Goal: Check status: Check status

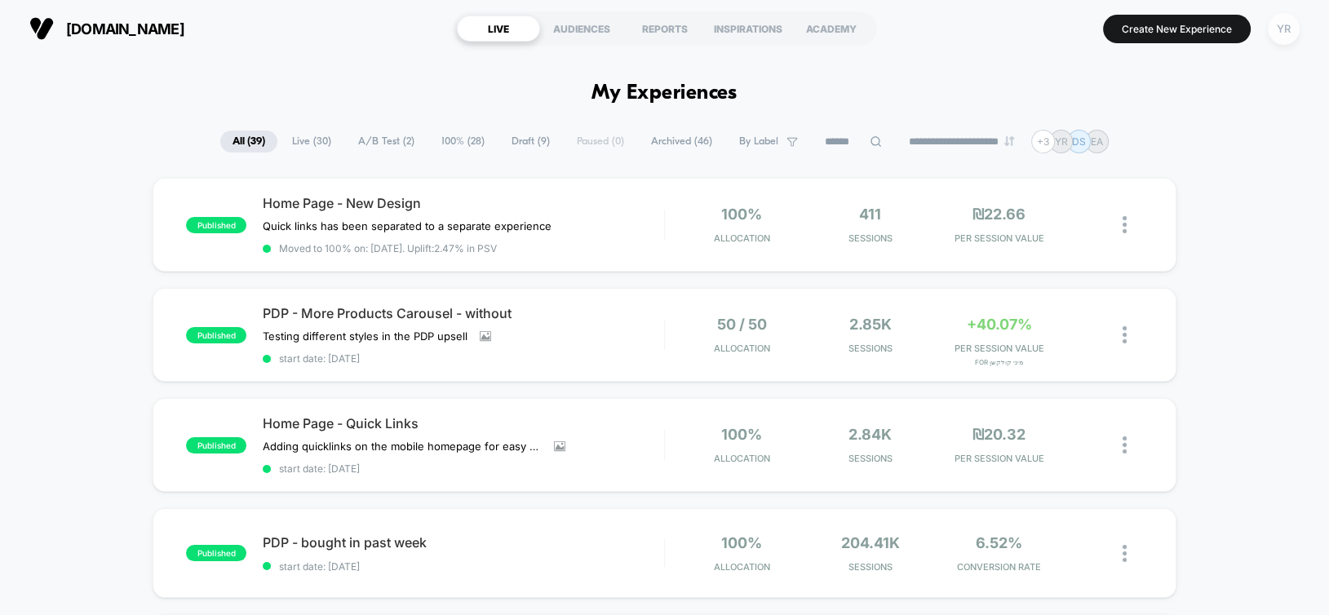
click at [1279, 33] on div "YR" at bounding box center [1283, 29] width 32 height 32
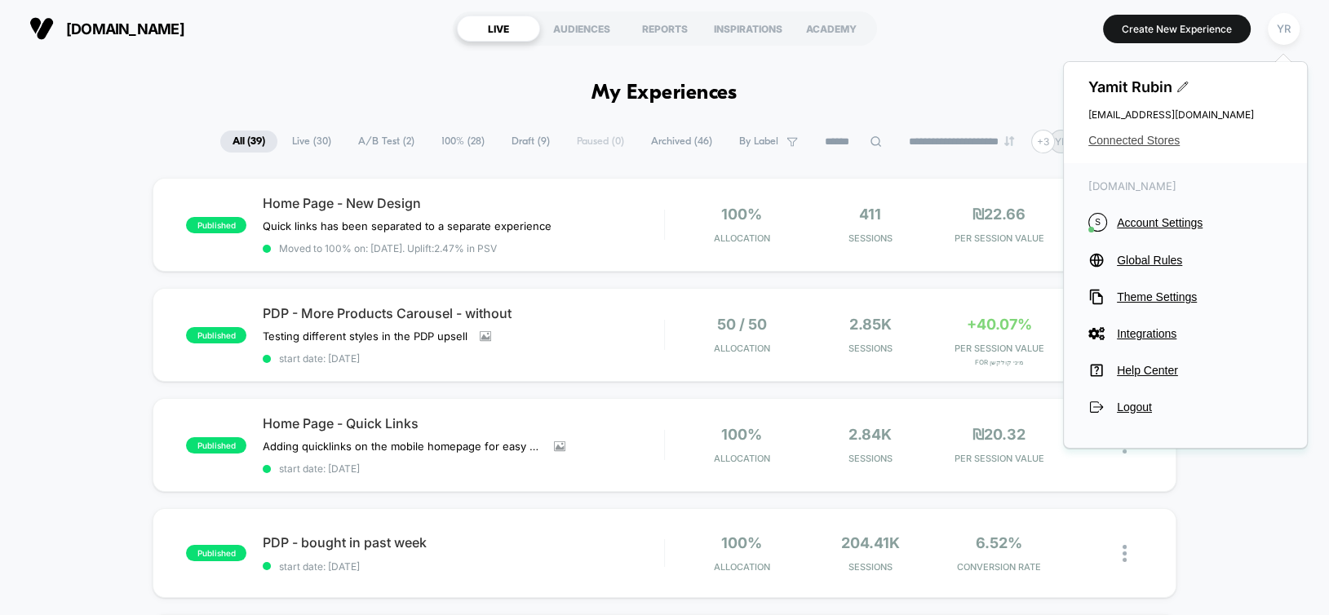
click at [1136, 137] on span "Connected Stores" at bounding box center [1185, 140] width 194 height 13
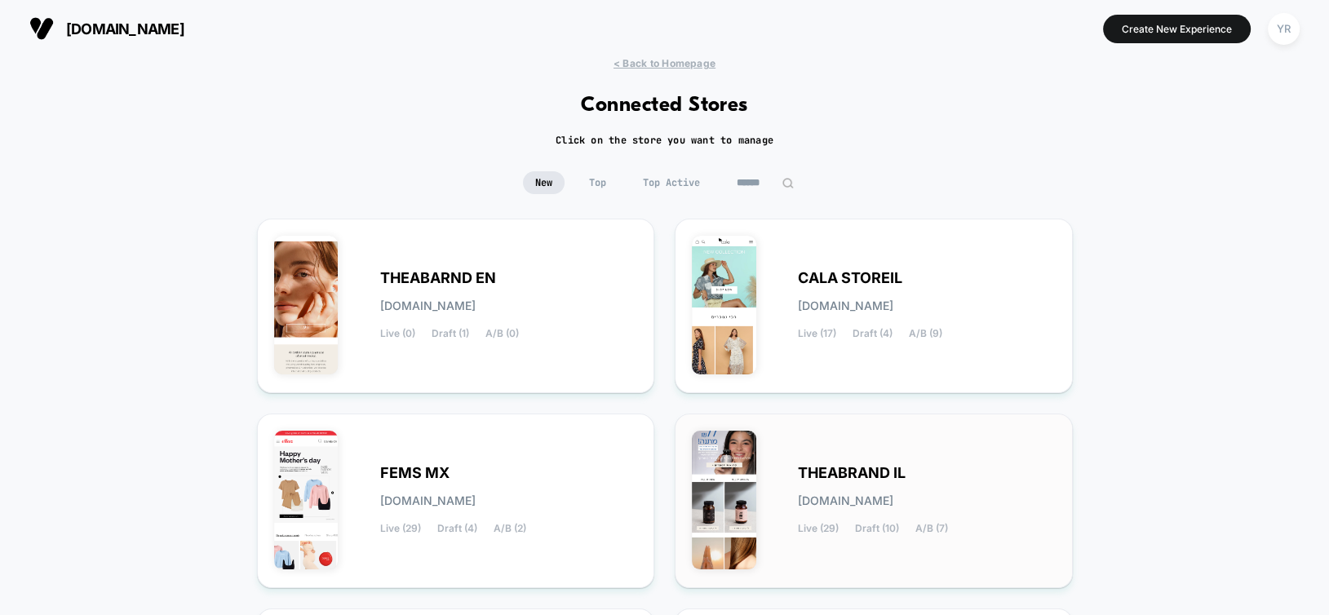
click at [856, 488] on div "THEABRAND IL [DOMAIN_NAME] Live (29) Draft (10) A/B (7)" at bounding box center [927, 500] width 258 height 67
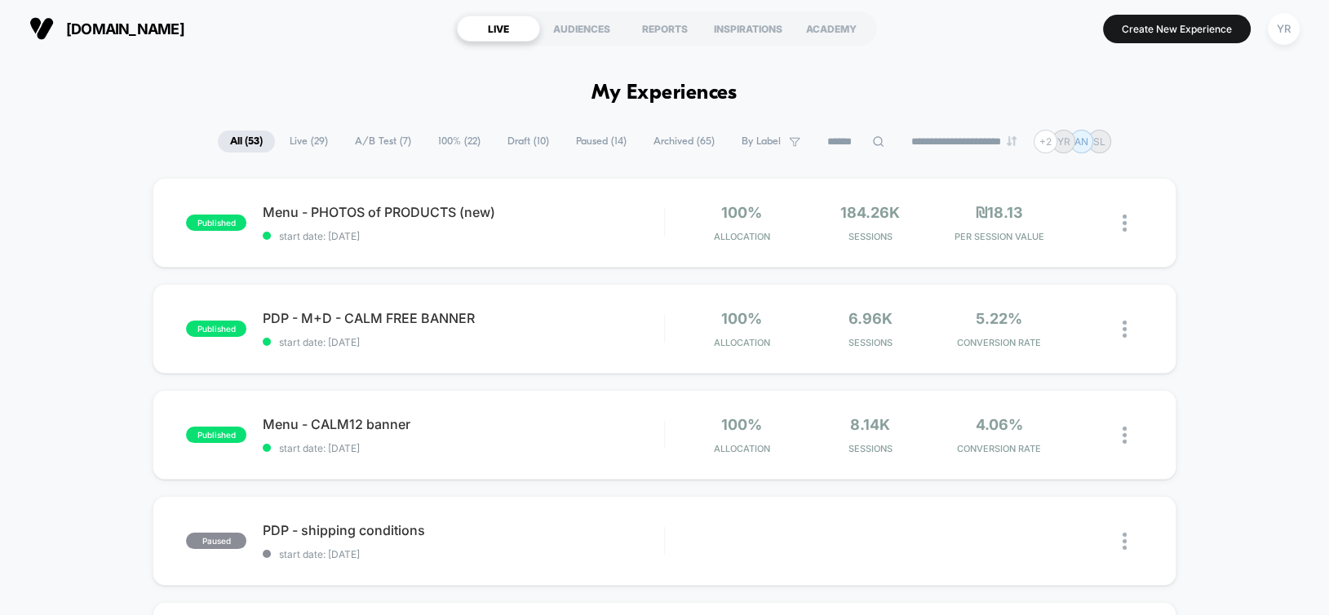
click at [366, 144] on span "A/B Test ( 7 )" at bounding box center [383, 141] width 81 height 22
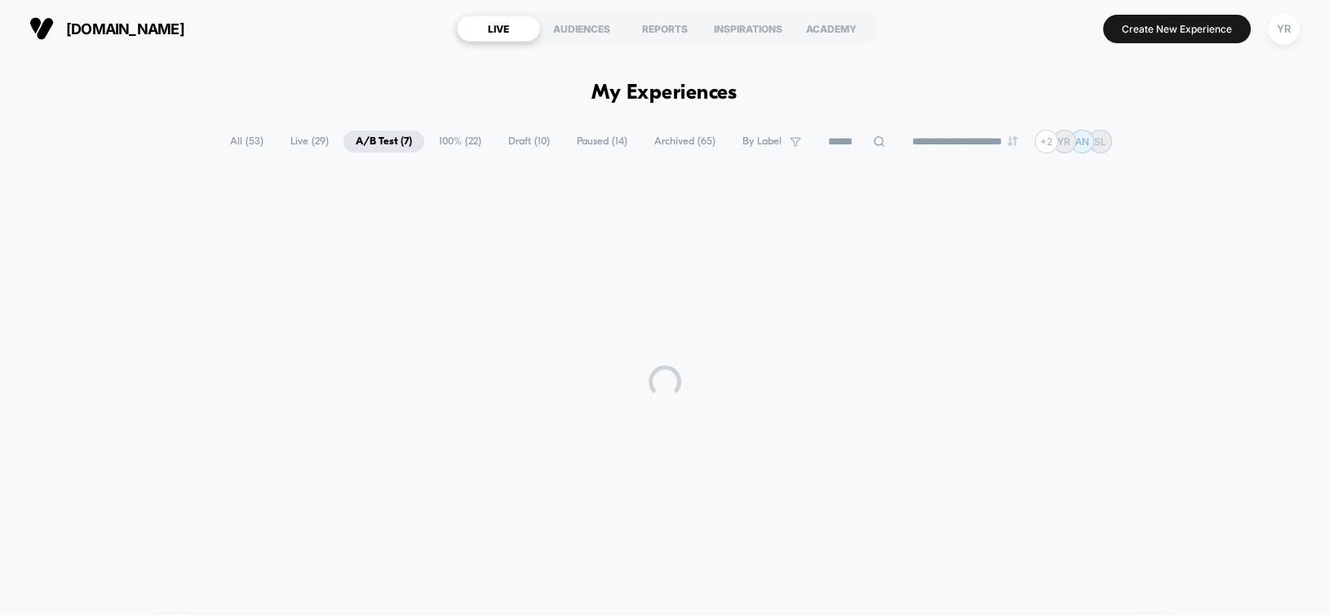
click at [304, 144] on span "Live ( 29 )" at bounding box center [309, 141] width 63 height 22
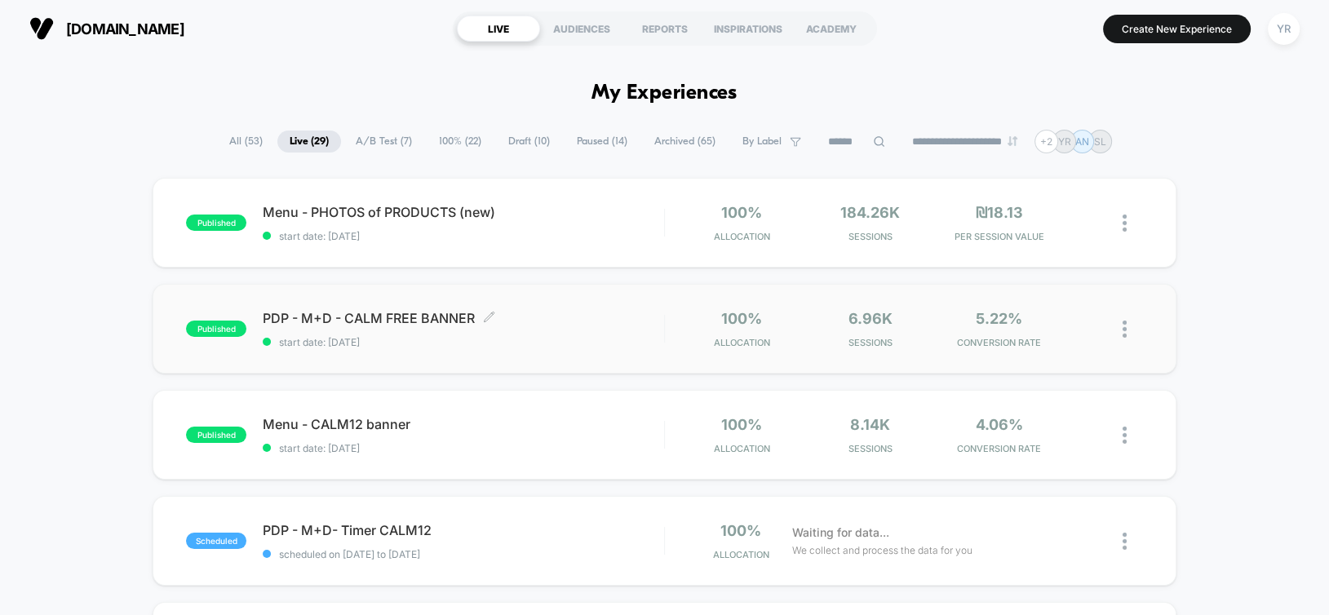
click at [565, 340] on span "start date: [DATE]" at bounding box center [463, 342] width 400 height 12
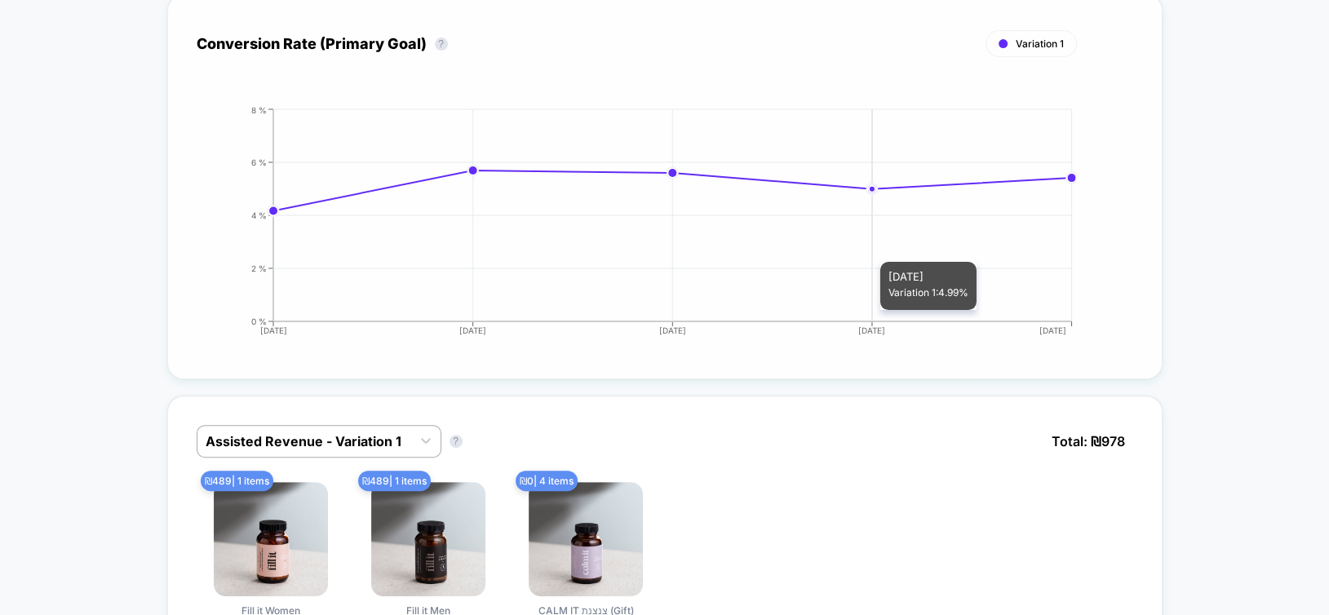
scroll to position [652, 0]
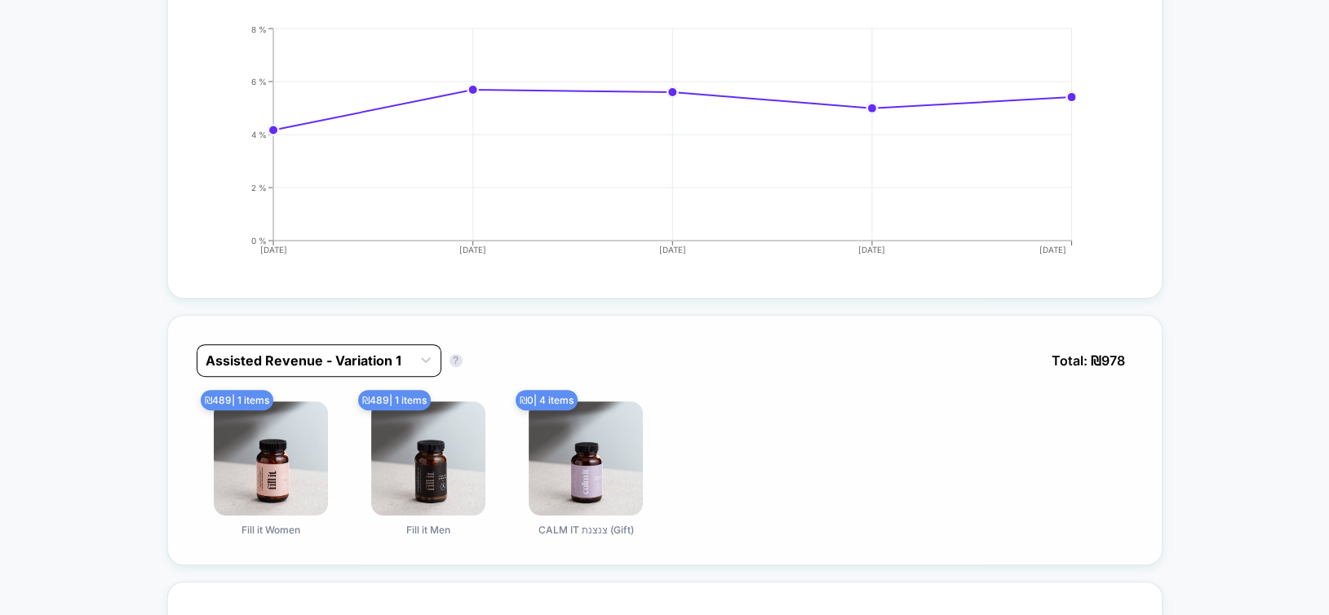
click at [260, 358] on div at bounding box center [304, 361] width 197 height 20
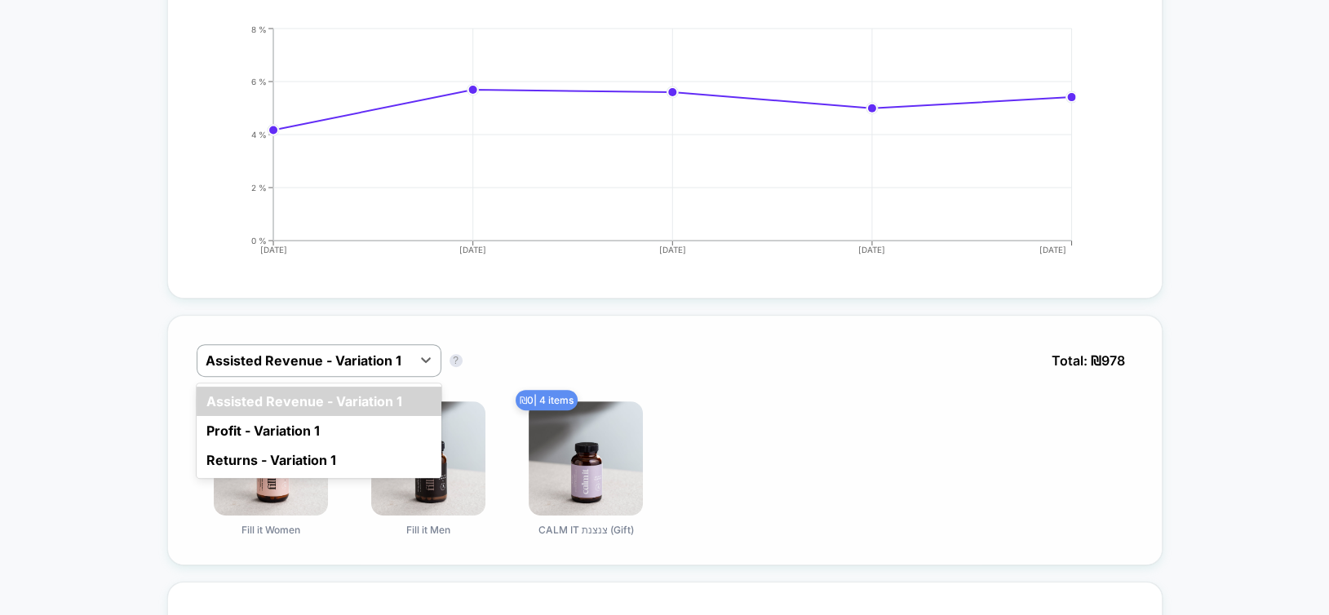
click at [171, 337] on div "option Assisted Revenue - Variation 1 focused, 1 of 3. 3 results available. Use…" at bounding box center [664, 440] width 995 height 250
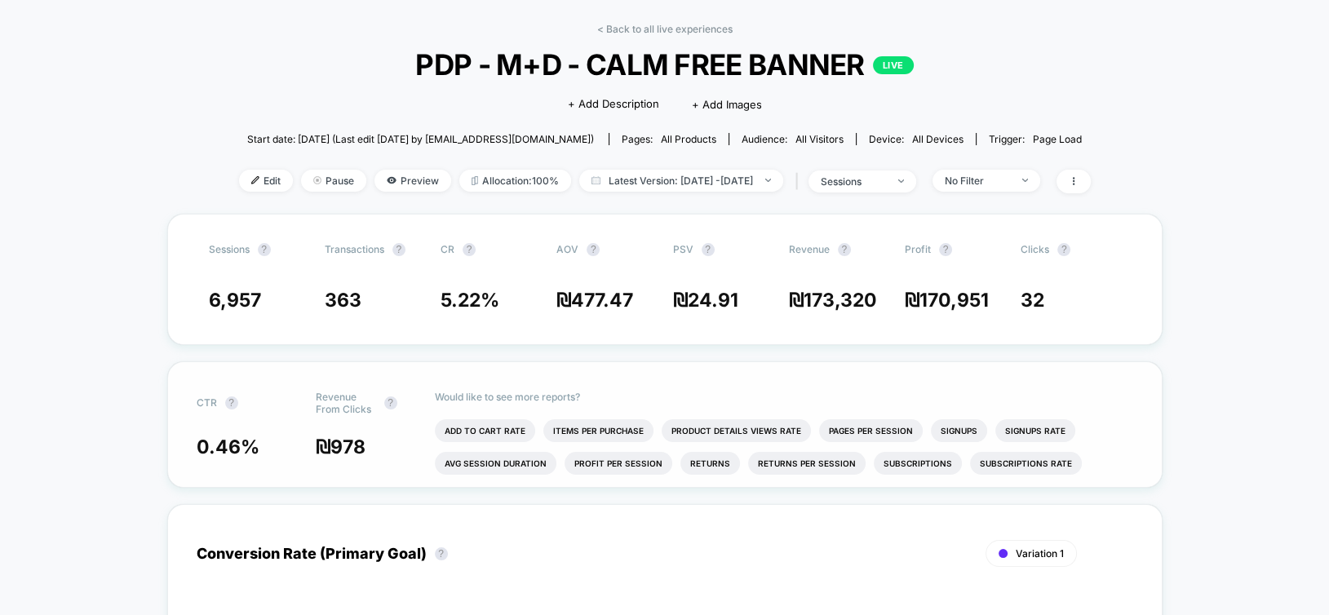
scroll to position [0, 0]
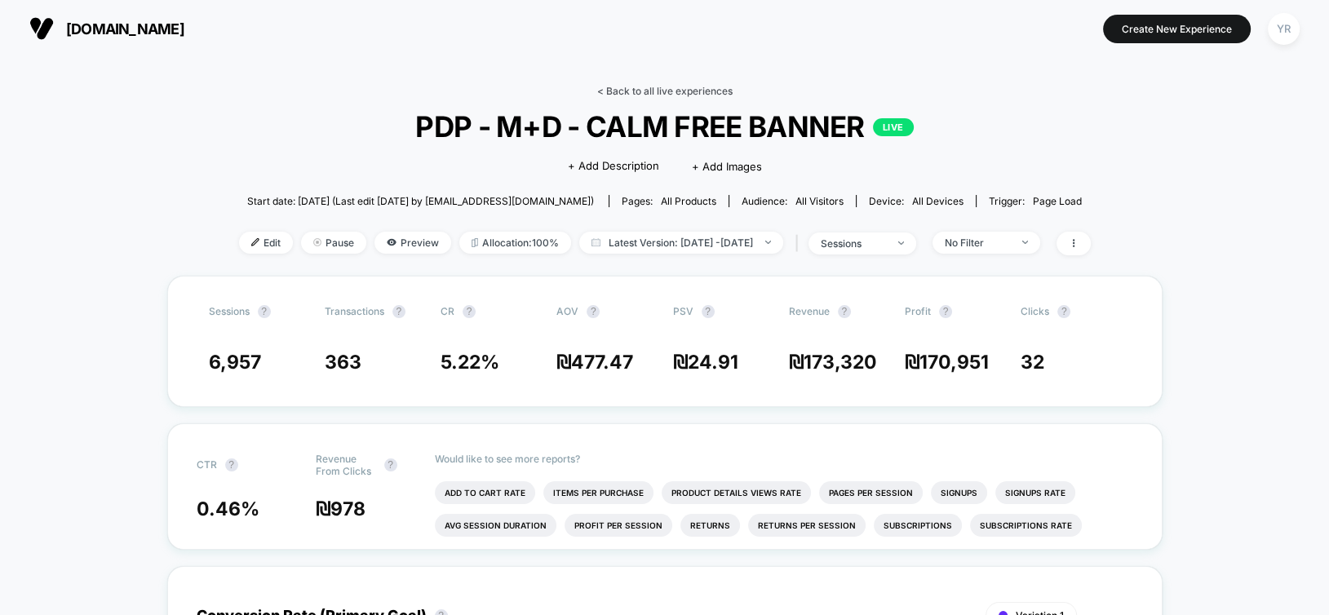
click at [646, 91] on link "< Back to all live experiences" at bounding box center [664, 91] width 135 height 12
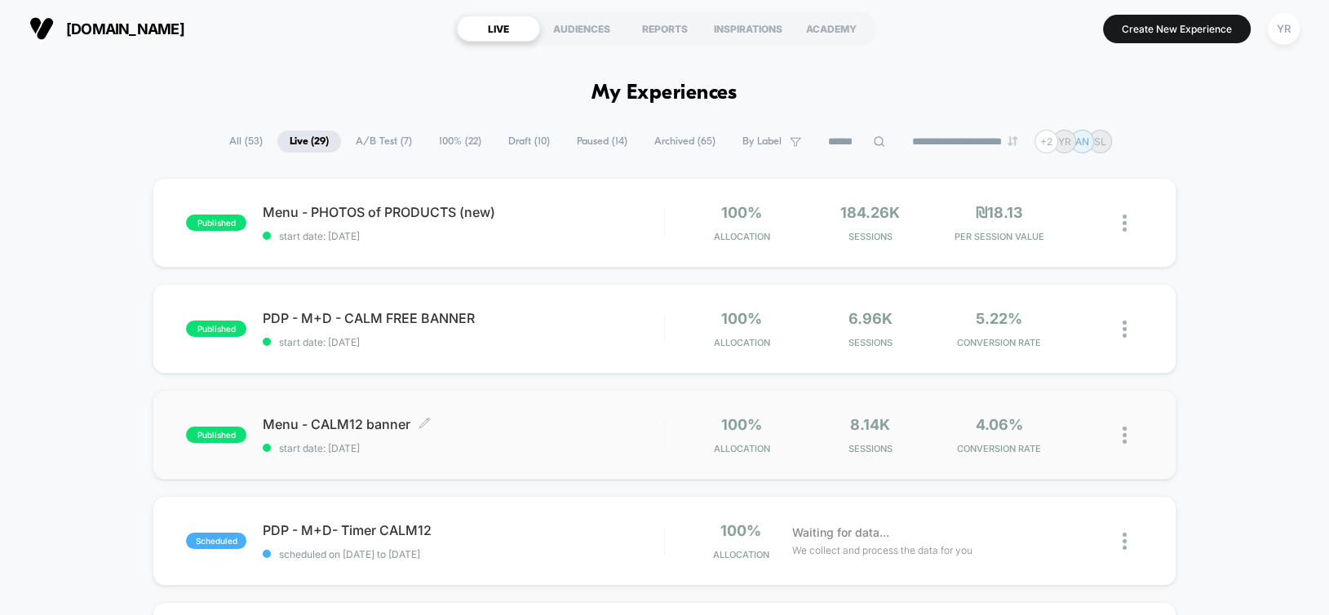
click at [557, 434] on div "Menu - CALM12 banner Click to edit experience details Click to edit experience …" at bounding box center [463, 435] width 400 height 38
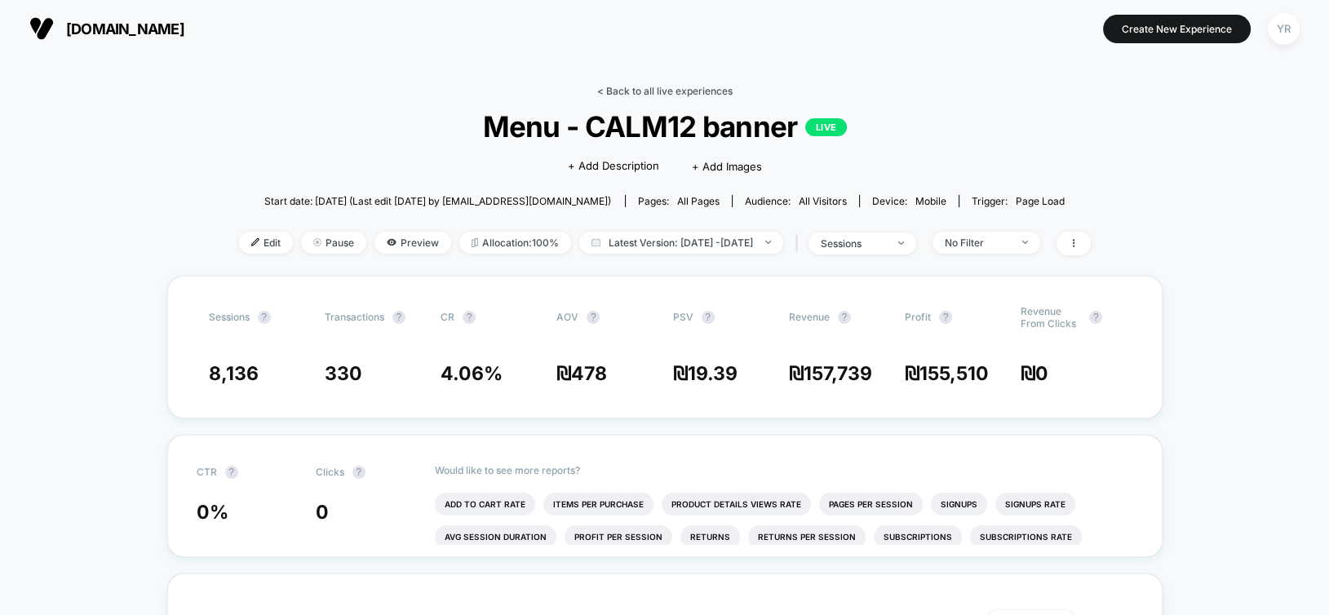
click at [663, 91] on link "< Back to all live experiences" at bounding box center [664, 91] width 135 height 12
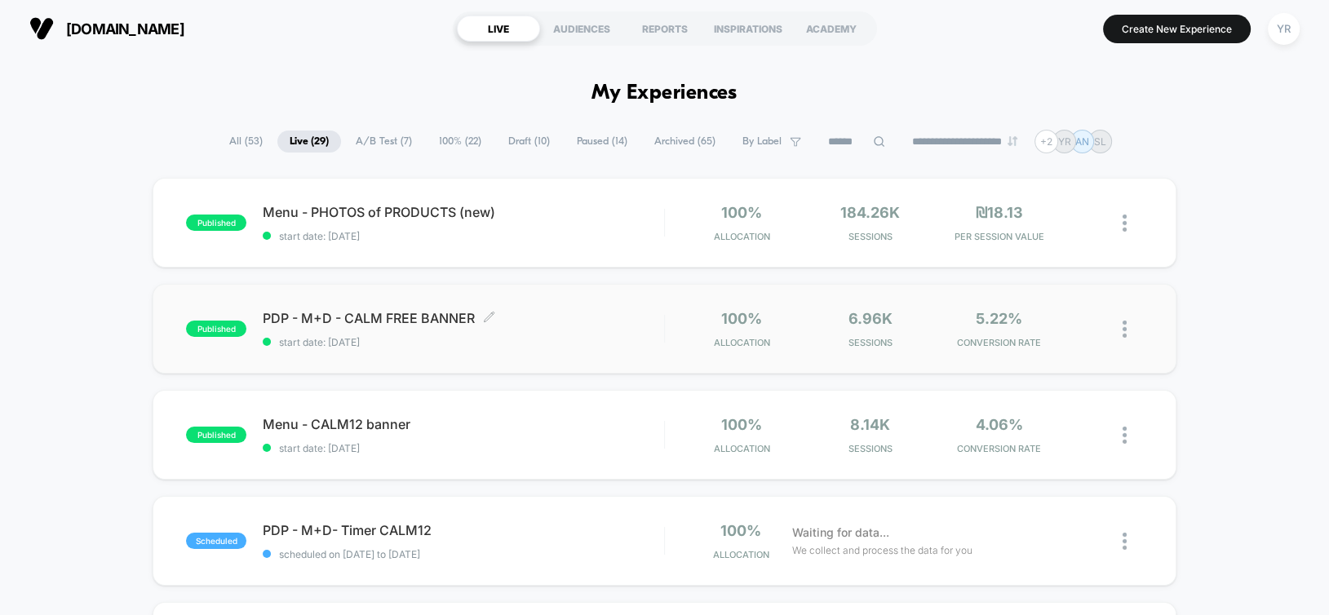
click at [611, 310] on span "PDP - M+D - CALM FREE BANNER Click to edit experience details" at bounding box center [463, 318] width 400 height 16
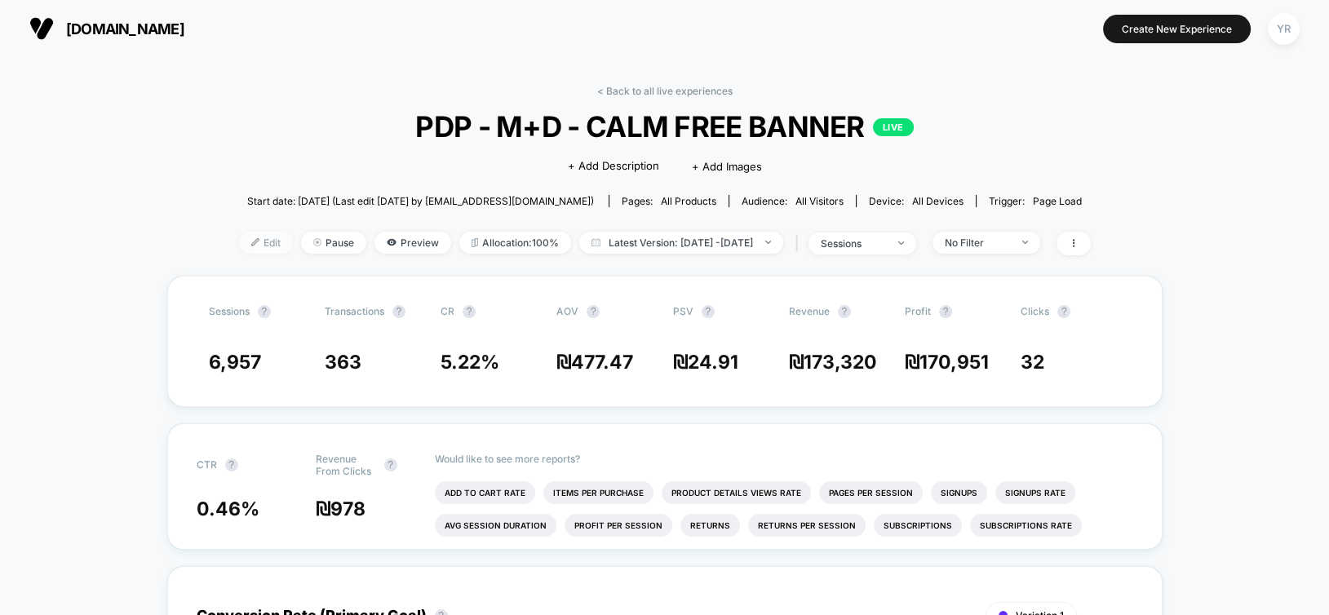
click at [245, 241] on span "Edit" at bounding box center [266, 243] width 54 height 22
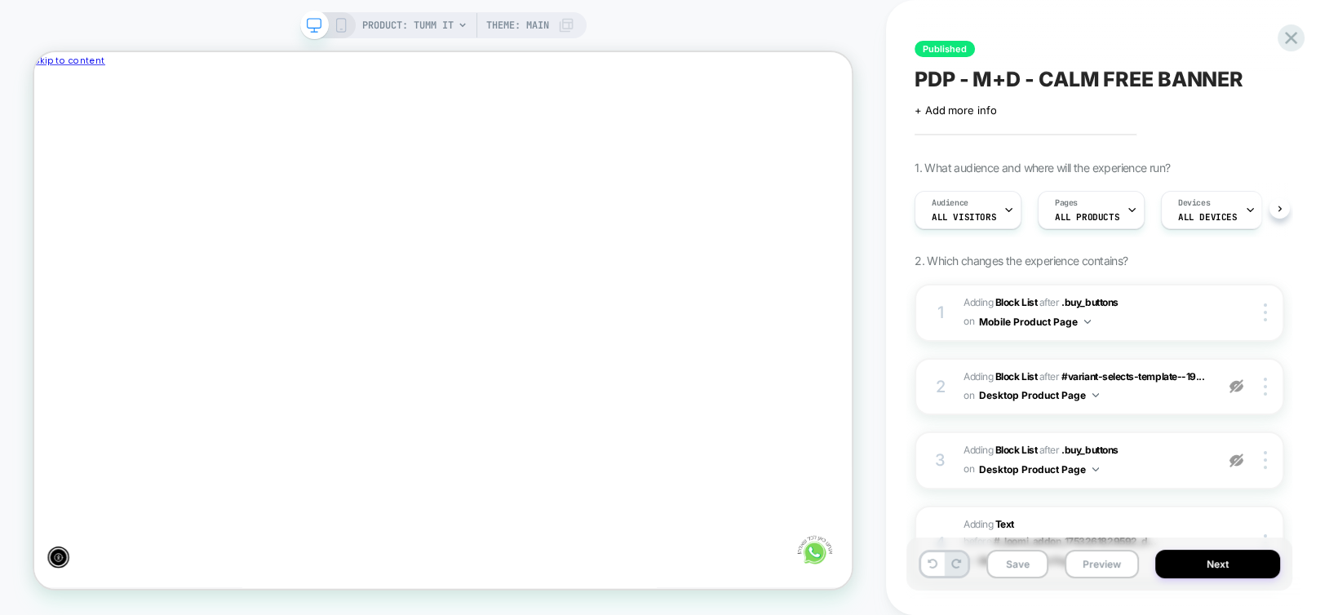
click at [57, 194] on line "Close" at bounding box center [49, 201] width 15 height 14
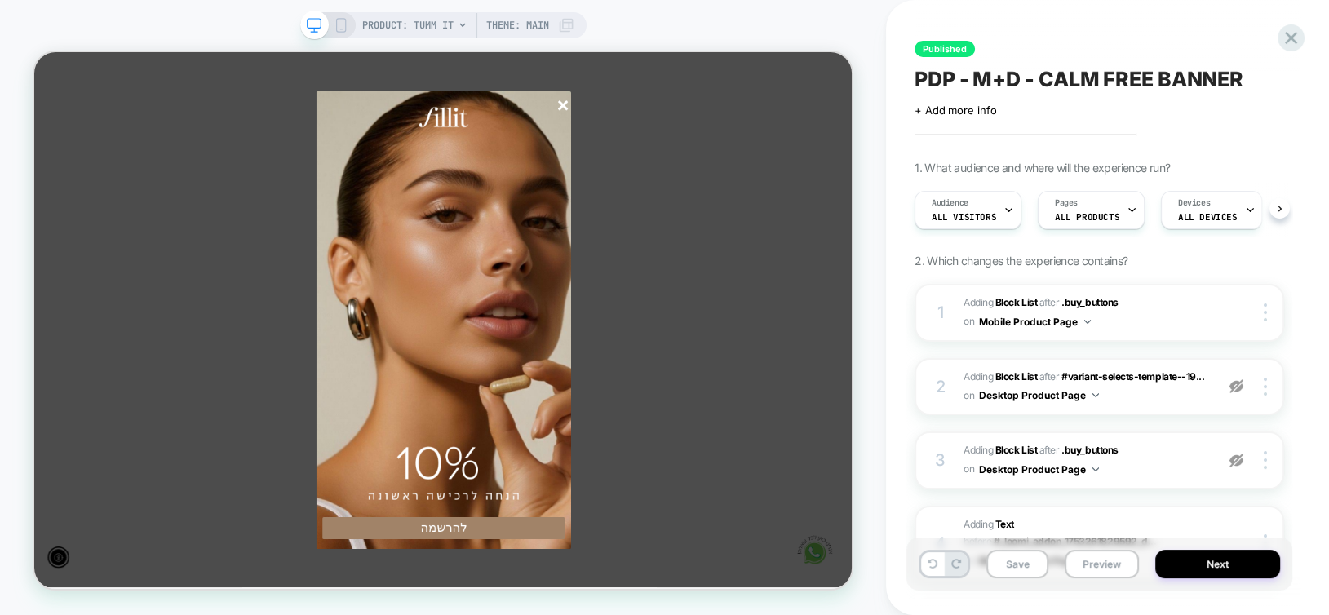
click at [741, 122] on line "סגור" at bounding box center [738, 122] width 11 height 11
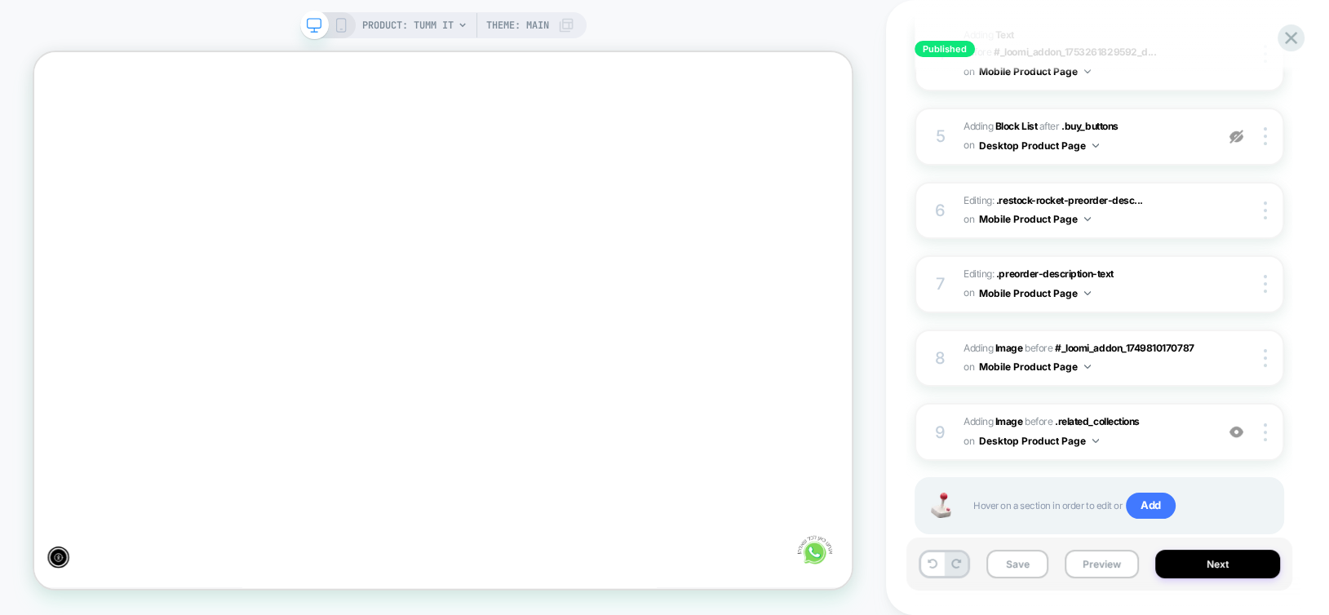
scroll to position [525, 0]
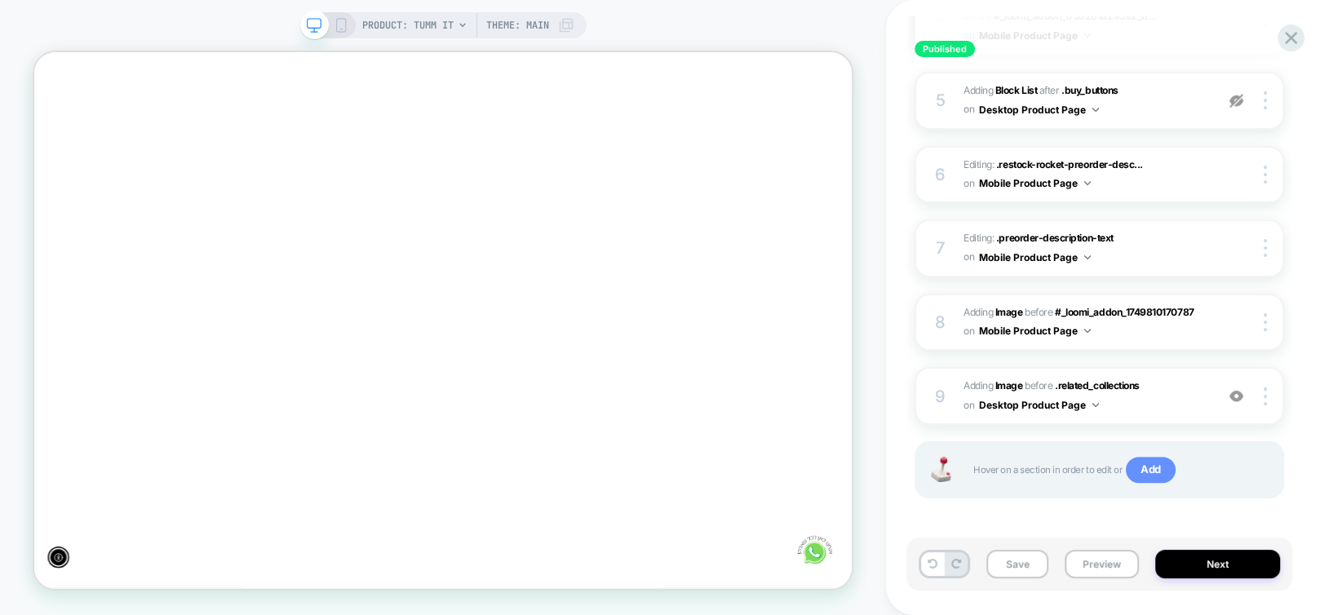
click at [1146, 462] on span "Add" at bounding box center [1151, 470] width 50 height 26
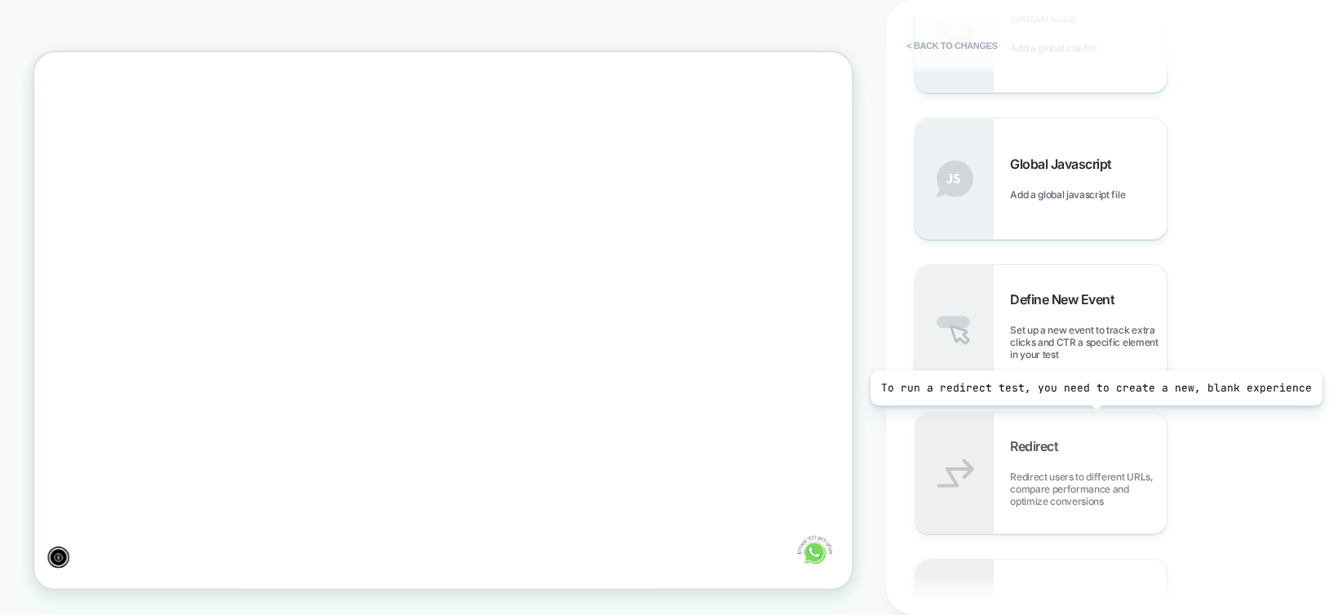
scroll to position [897, 0]
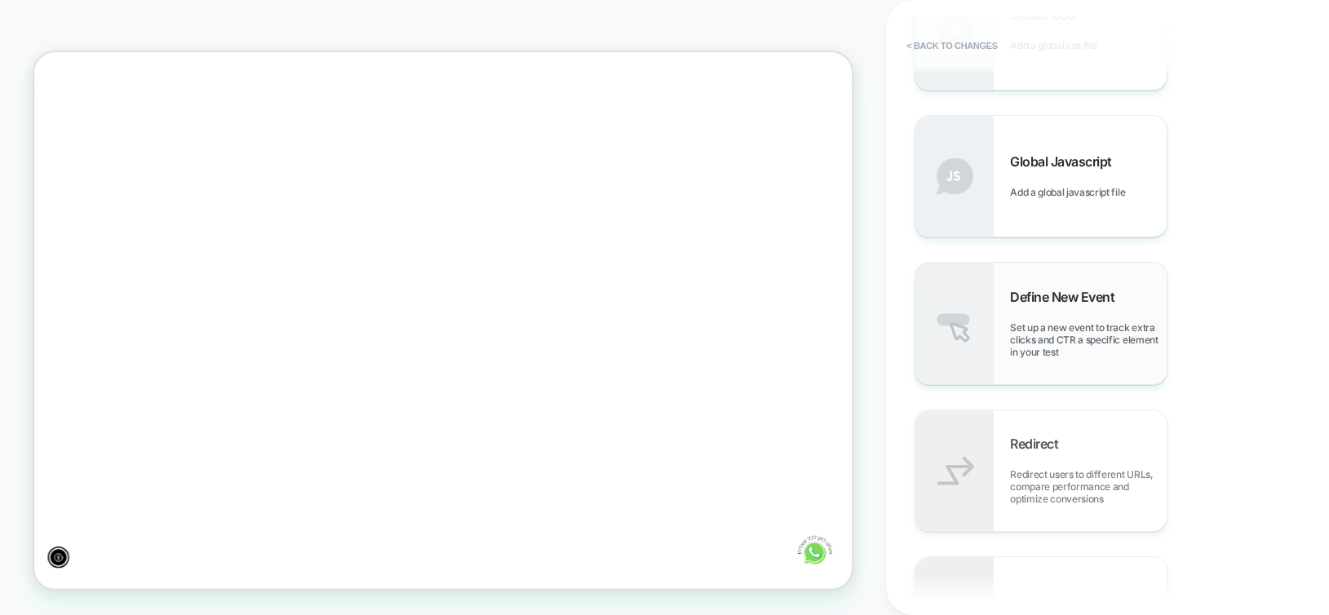
click at [1028, 340] on span "Set up a new event to track extra clicks and CTR a specific element in your test" at bounding box center [1088, 339] width 157 height 37
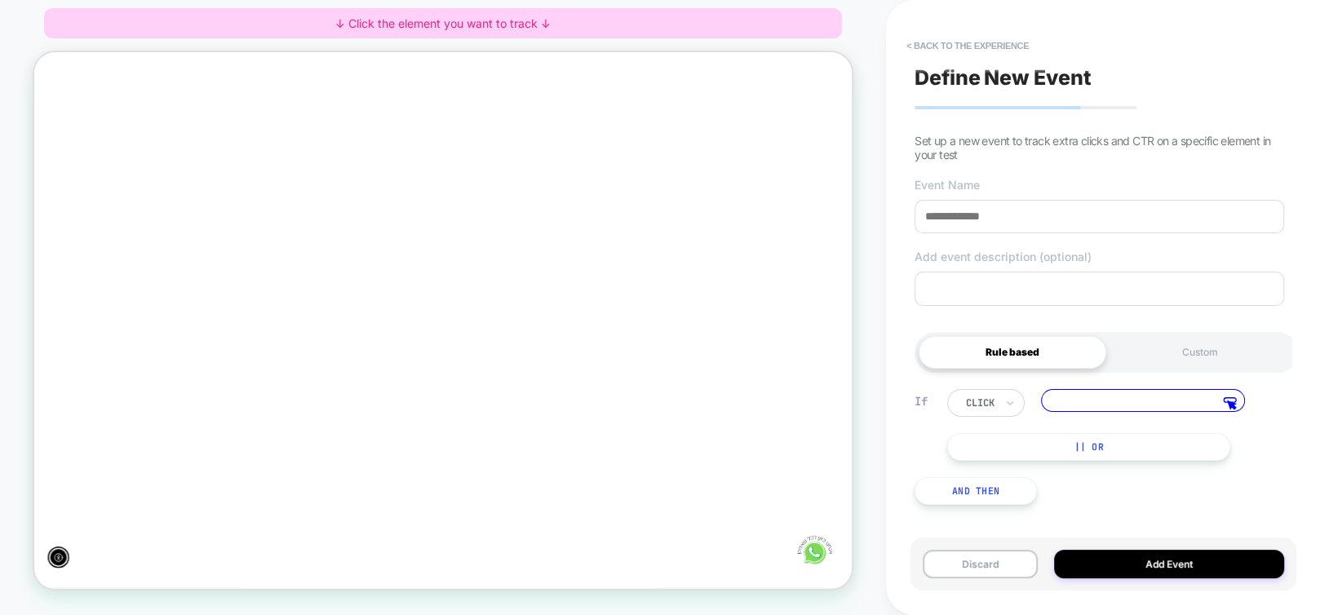
scroll to position [0, 0]
click at [1042, 219] on input at bounding box center [1098, 216] width 369 height 33
type input "*"
type input "**********"
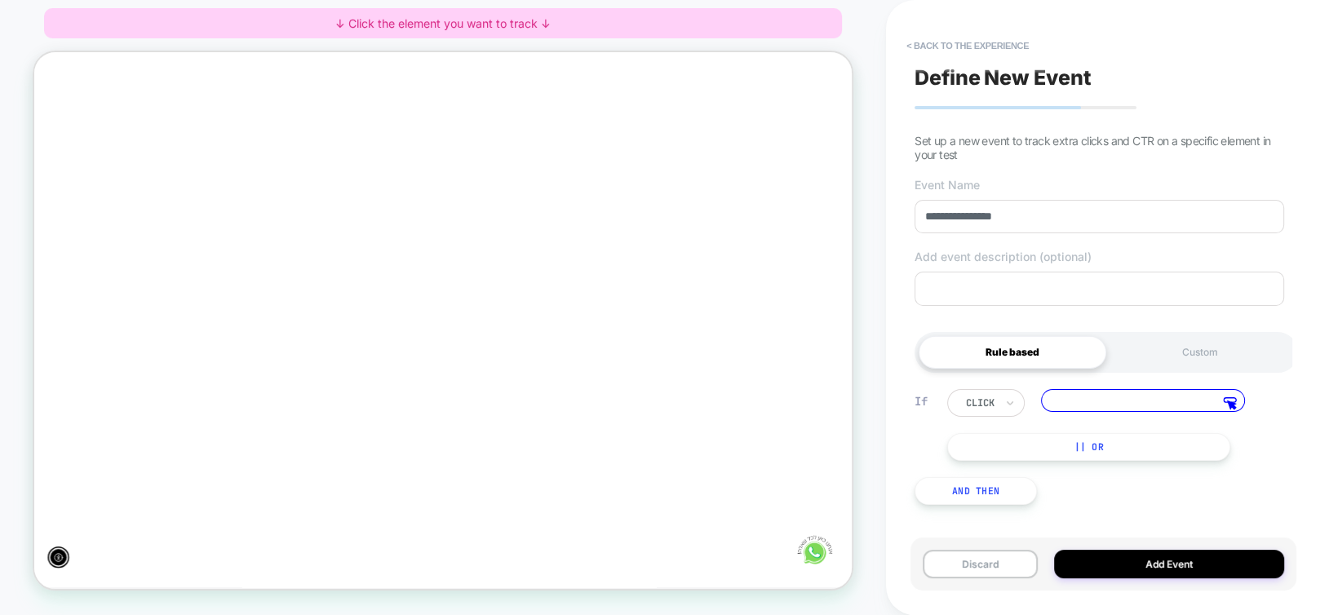
click at [1071, 402] on input at bounding box center [1143, 400] width 204 height 23
click at [1232, 404] on polygon at bounding box center [1231, 404] width 8 height 8
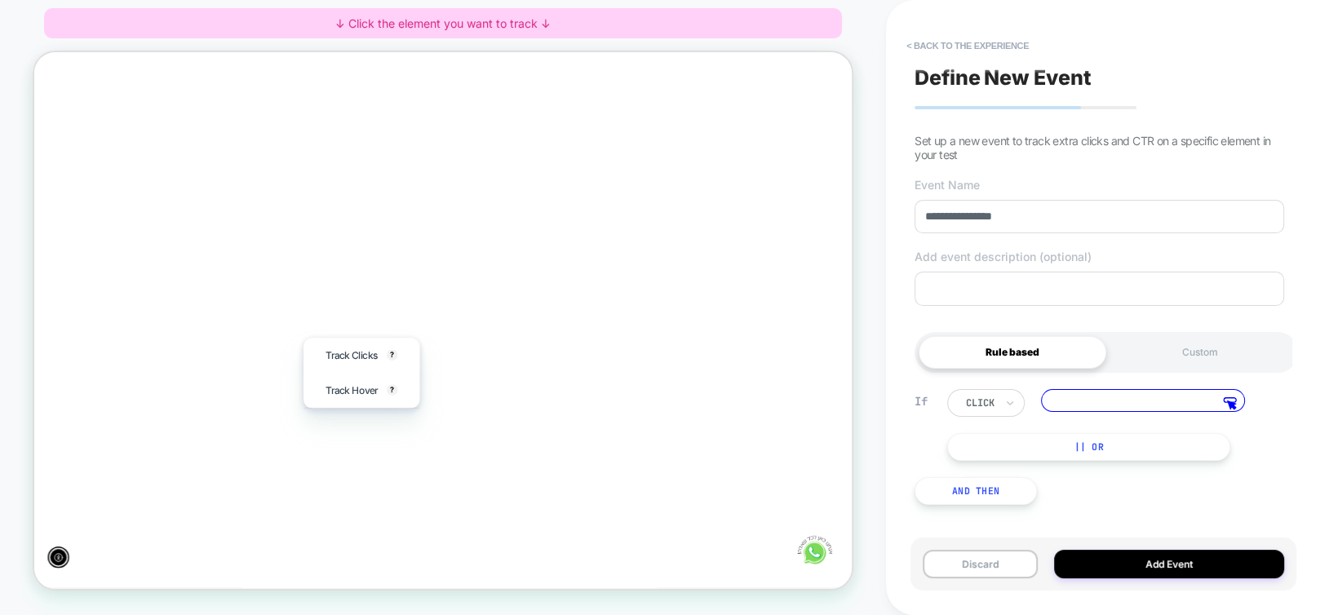
scroll to position [0, 0]
click at [440, 453] on span "Track Clicks" at bounding box center [456, 457] width 69 height 24
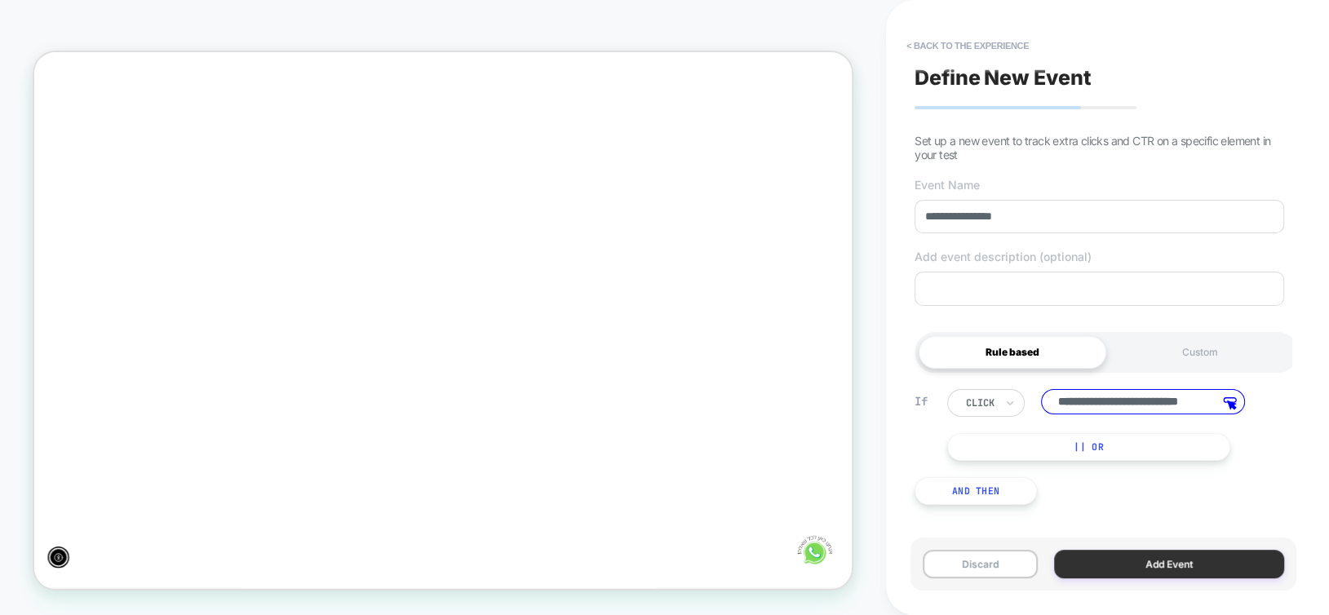
scroll to position [0, -874]
click at [1116, 563] on button "Add Event" at bounding box center [1169, 564] width 230 height 29
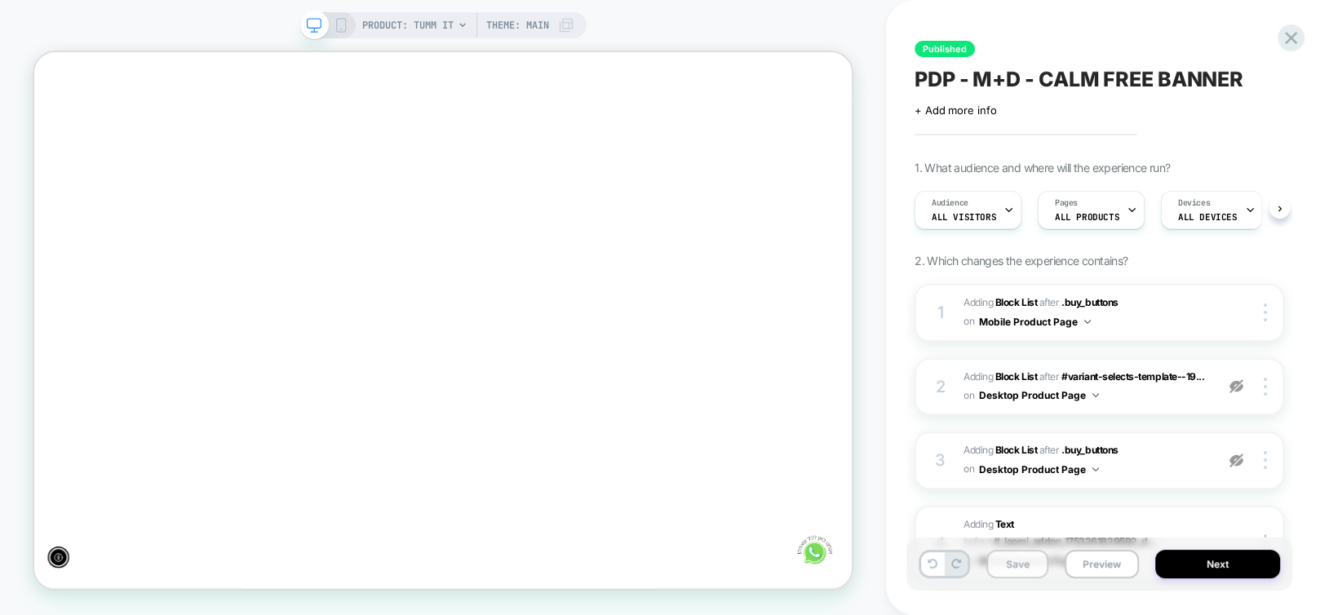
scroll to position [0, 0]
click at [1015, 563] on button "Save" at bounding box center [1017, 564] width 62 height 29
click at [335, 23] on icon at bounding box center [341, 25] width 15 height 15
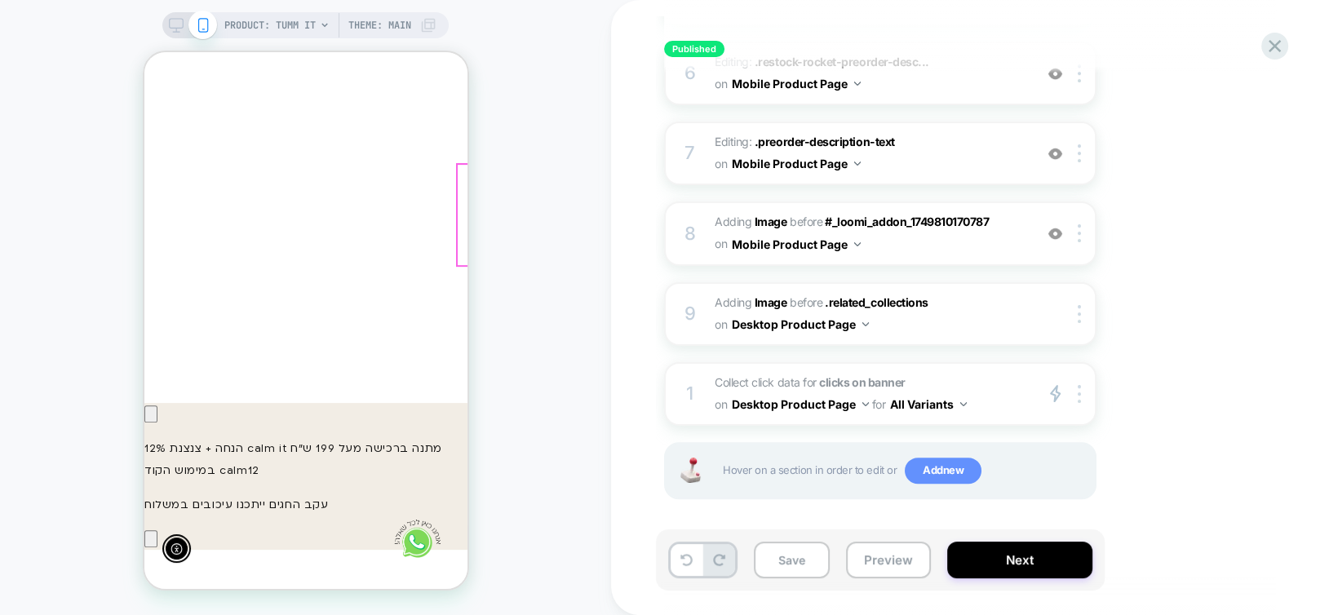
scroll to position [652, 0]
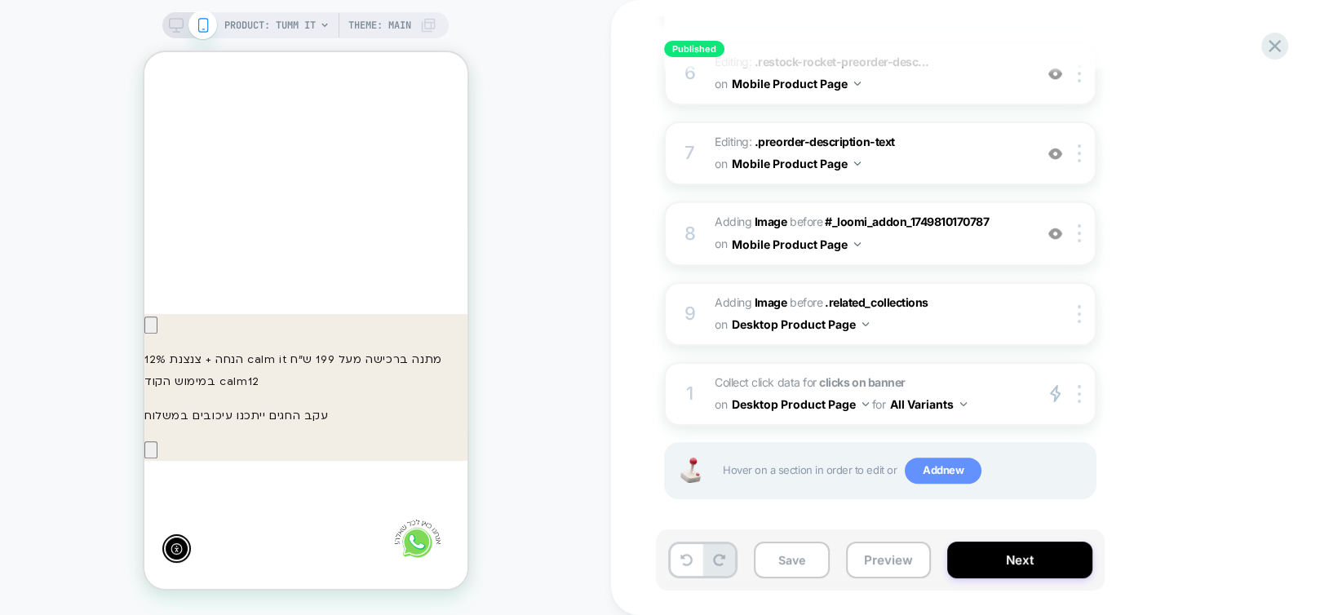
click at [957, 467] on span "Add new" at bounding box center [942, 471] width 77 height 26
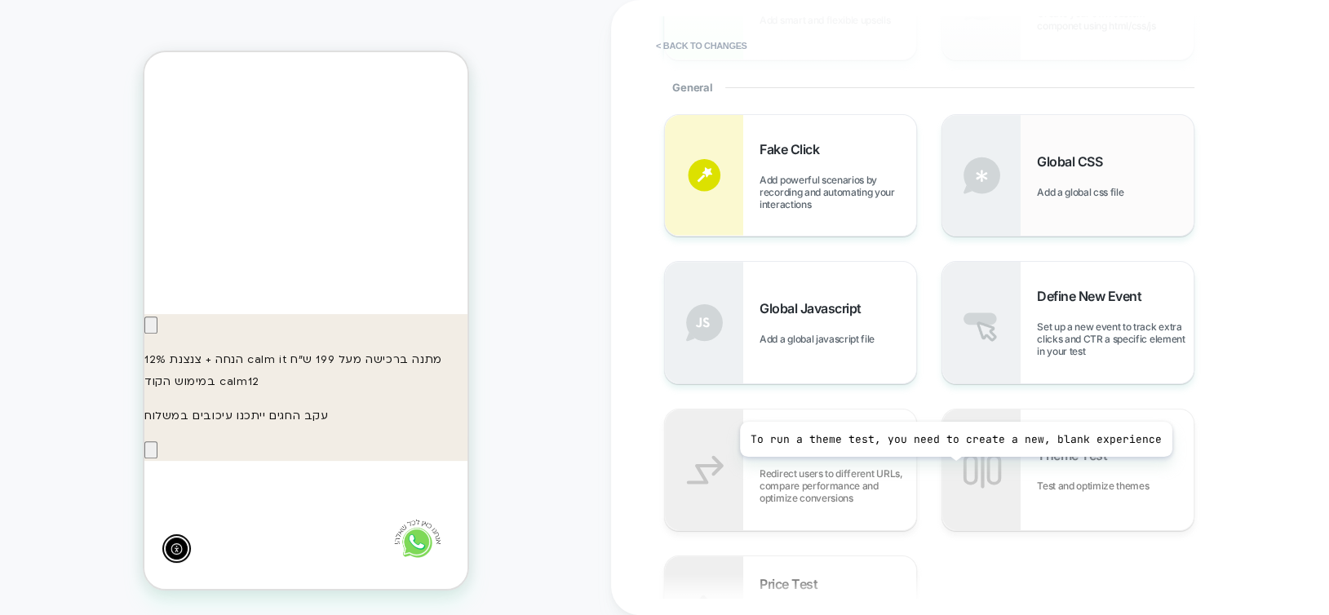
scroll to position [0, -239]
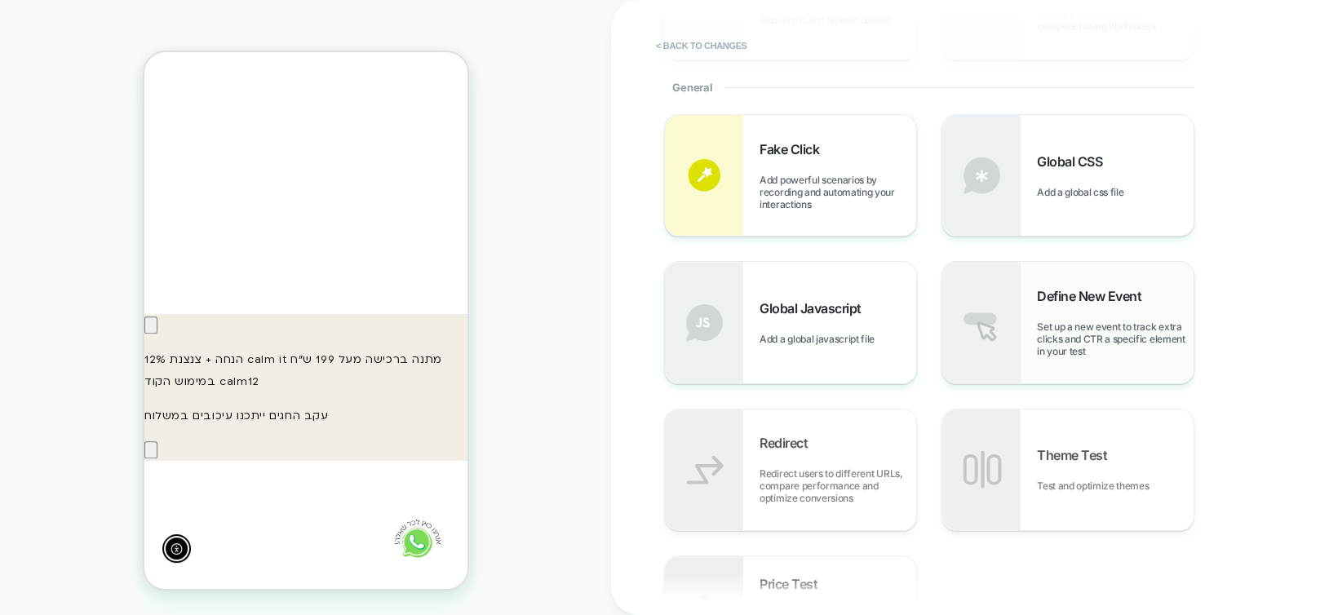
click at [1051, 334] on span "Set up a new event to track extra clicks and CTR a specific element in your test" at bounding box center [1115, 339] width 157 height 37
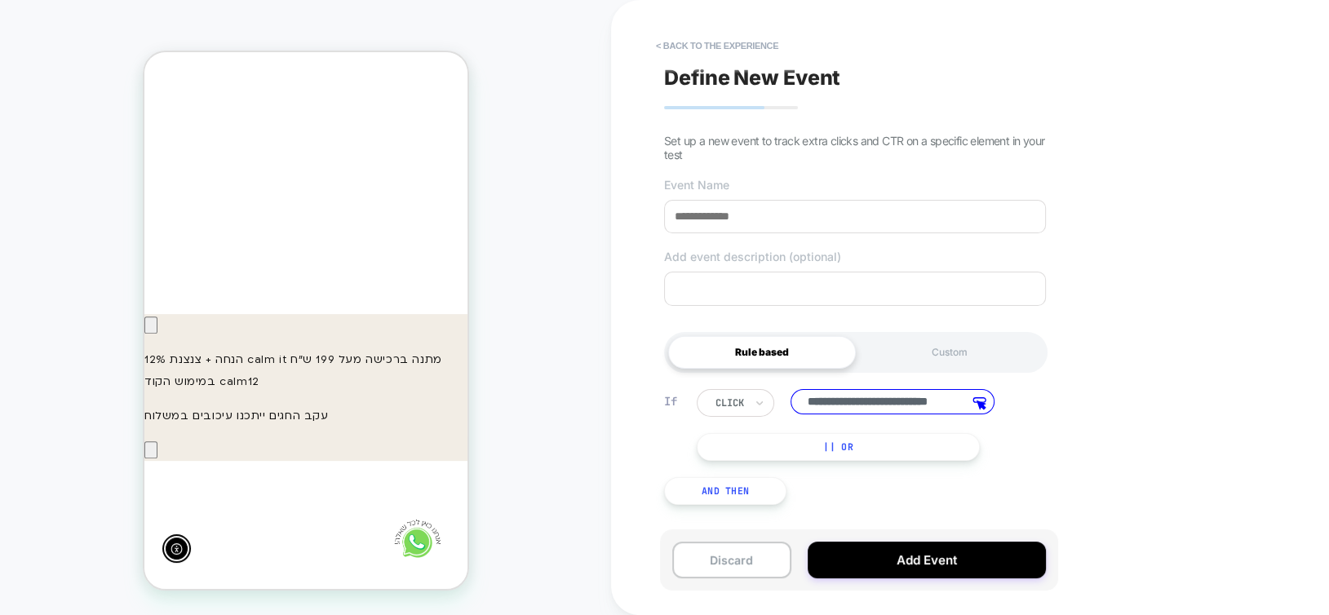
scroll to position [0, 0]
click at [784, 223] on input at bounding box center [855, 216] width 382 height 33
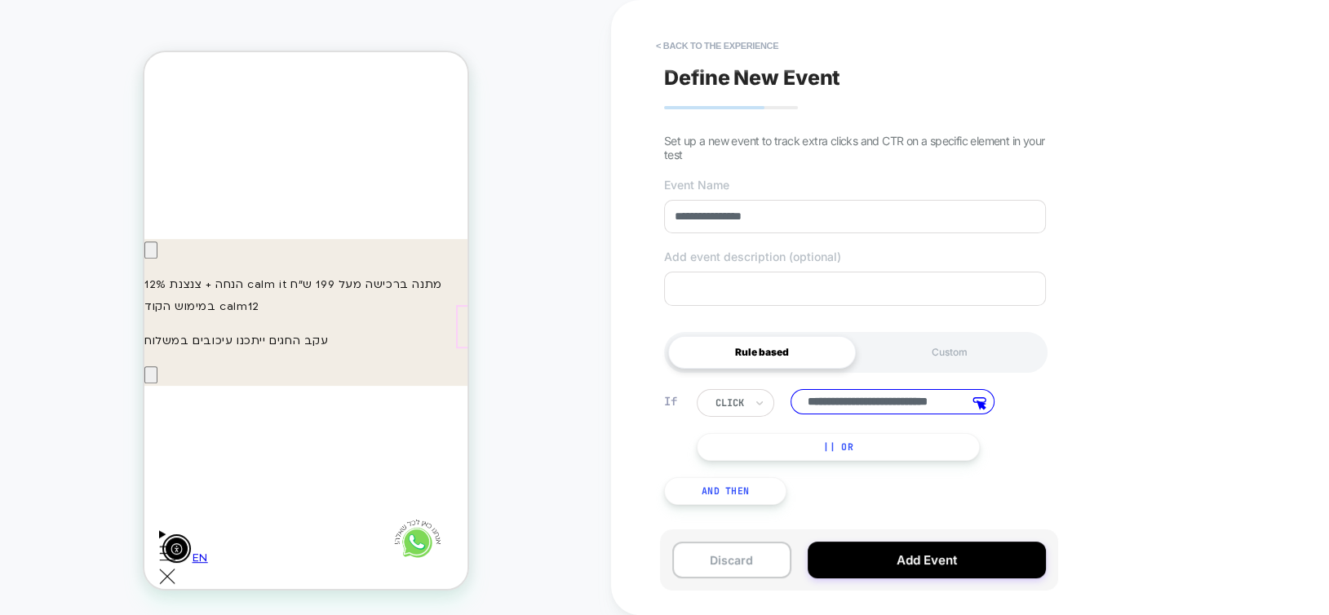
scroll to position [816, 0]
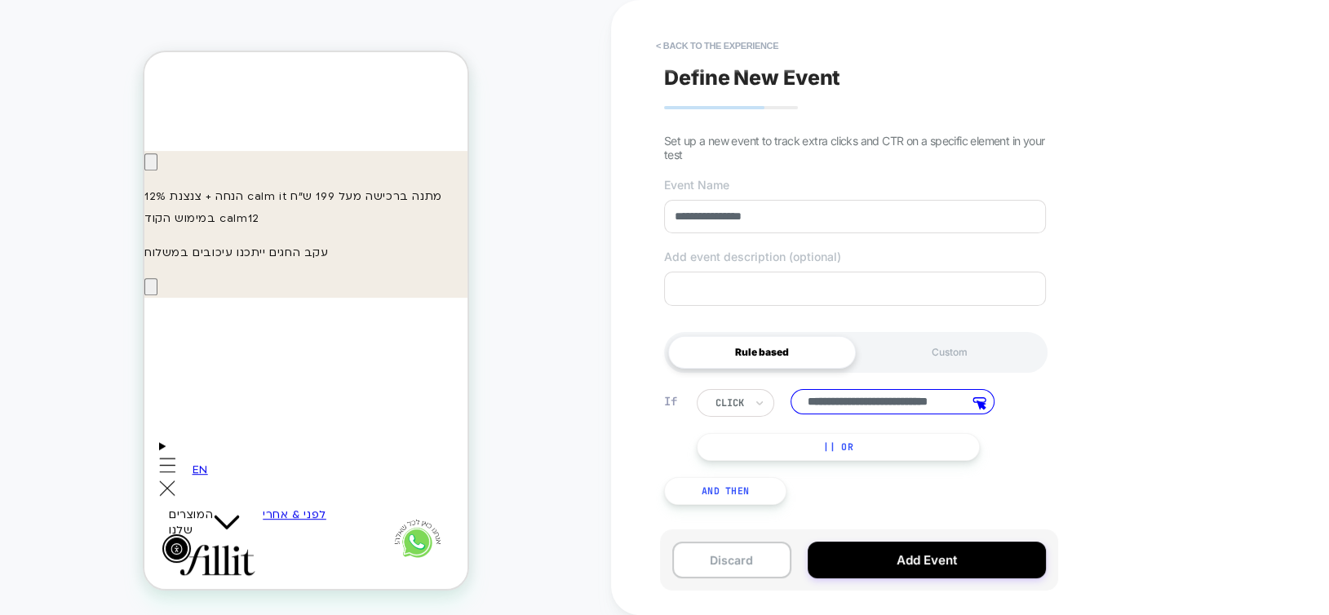
type input "**********"
click at [764, 352] on div "Rule based" at bounding box center [762, 352] width 188 height 33
click at [732, 403] on div at bounding box center [729, 403] width 29 height 15
click at [733, 449] on div "click" at bounding box center [766, 449] width 106 height 26
click at [980, 405] on polygon at bounding box center [981, 404] width 8 height 8
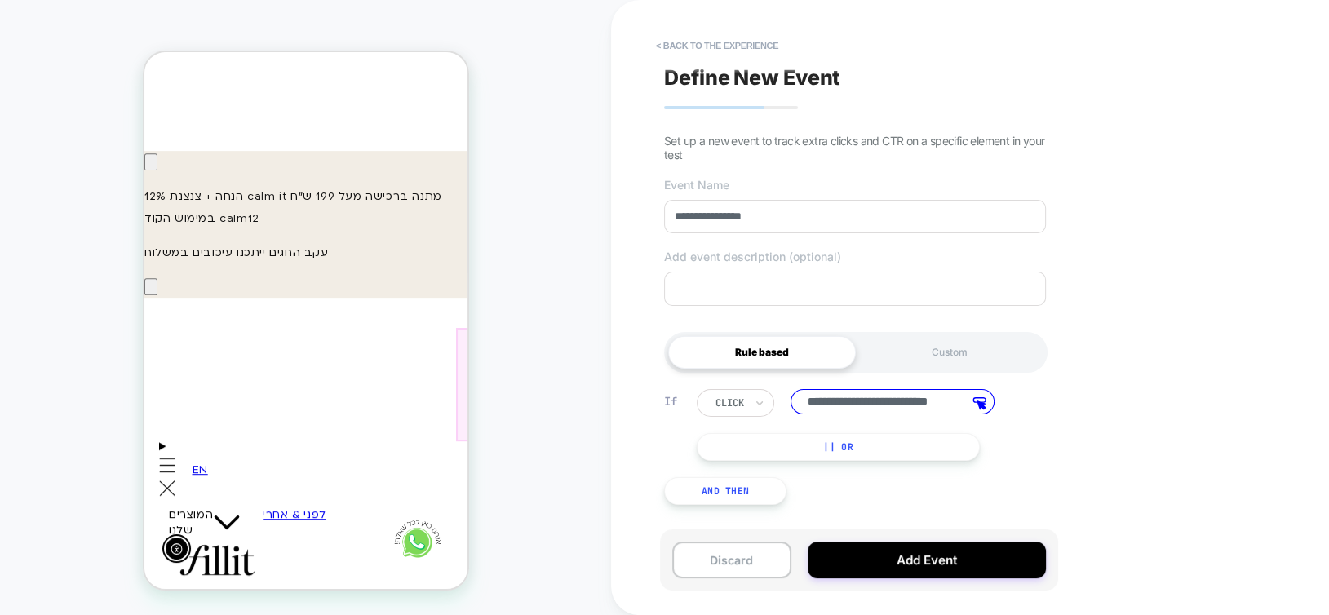
click at [455, 400] on div at bounding box center [604, 384] width 299 height 113
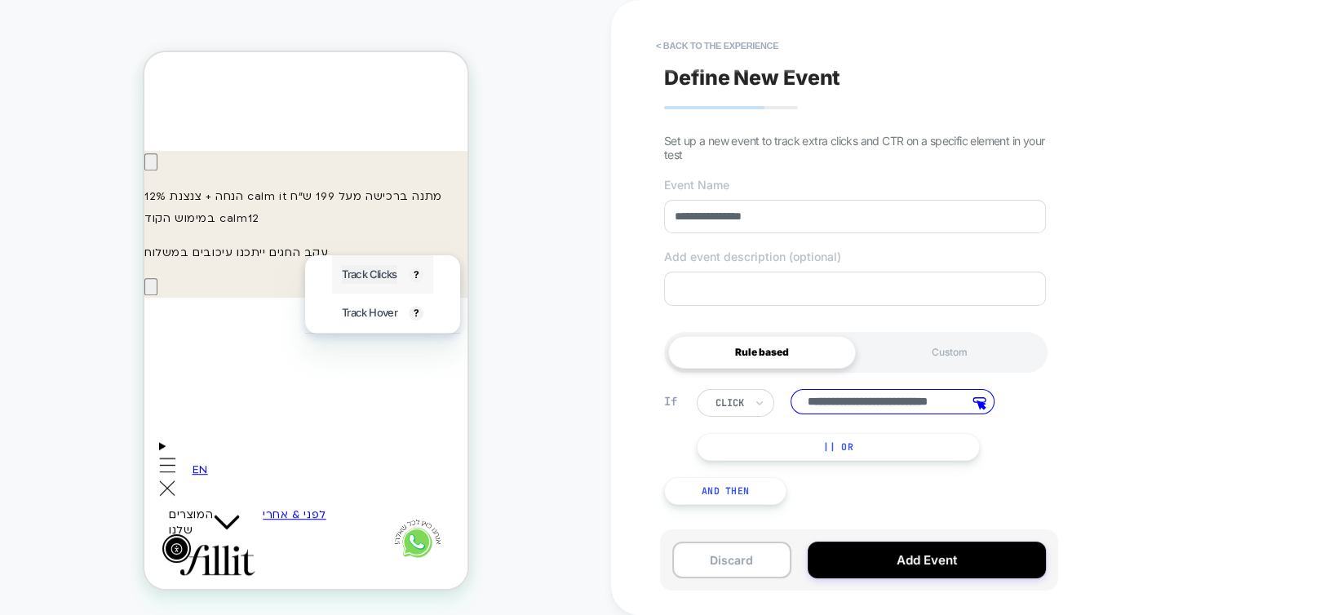
click at [345, 269] on span "Track Clicks" at bounding box center [368, 274] width 55 height 19
type input "**********"
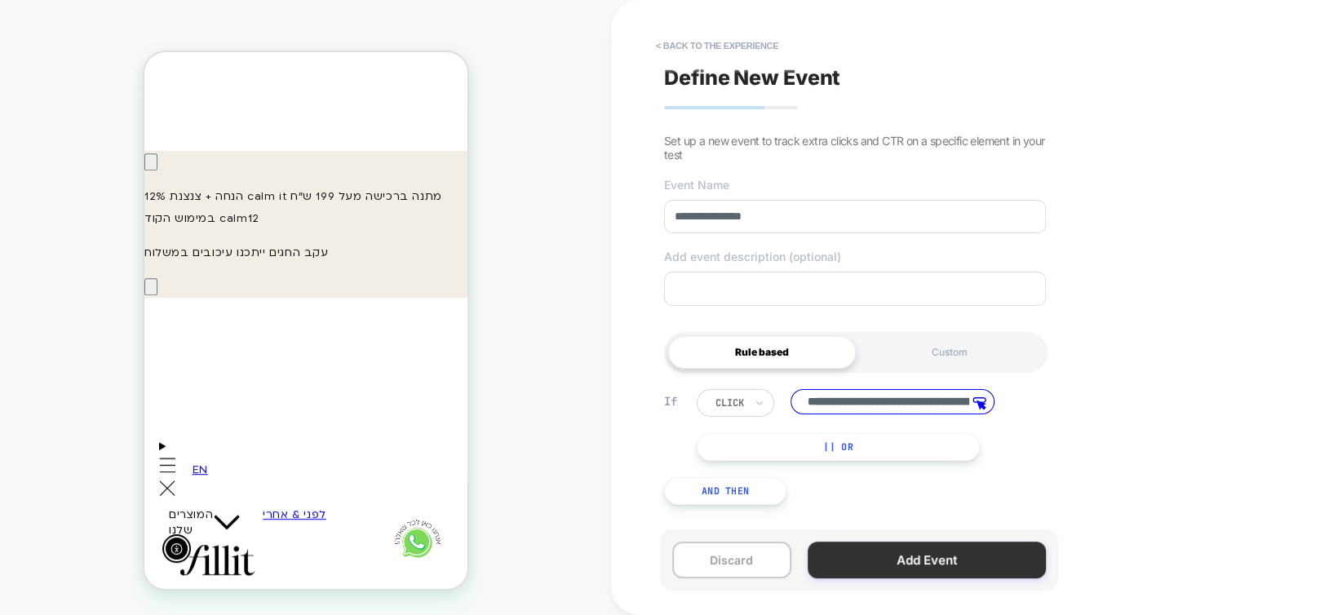
click at [932, 559] on button "Add Event" at bounding box center [926, 560] width 238 height 37
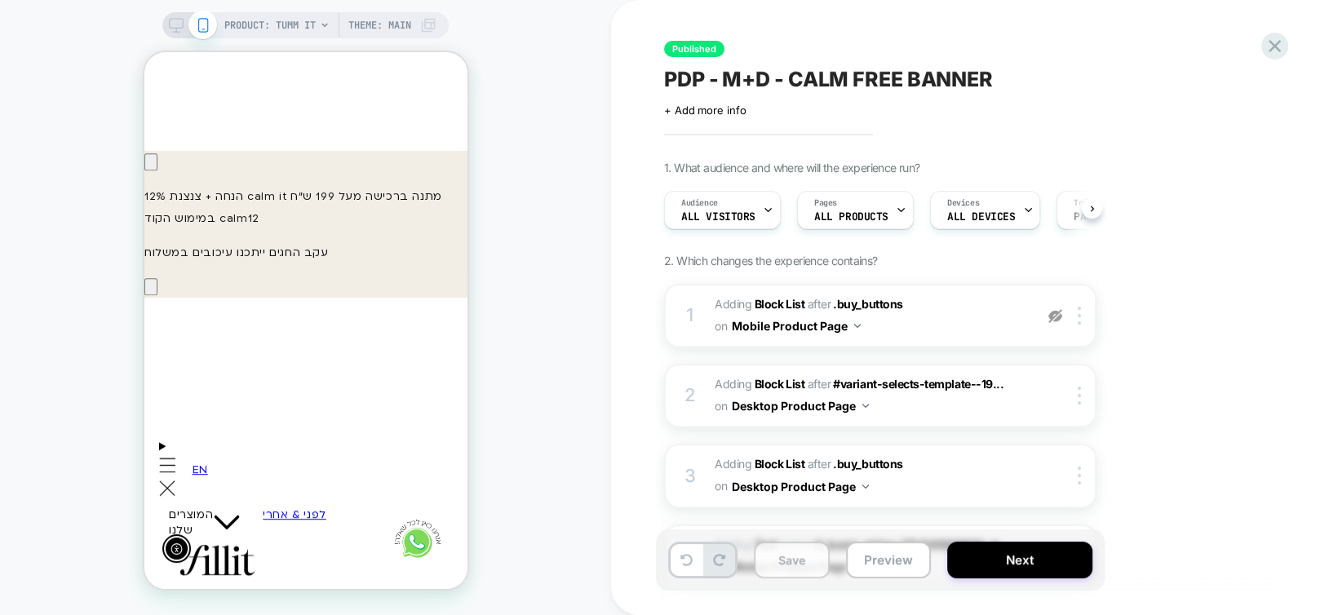
scroll to position [0, 0]
click at [805, 558] on button "Save" at bounding box center [792, 560] width 76 height 37
click at [1013, 559] on button "Next" at bounding box center [1019, 560] width 145 height 37
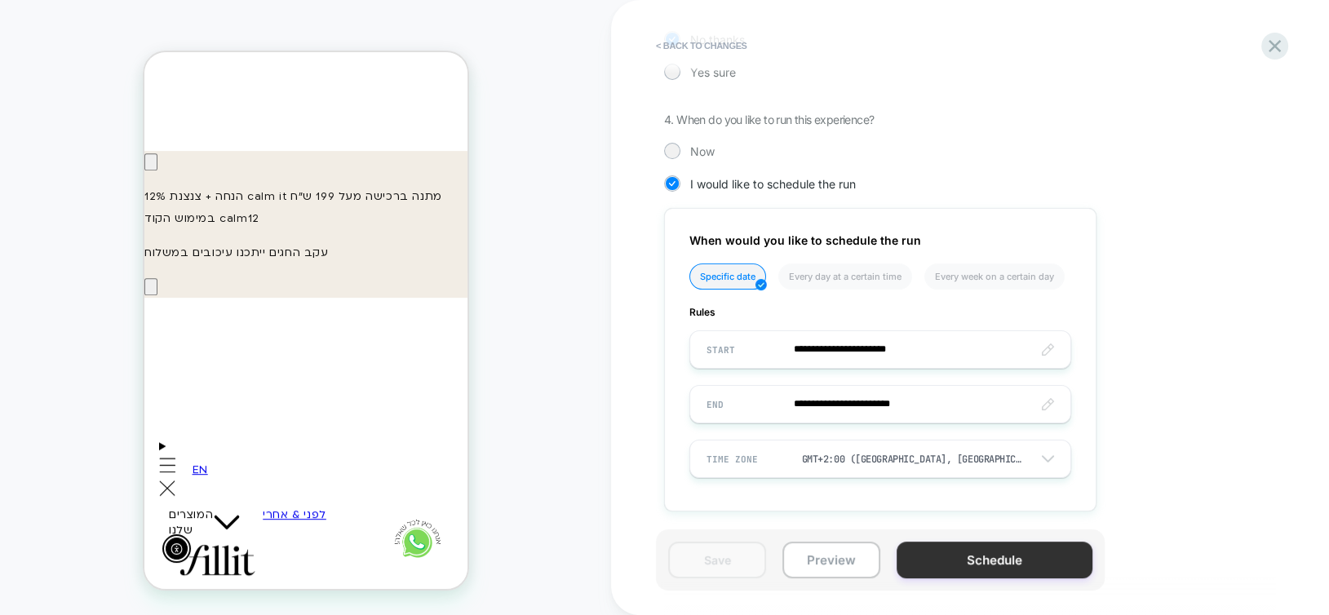
click at [1003, 561] on button "Schedule" at bounding box center [994, 560] width 196 height 37
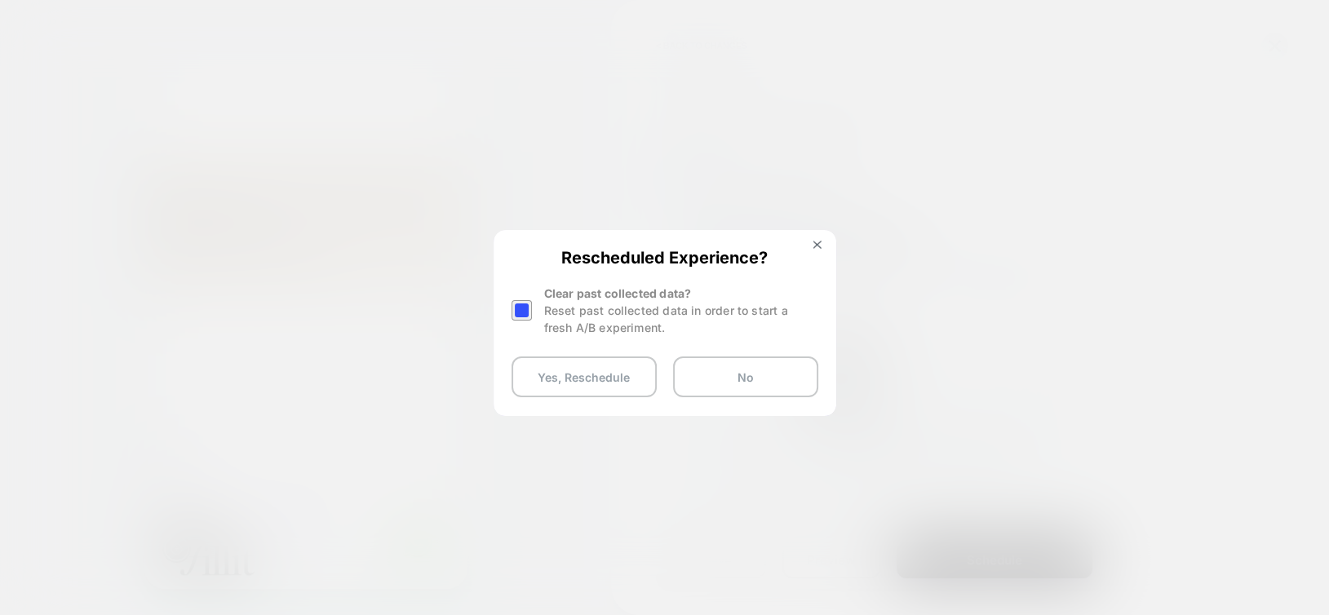
click at [524, 313] on div at bounding box center [521, 310] width 20 height 20
click at [580, 381] on button "Yes, Reschedule" at bounding box center [583, 376] width 145 height 41
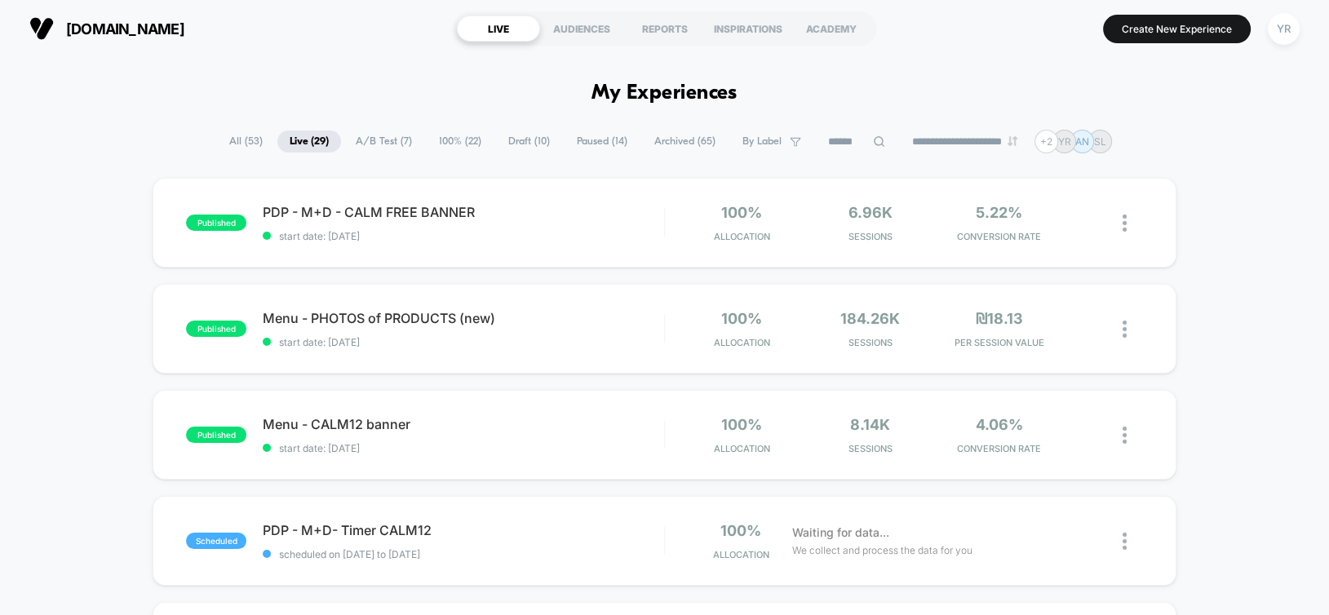
click at [378, 132] on span "A/B Test ( 7 )" at bounding box center [383, 141] width 81 height 22
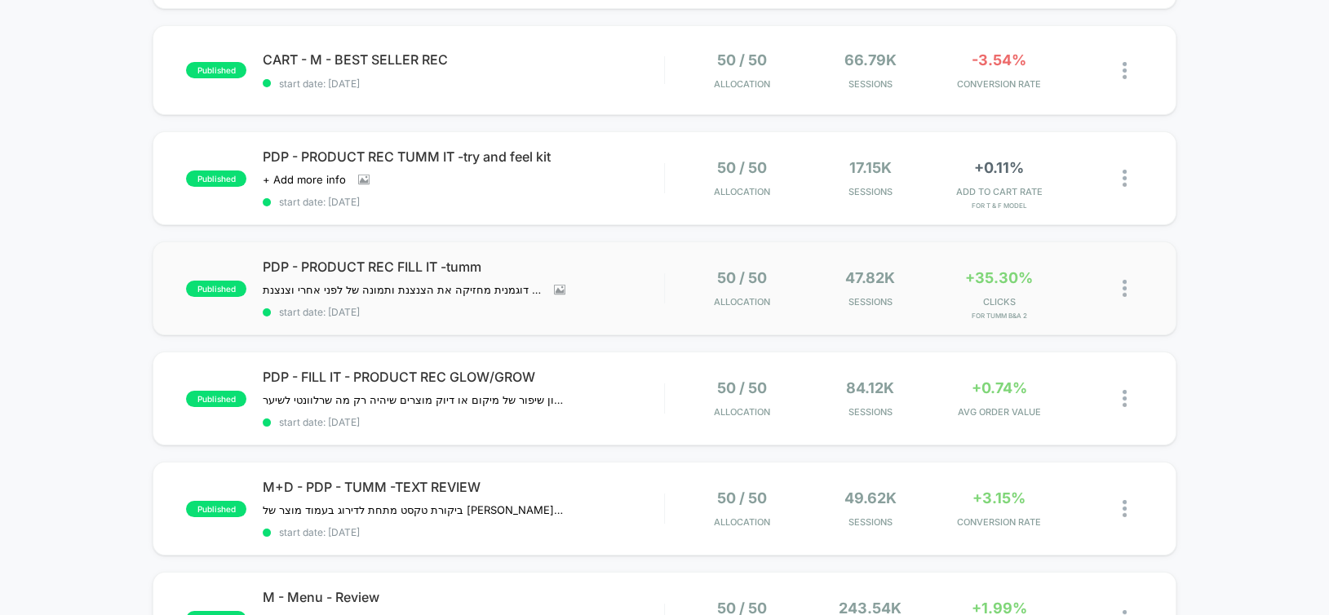
scroll to position [245, 0]
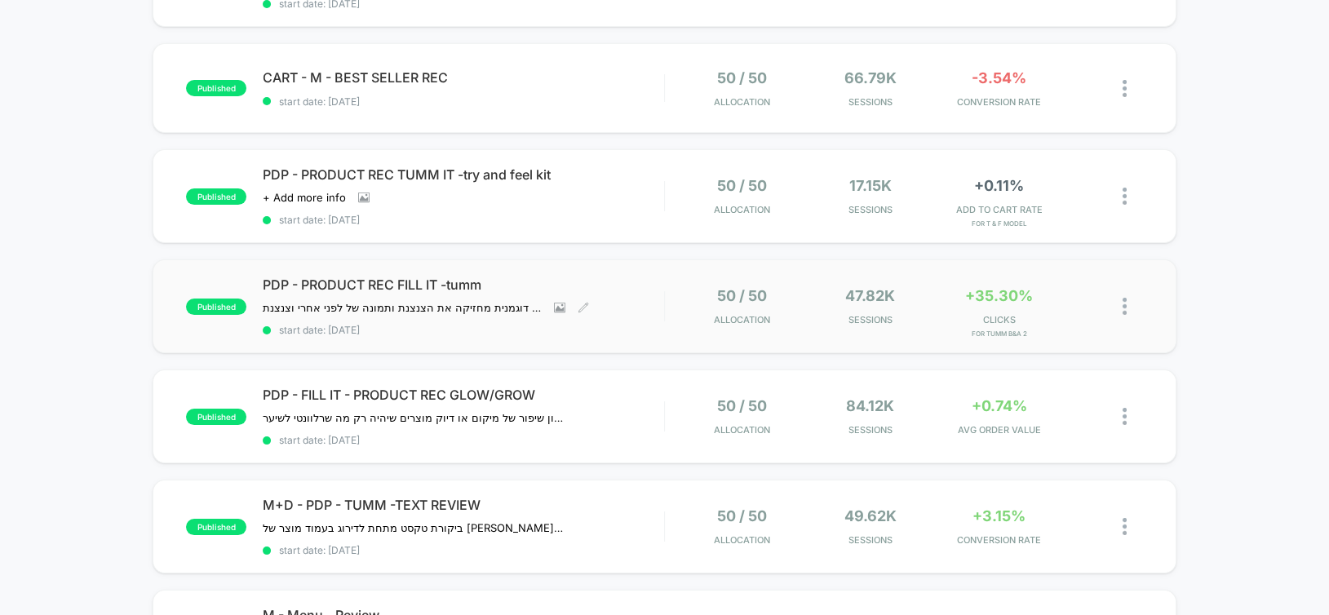
click at [634, 309] on div "PDP - PRODUCT REC FILL IT -tumm מתחת לסקשן הוספה לסל תמונה עם דוגמנית מחזיקה את…" at bounding box center [463, 306] width 400 height 60
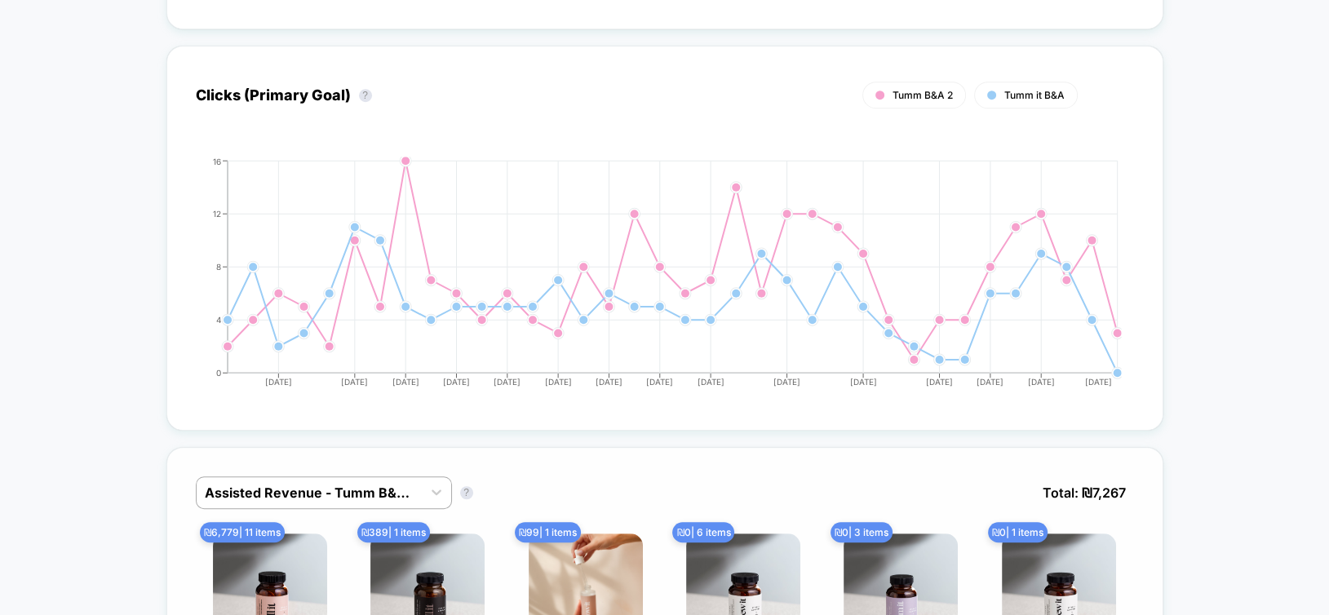
scroll to position [1223, 0]
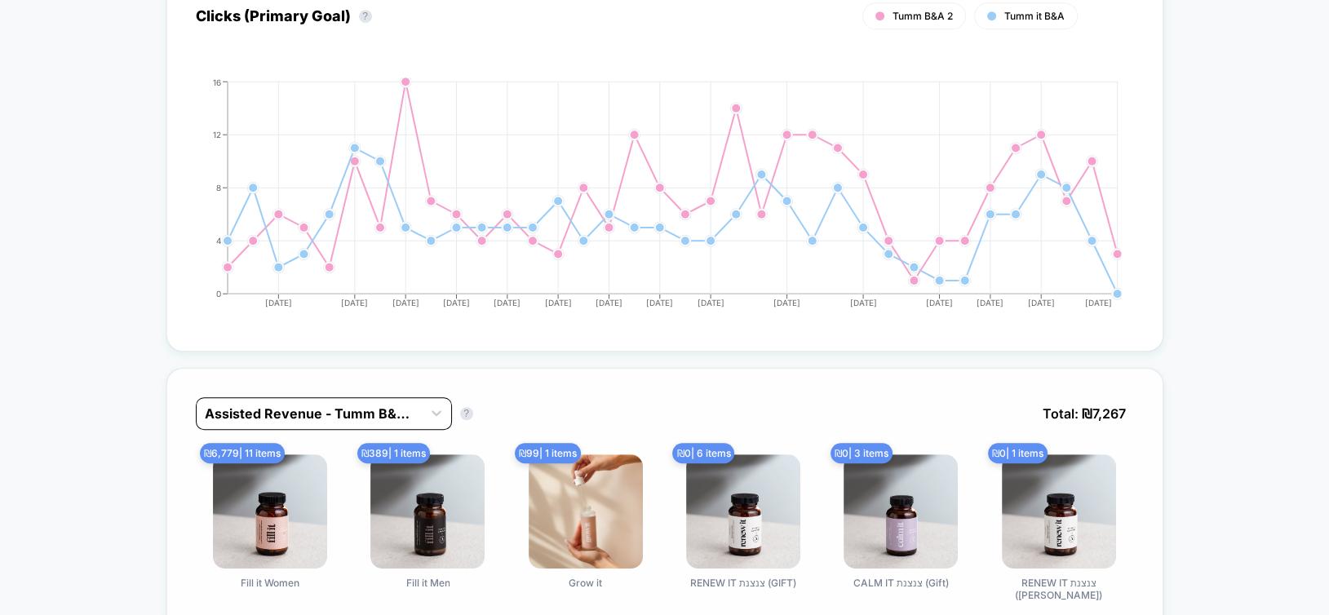
click at [312, 404] on div at bounding box center [309, 414] width 209 height 20
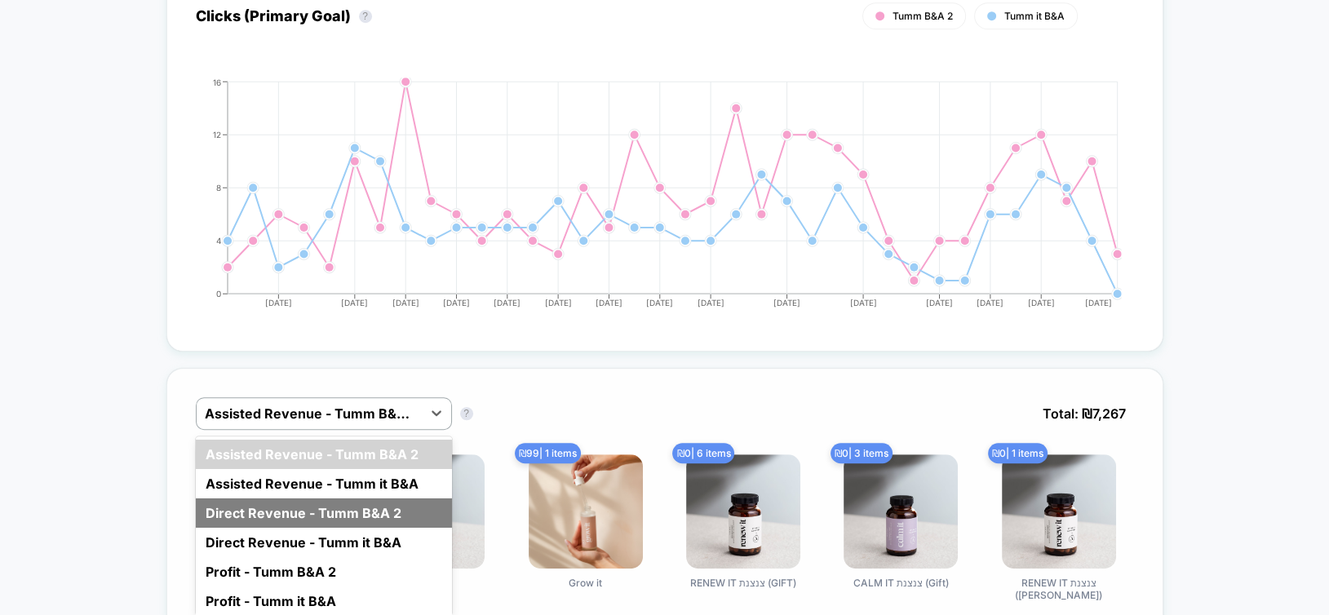
click at [290, 498] on div "Direct Revenue - Tumm B&A 2" at bounding box center [324, 512] width 256 height 29
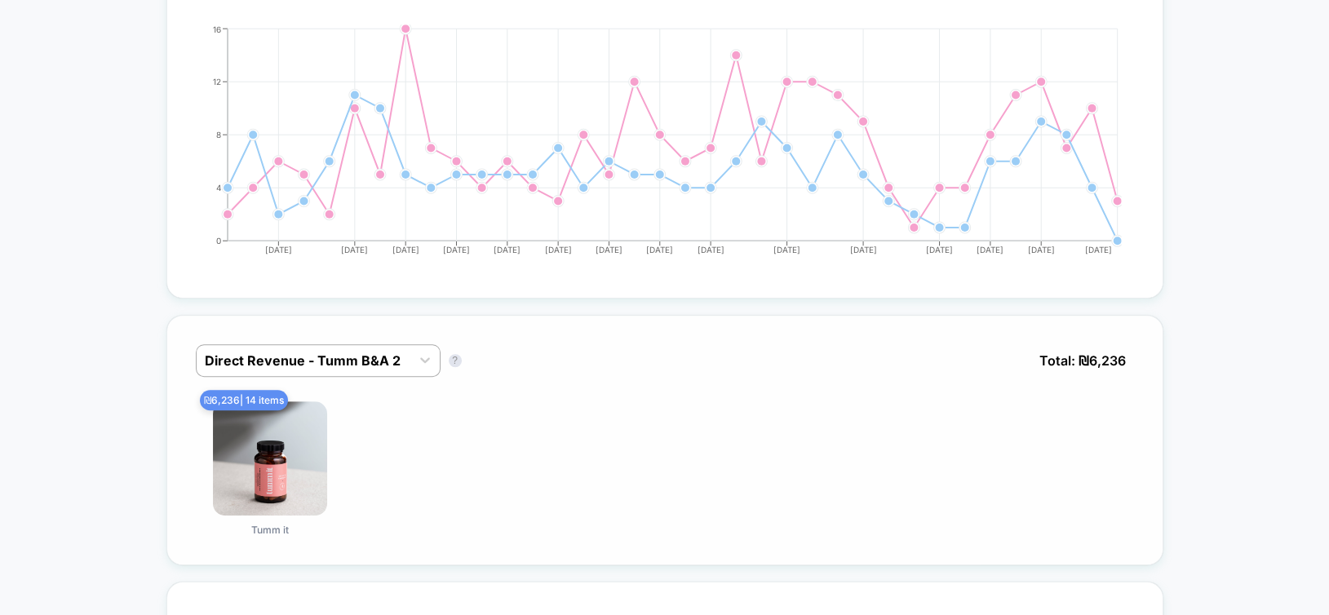
scroll to position [1305, 0]
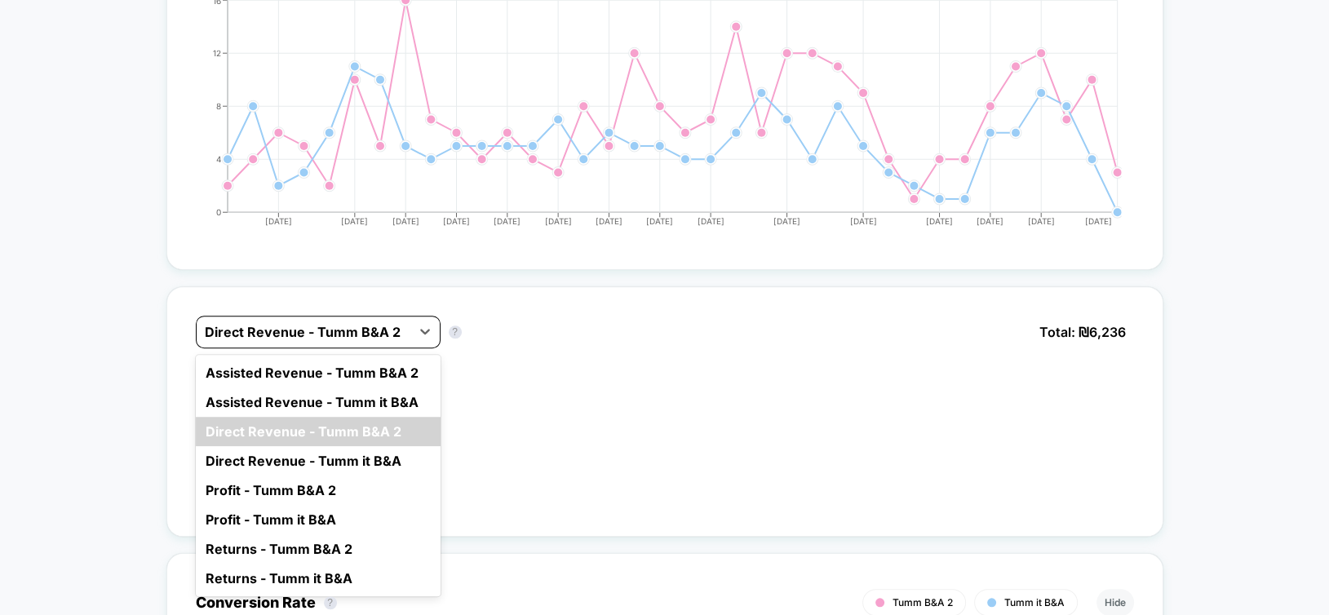
click at [292, 327] on div at bounding box center [303, 332] width 197 height 20
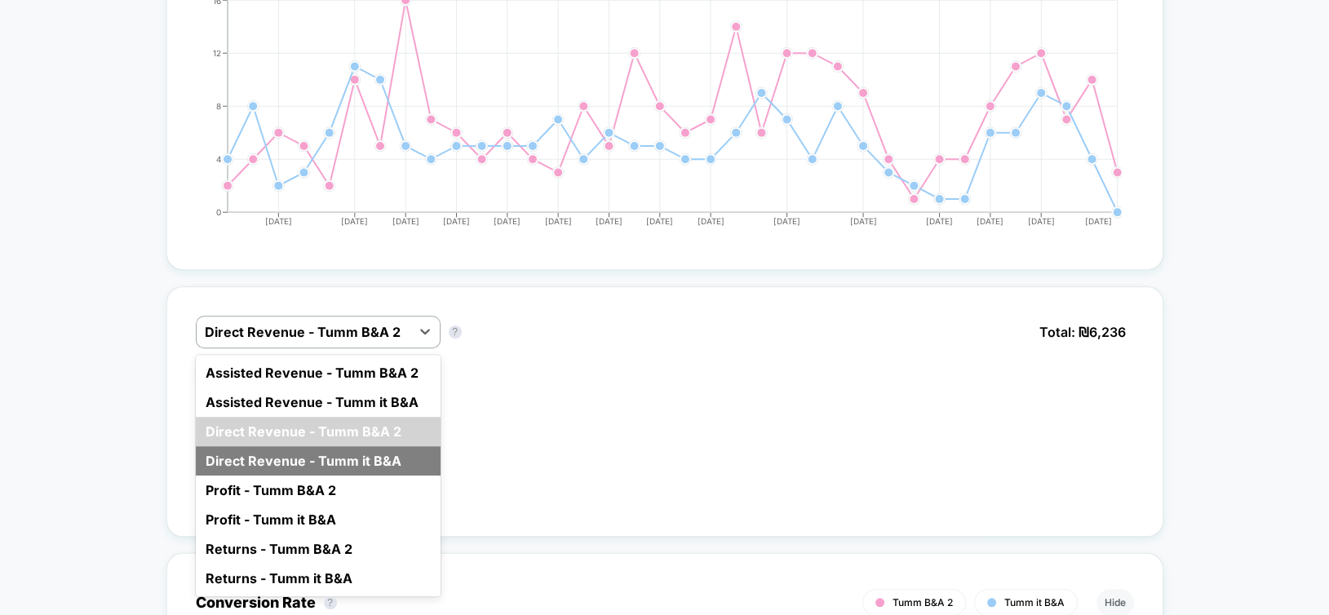
click at [307, 449] on div "Direct Revenue - Tumm it B&A" at bounding box center [318, 460] width 245 height 29
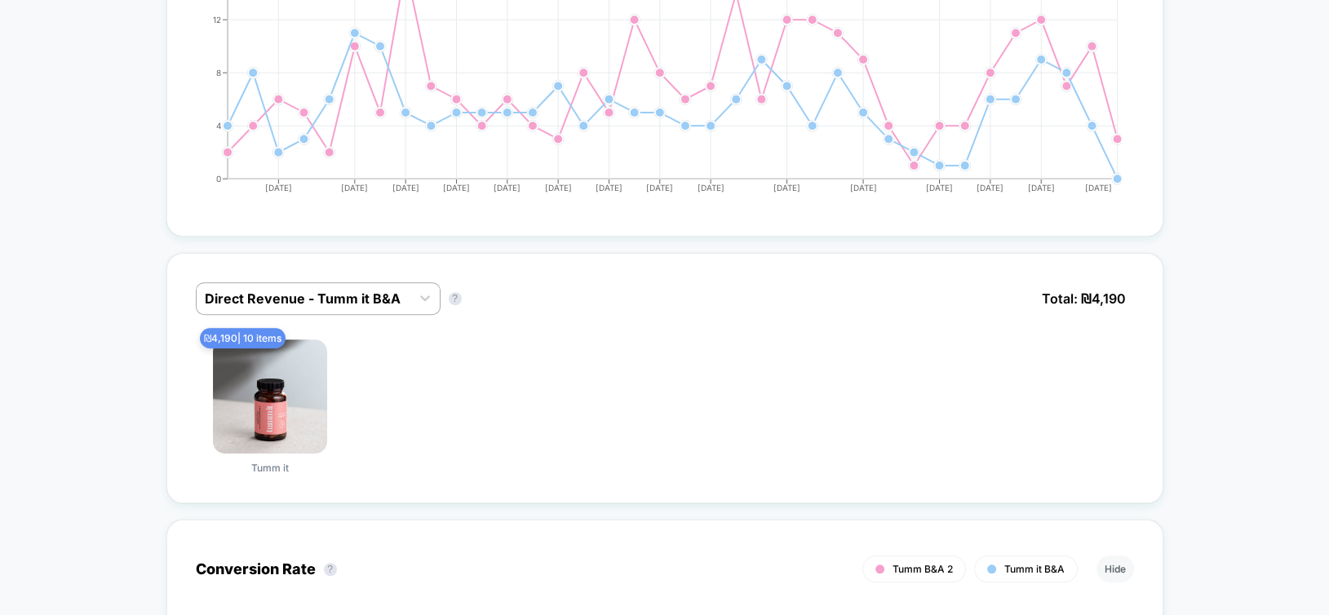
scroll to position [1387, 0]
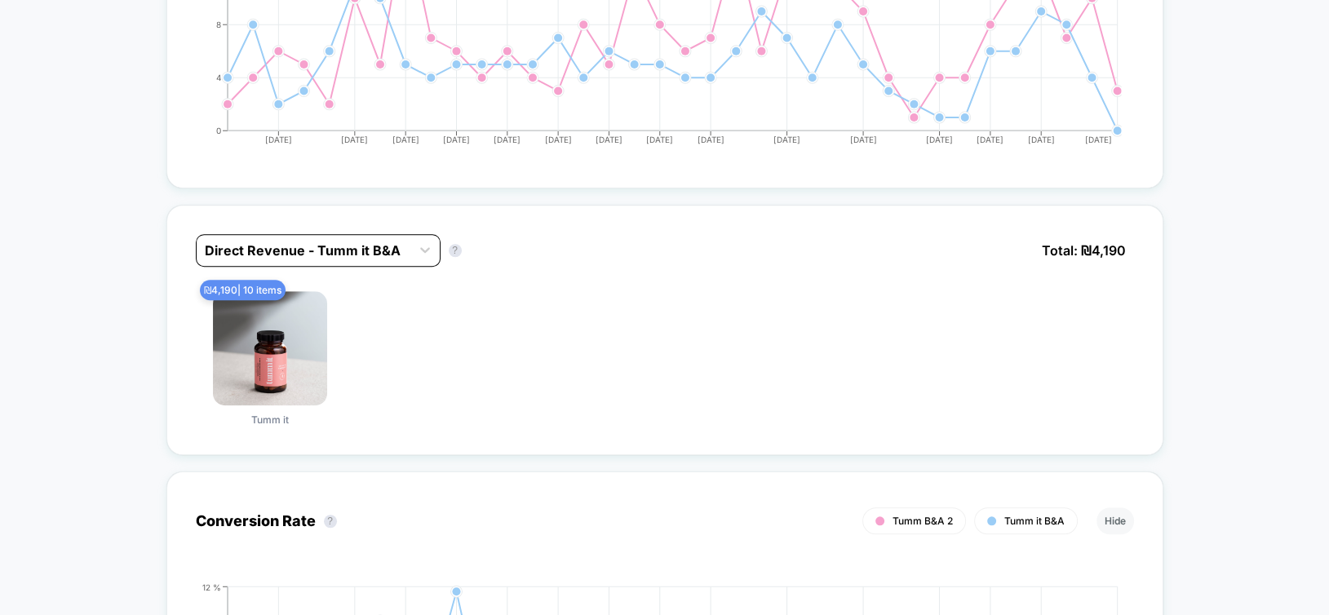
click at [325, 250] on div at bounding box center [303, 251] width 197 height 20
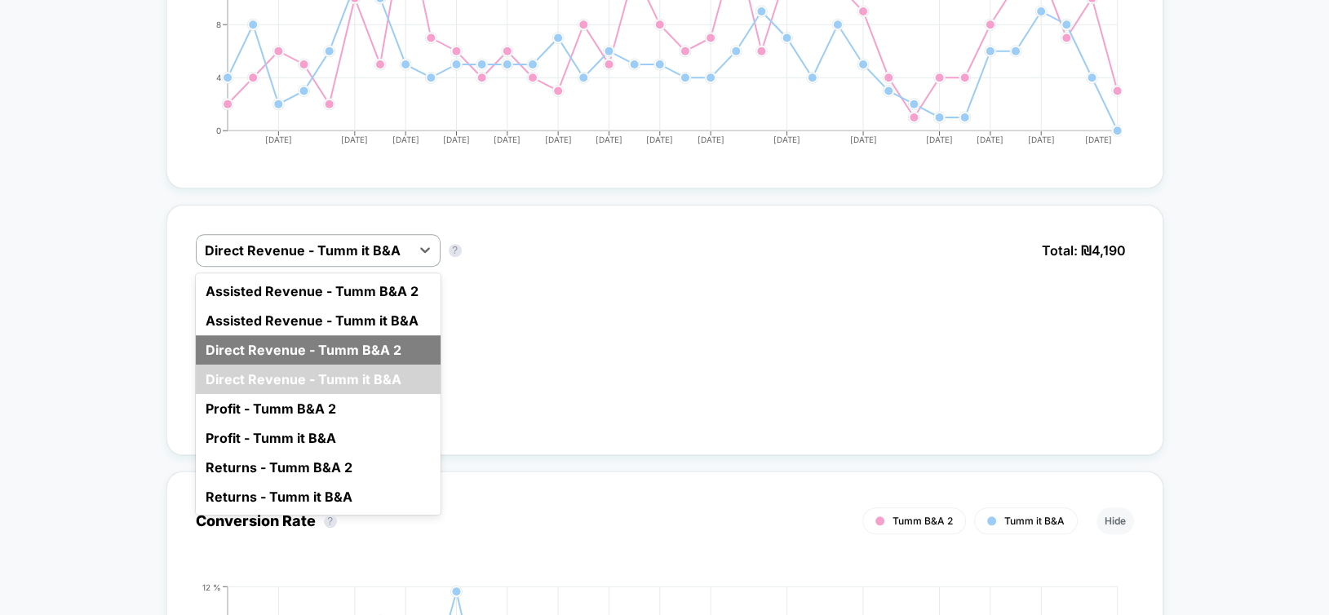
click at [321, 340] on div "Direct Revenue - Tumm B&A 2" at bounding box center [318, 349] width 245 height 29
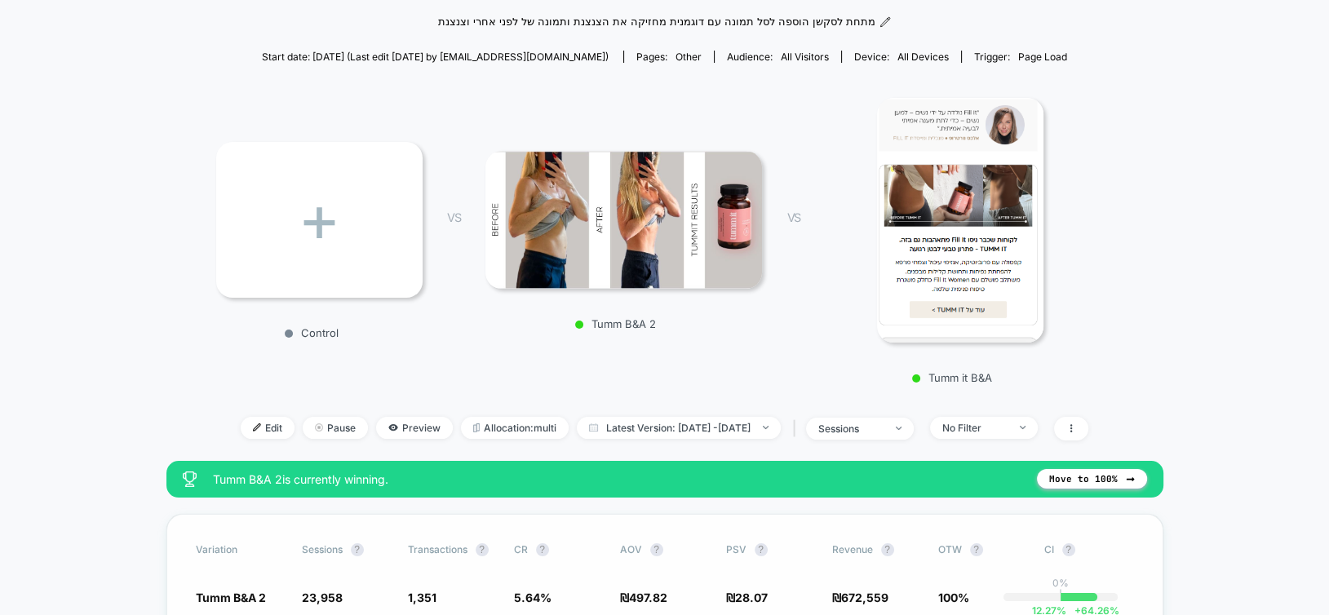
scroll to position [245, 0]
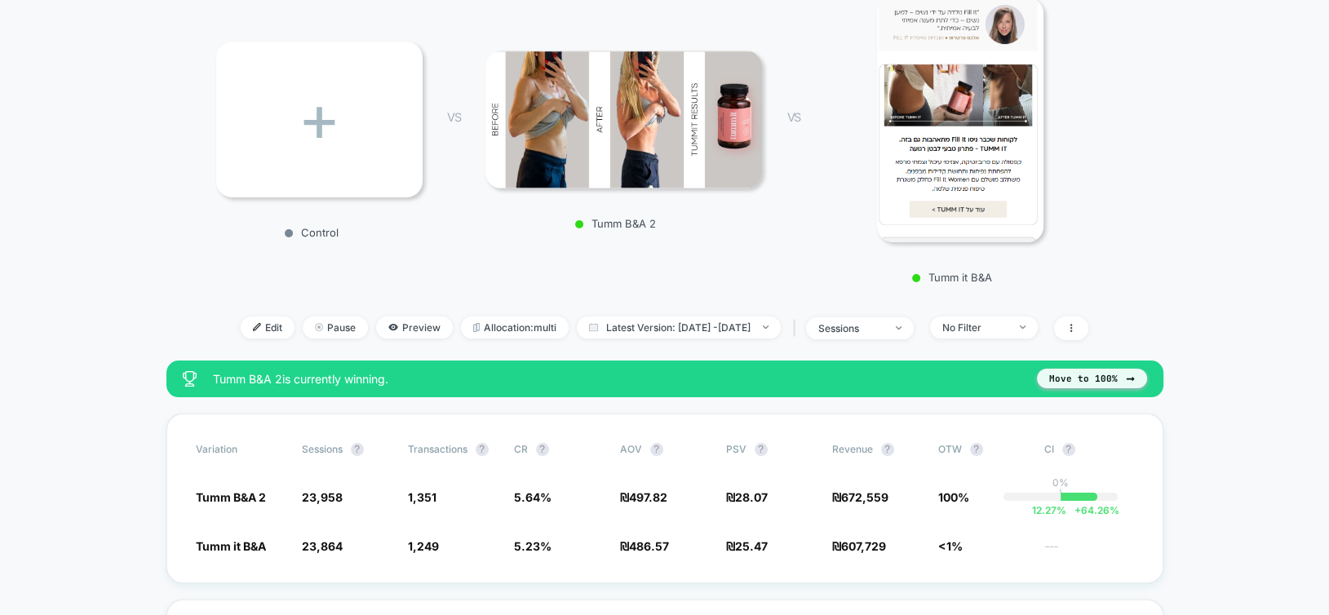
click at [1075, 369] on button "Move to 100%" at bounding box center [1092, 379] width 110 height 20
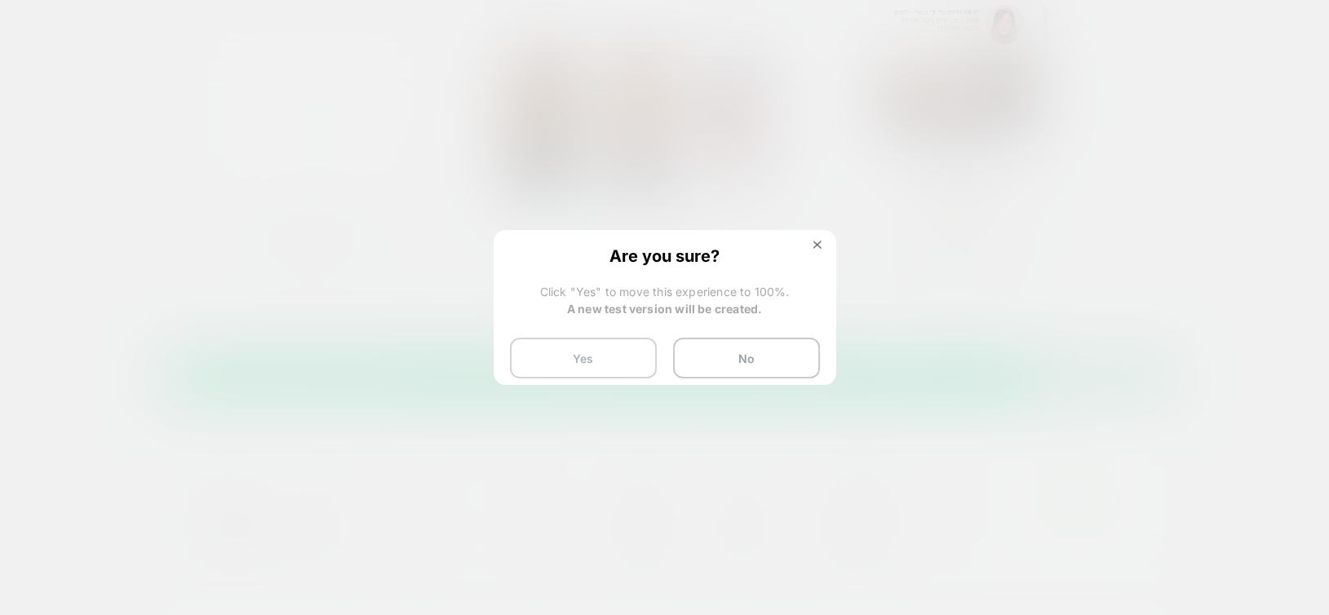
click at [612, 363] on button "Yes" at bounding box center [583, 358] width 147 height 41
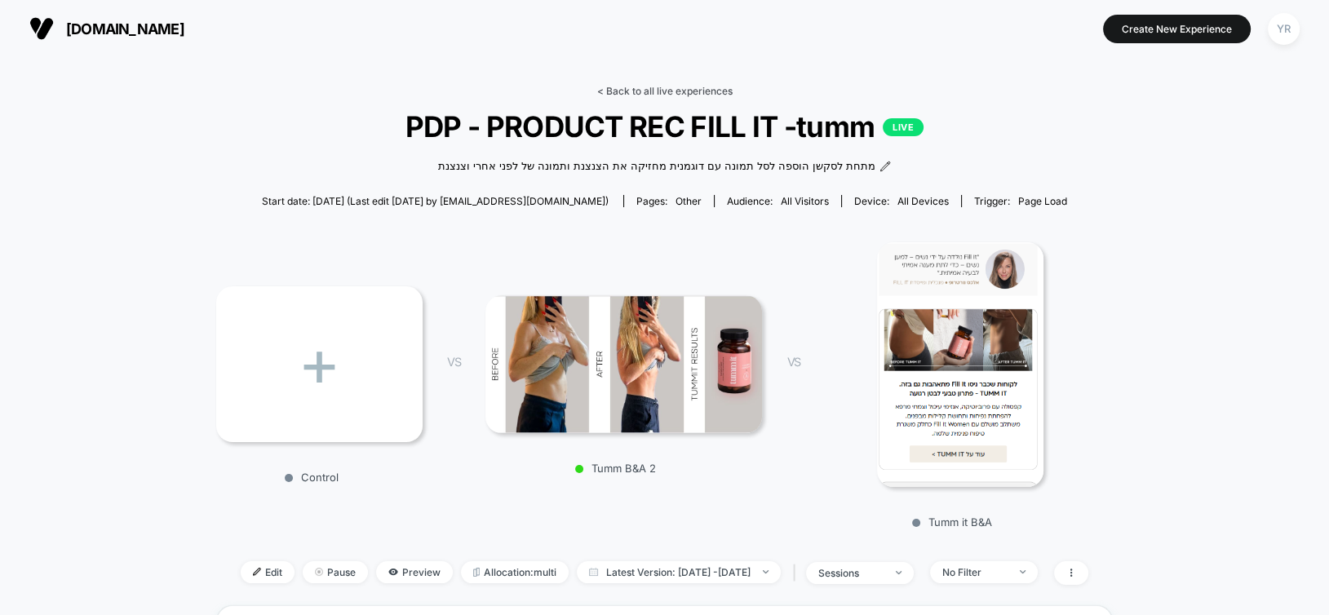
click at [661, 92] on link "< Back to all live experiences" at bounding box center [664, 91] width 135 height 12
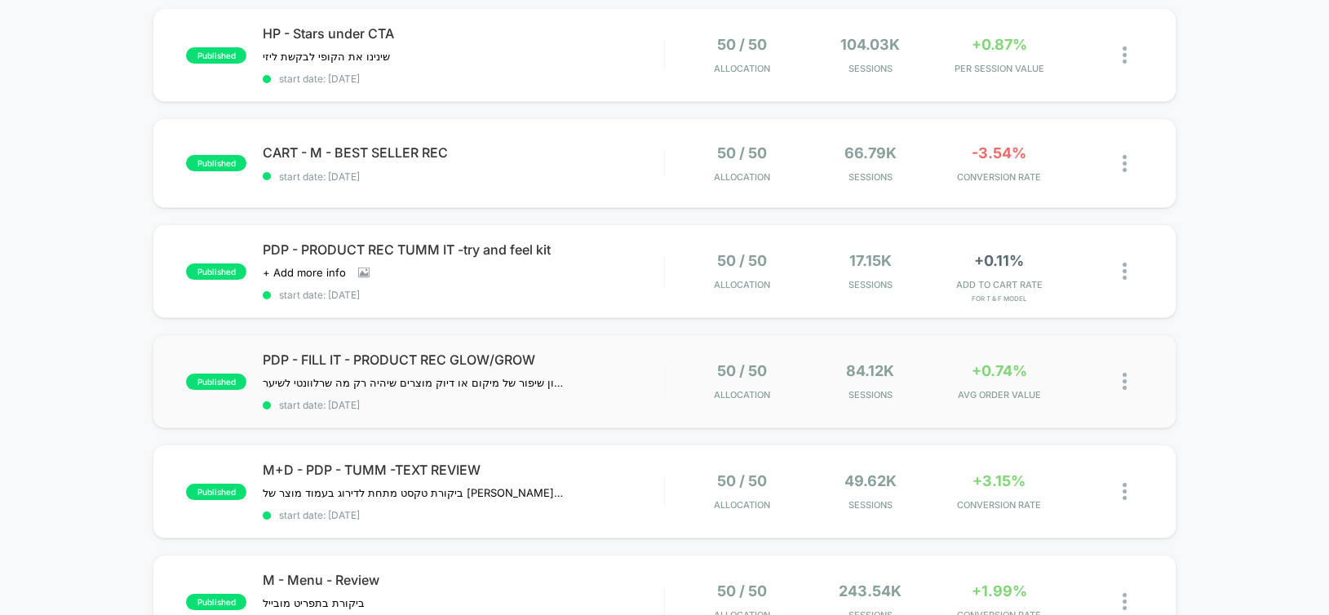
scroll to position [163, 0]
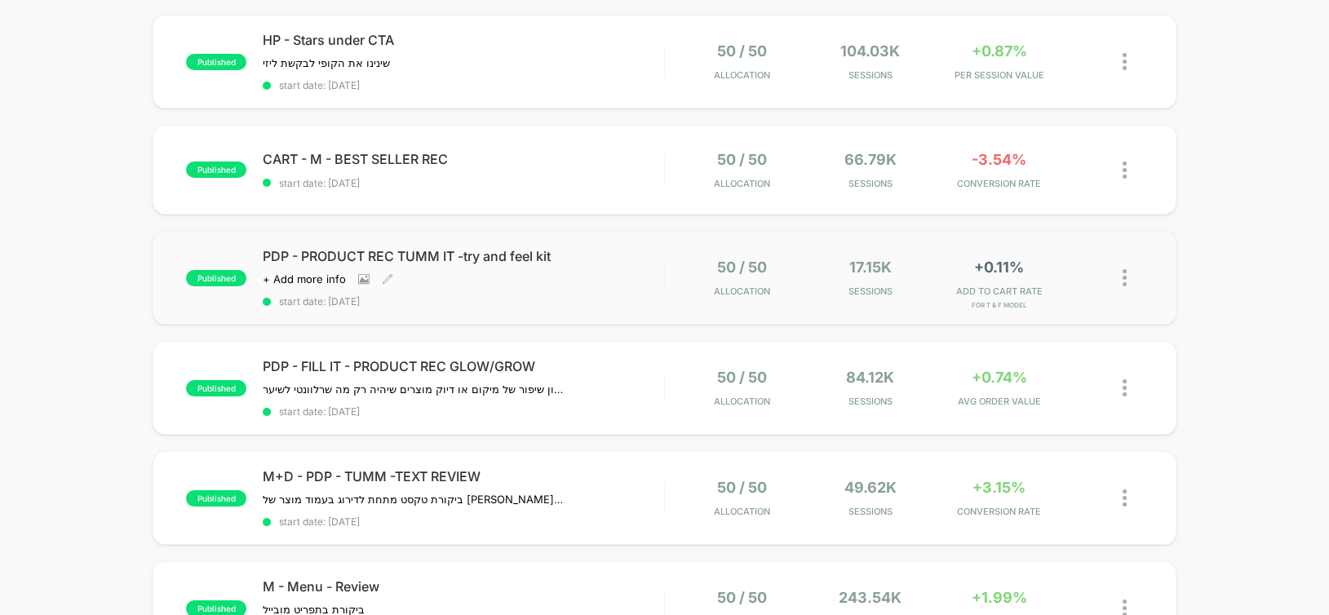
click at [613, 276] on div "PDP - PRODUCT REC [PERSON_NAME] IT -try and feel kit Click to view images Click…" at bounding box center [463, 278] width 400 height 60
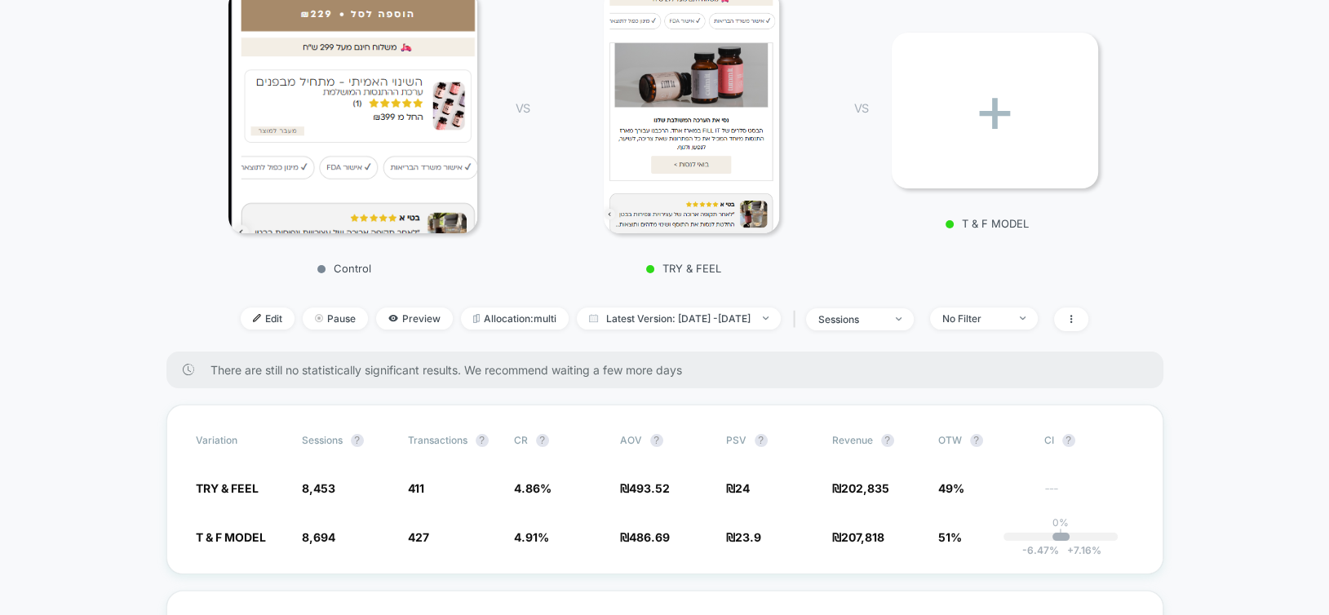
scroll to position [326, 0]
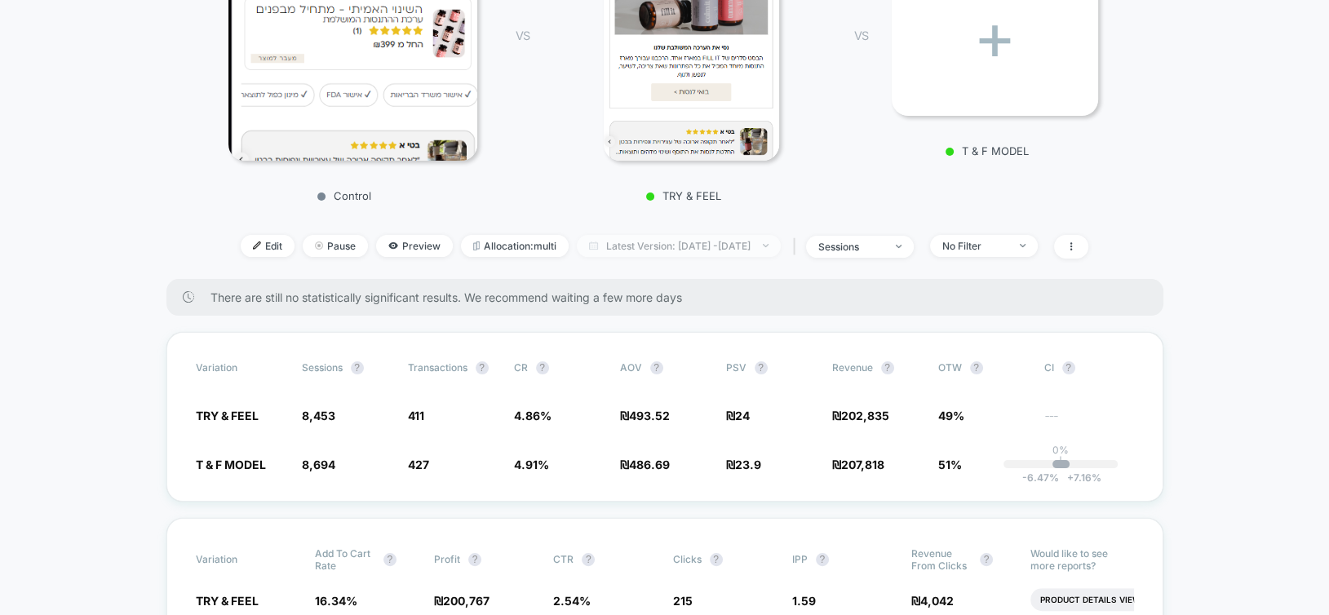
click at [651, 244] on span "Latest Version: [DATE] - [DATE]" at bounding box center [679, 246] width 204 height 22
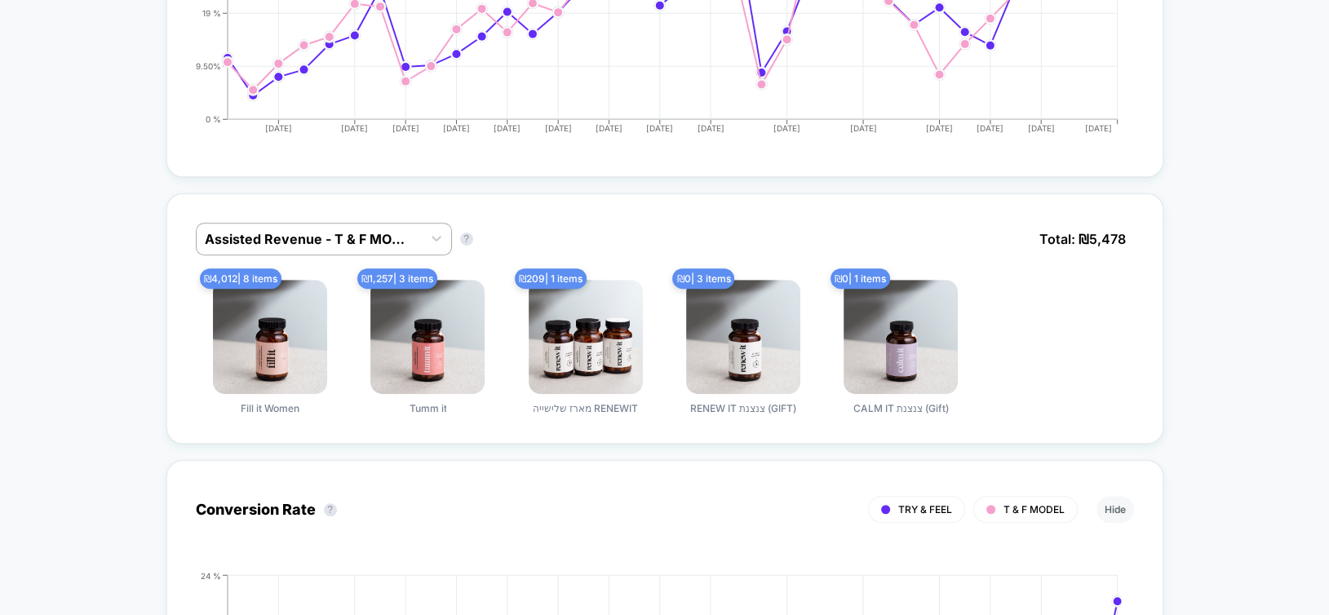
scroll to position [1305, 0]
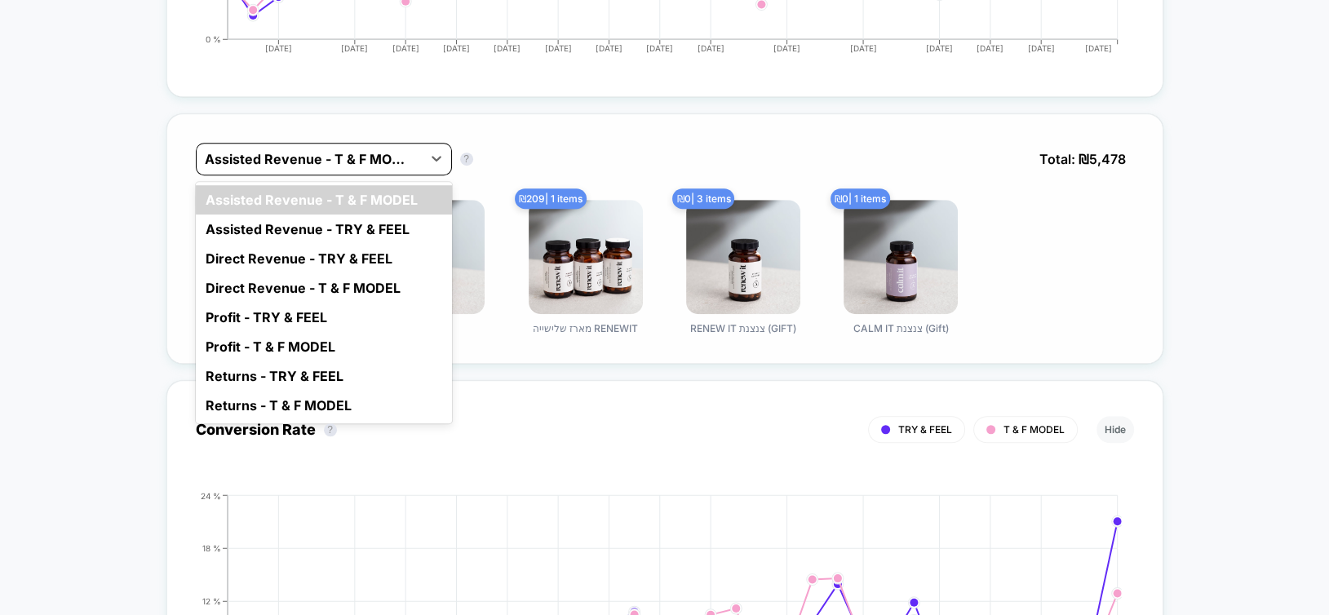
click at [347, 150] on div at bounding box center [309, 159] width 209 height 20
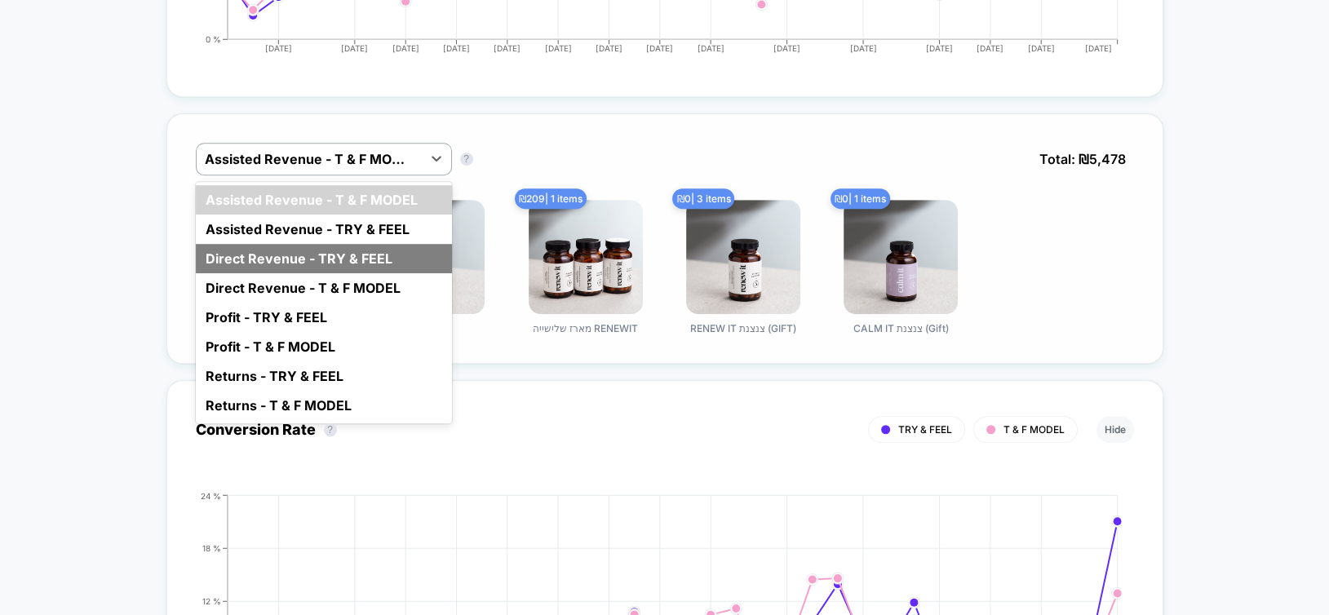
click at [321, 250] on div "Direct Revenue - TRY & FEEL" at bounding box center [324, 258] width 256 height 29
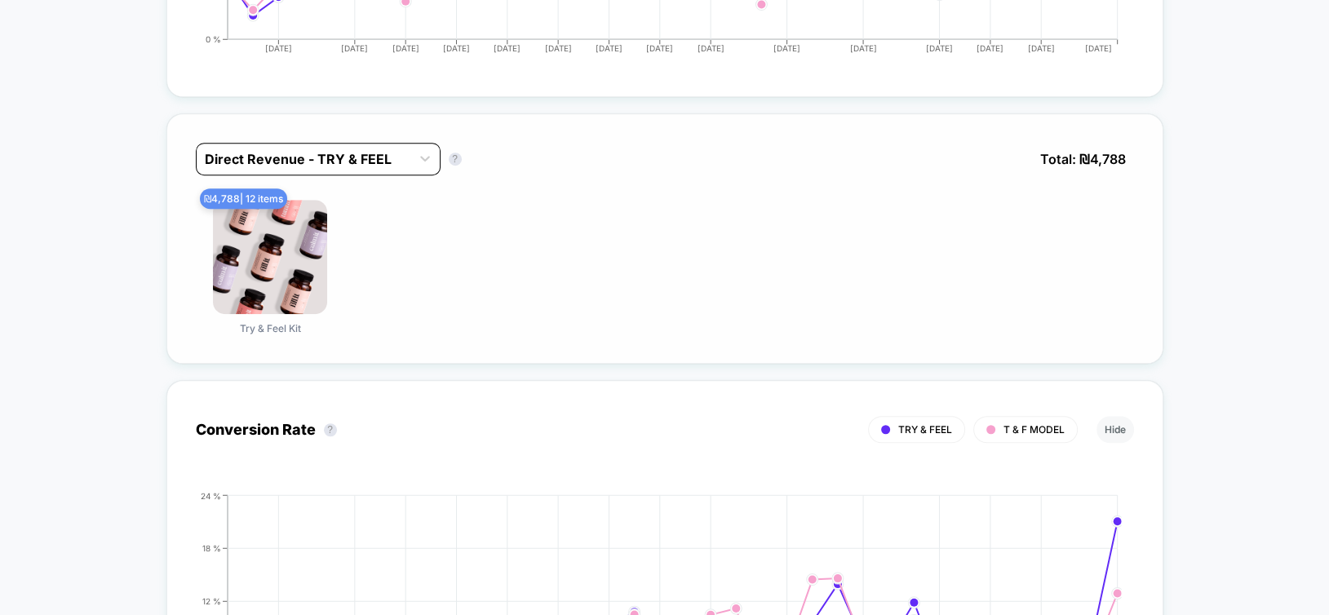
click at [326, 155] on div at bounding box center [303, 159] width 197 height 20
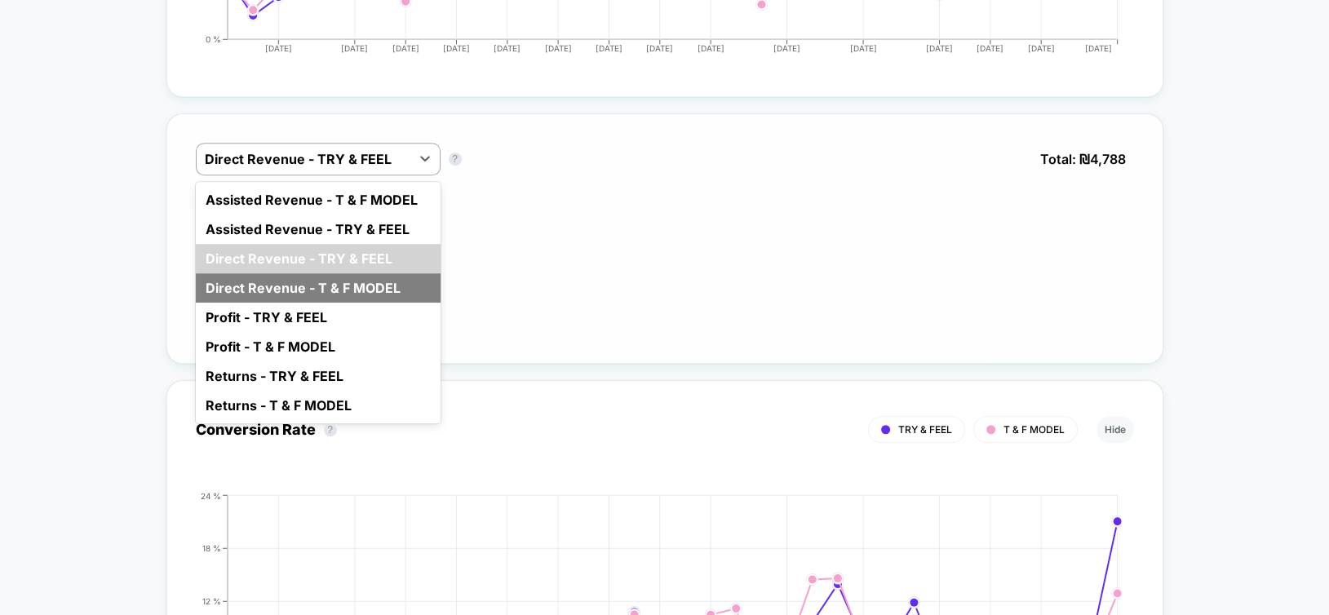
click at [335, 281] on div "Direct Revenue - T & F MODEL" at bounding box center [318, 287] width 245 height 29
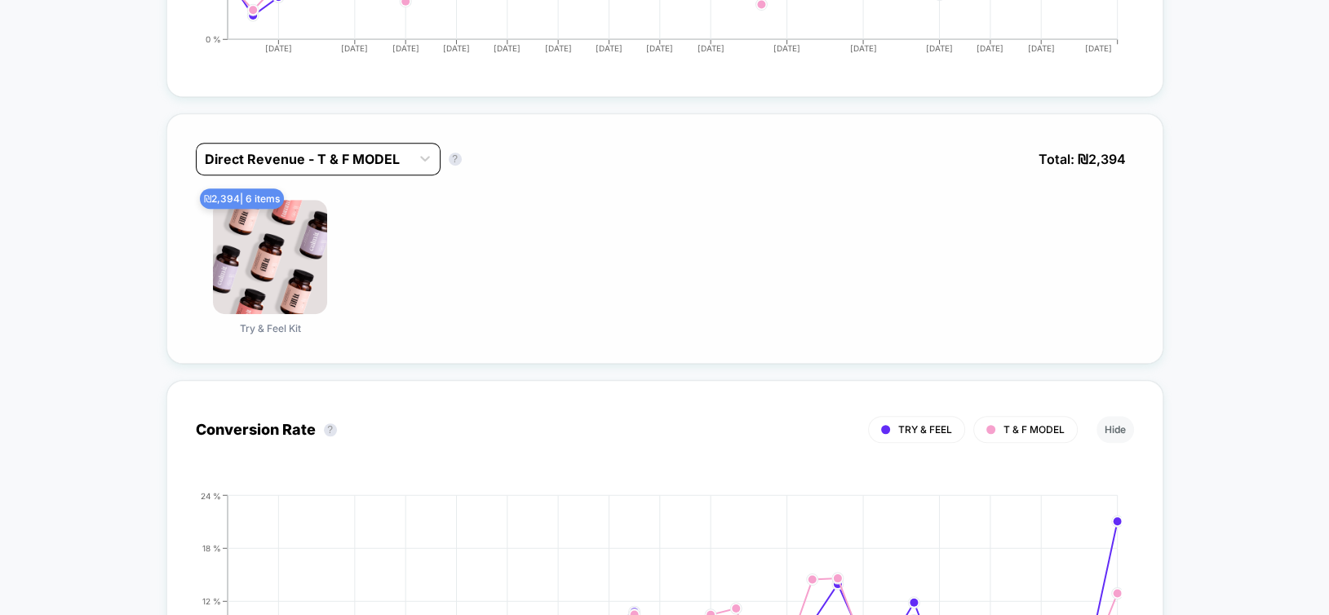
click at [313, 149] on div at bounding box center [303, 159] width 197 height 20
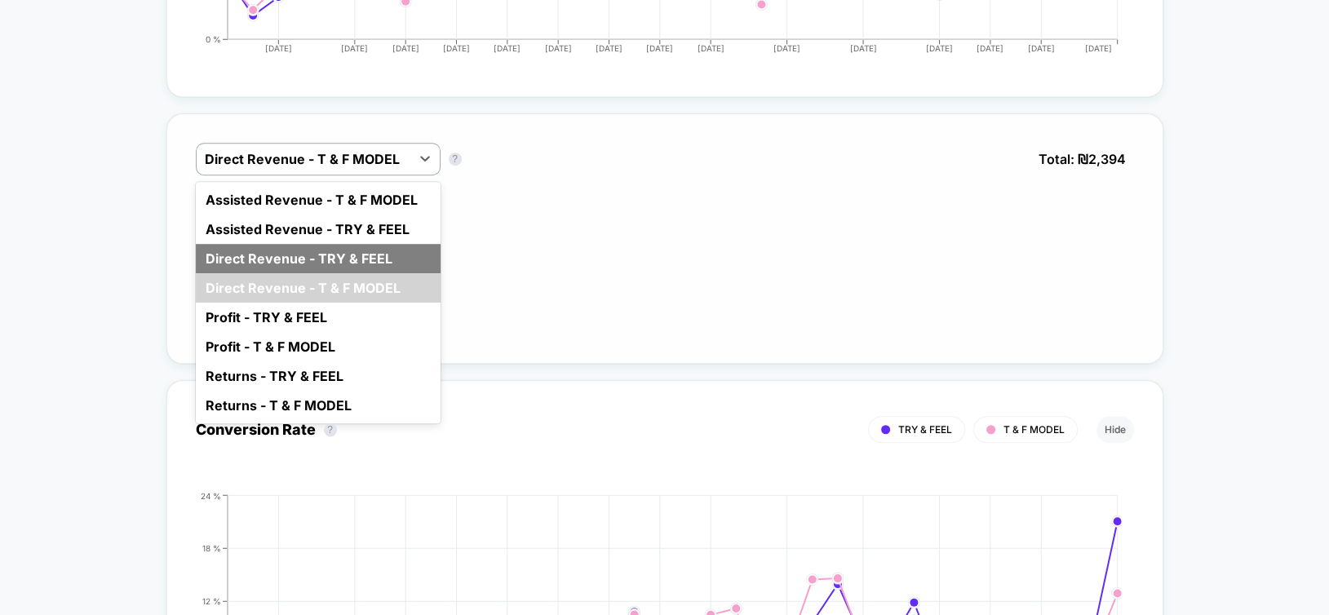
click at [305, 244] on div "Direct Revenue - TRY & FEEL" at bounding box center [318, 258] width 245 height 29
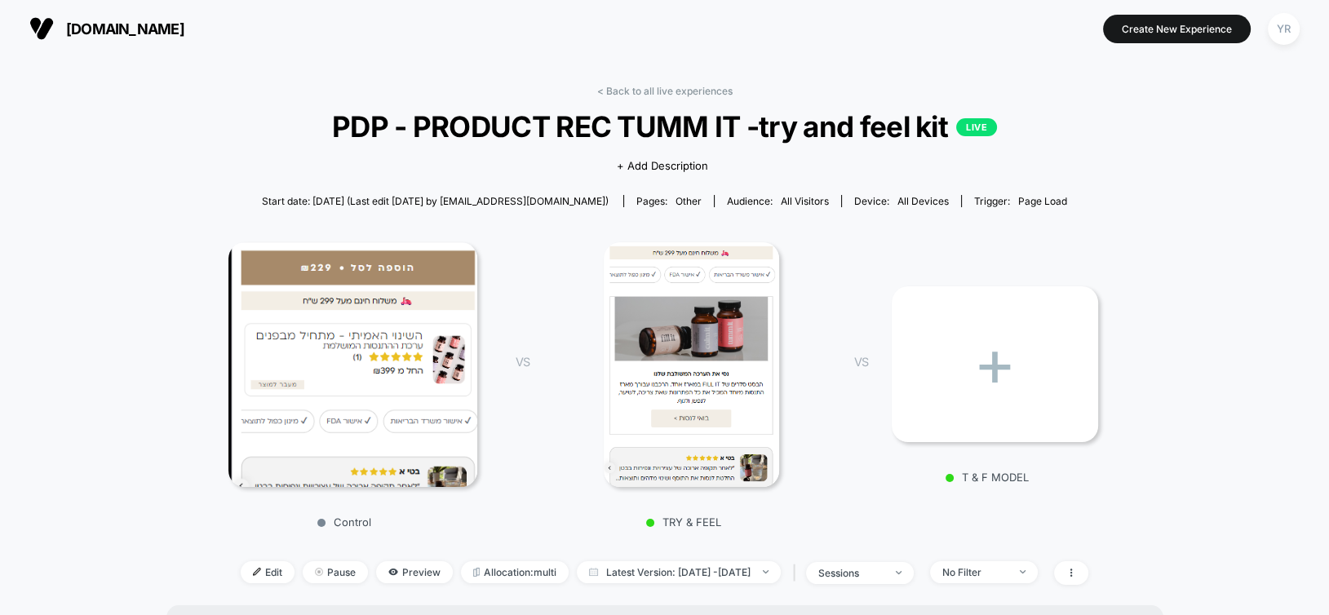
scroll to position [0, 0]
click at [674, 91] on link "< Back to all live experiences" at bounding box center [664, 91] width 135 height 12
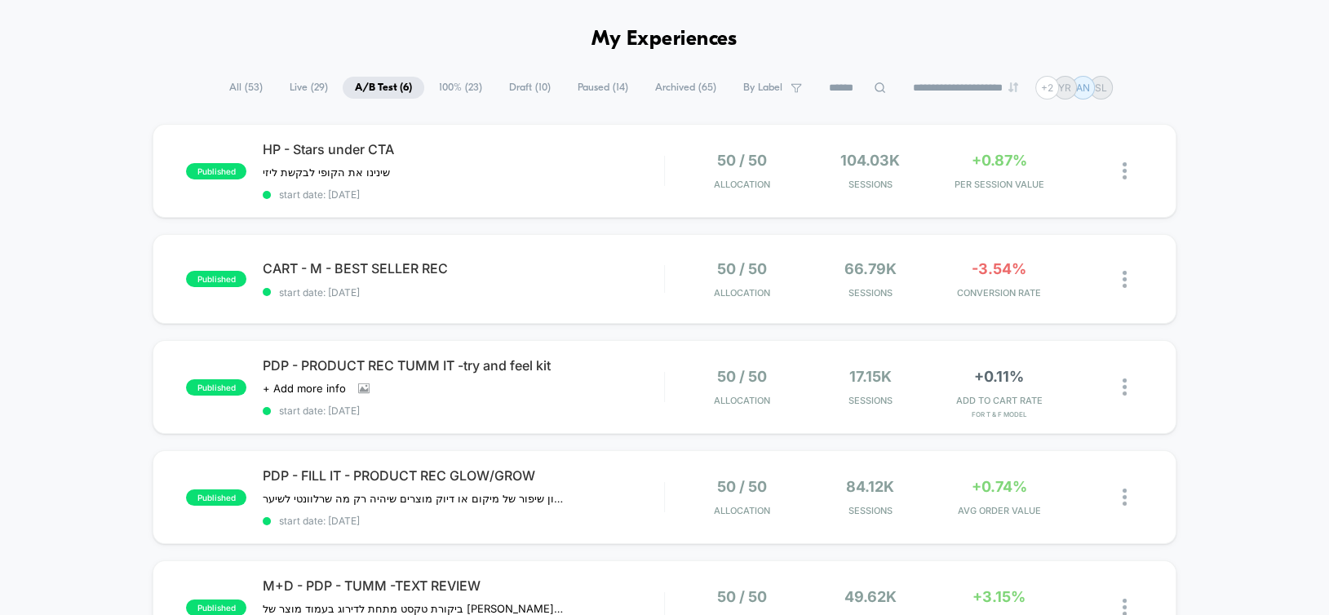
scroll to position [82, 0]
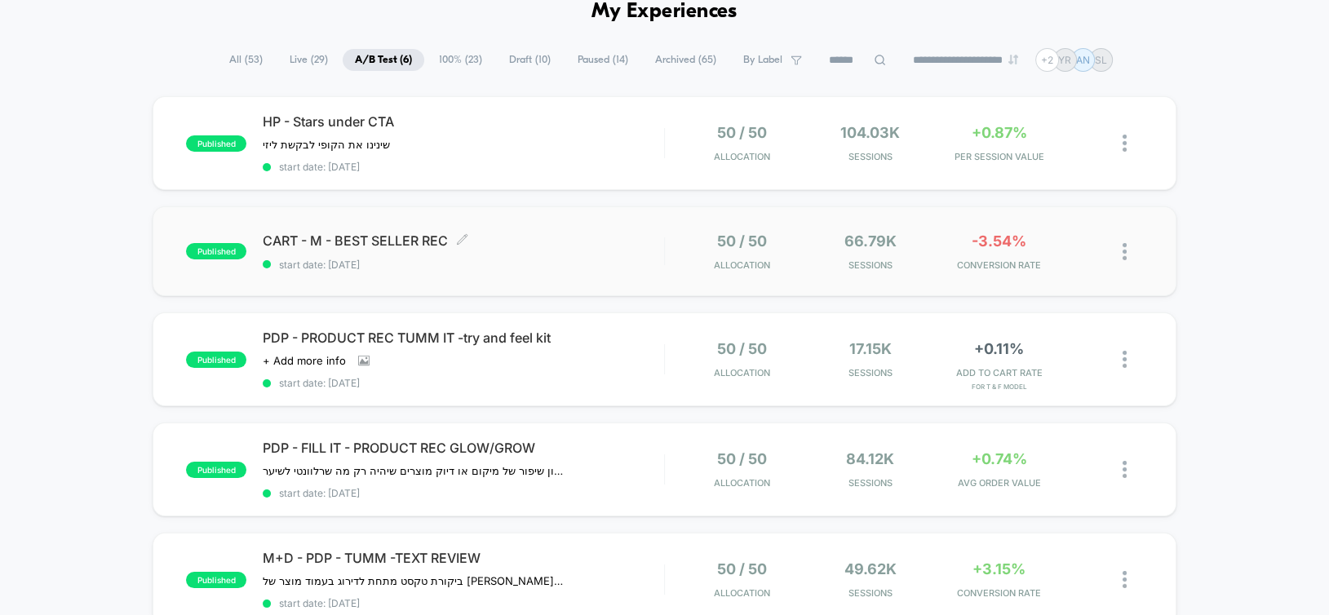
click at [605, 237] on span "CART - M - BEST SELLER REC Click to edit experience details" at bounding box center [463, 240] width 400 height 16
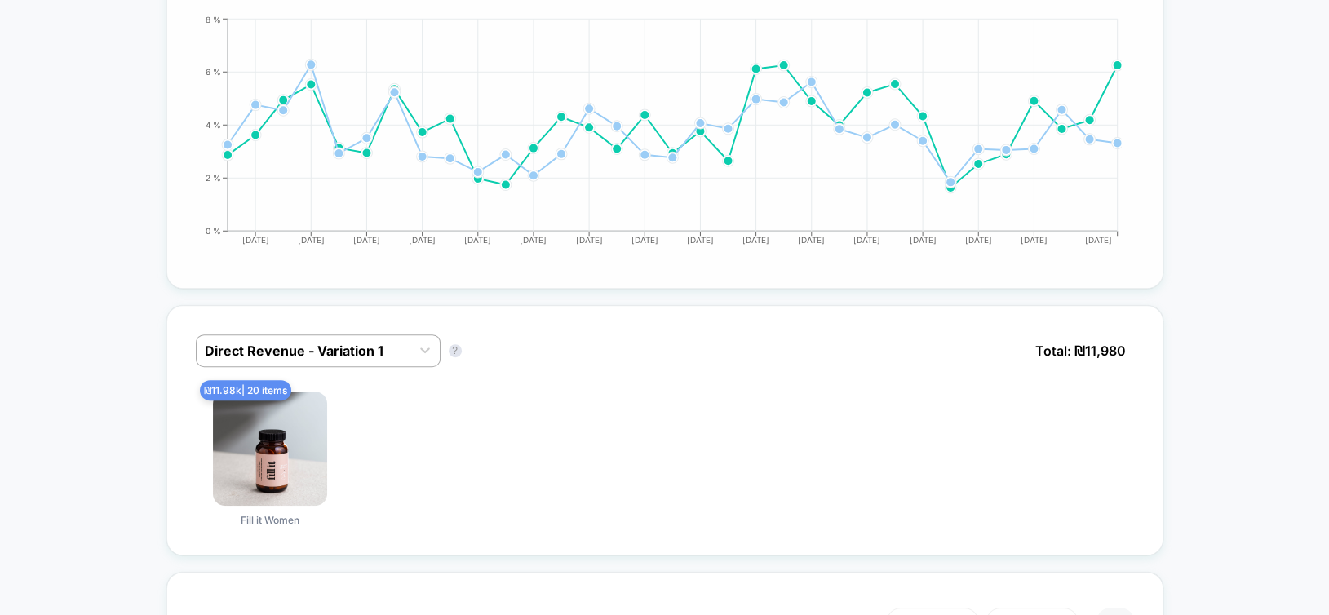
scroll to position [1060, 0]
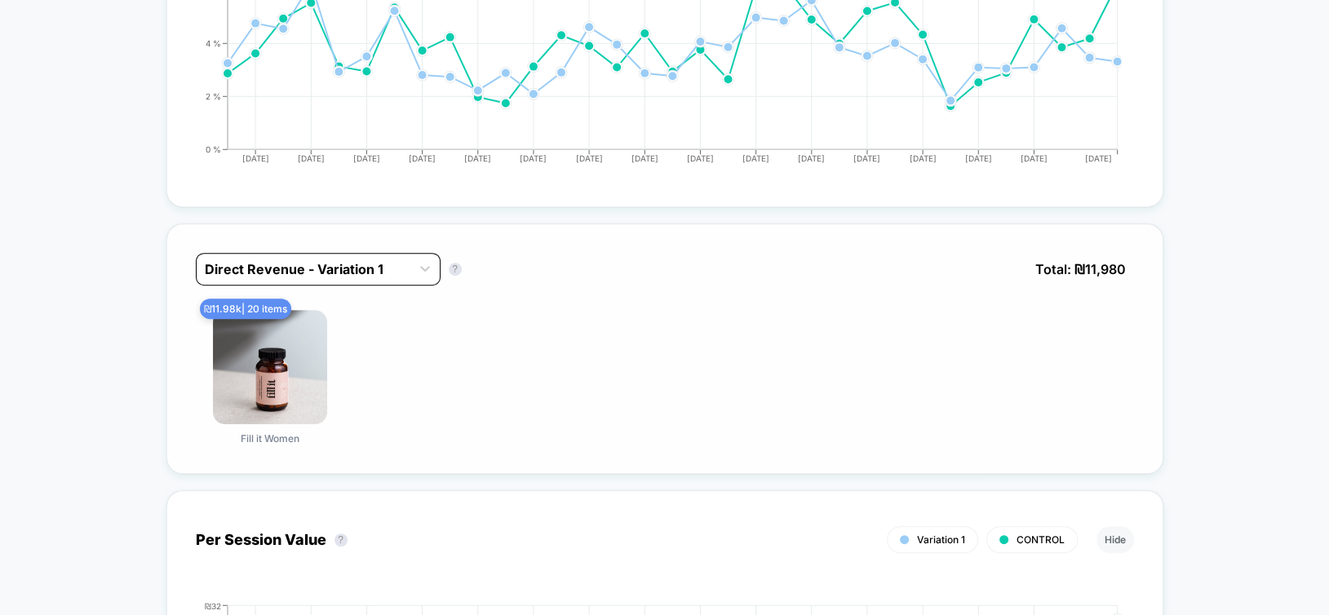
click at [294, 271] on div at bounding box center [303, 269] width 197 height 20
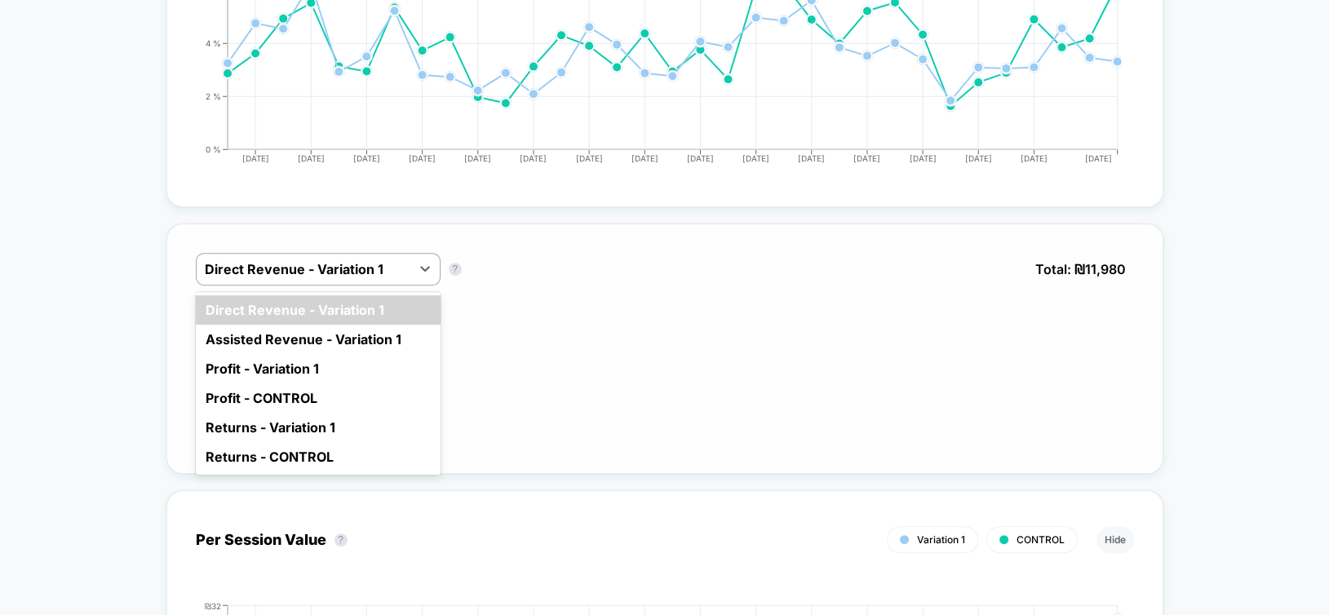
click at [568, 276] on div "option Direct Revenue - Variation 1 focused, 1 of 6. 6 results available. Use U…" at bounding box center [665, 281] width 938 height 57
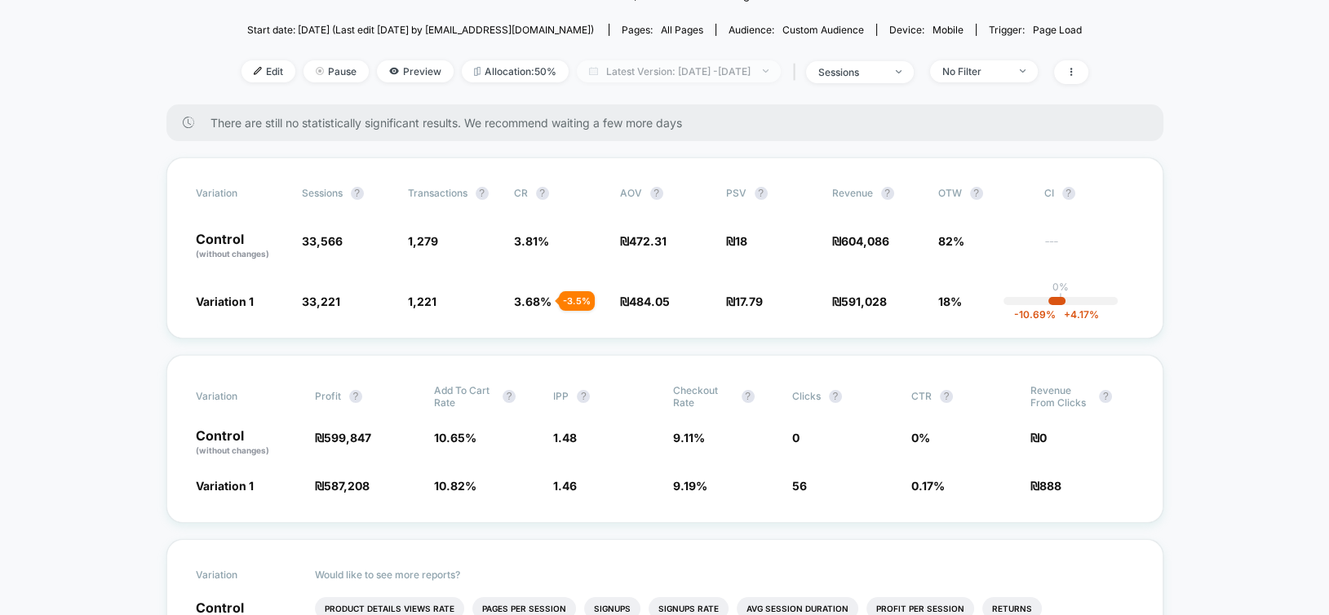
scroll to position [0, 0]
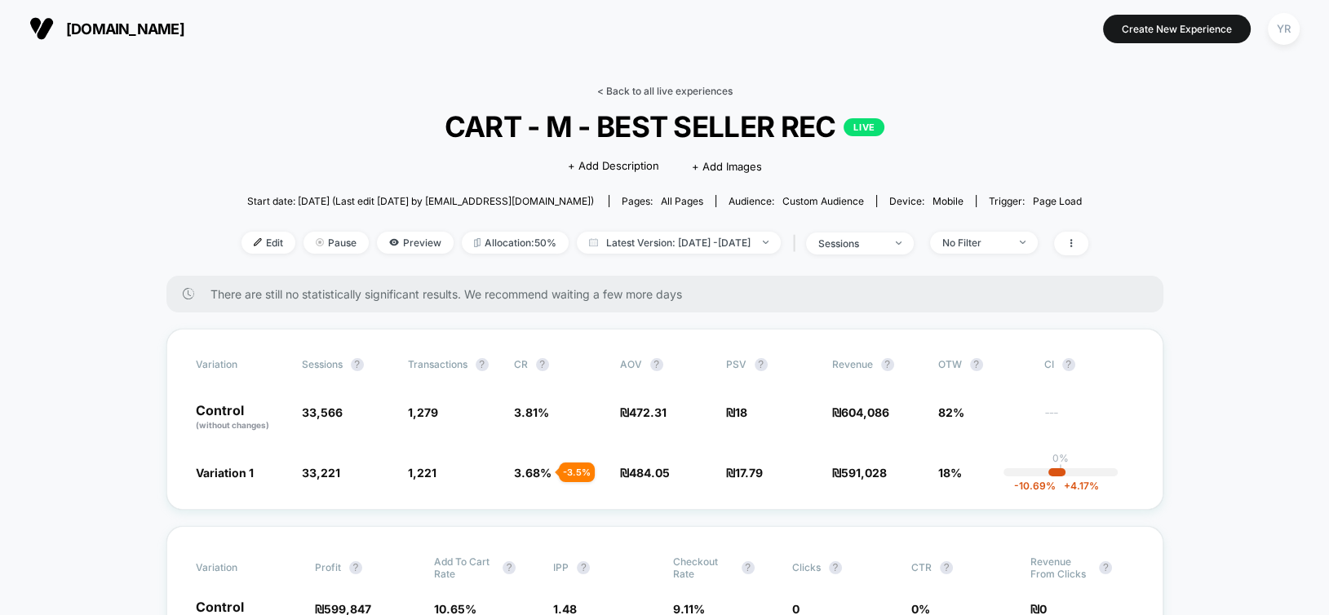
click at [652, 92] on link "< Back to all live experiences" at bounding box center [664, 91] width 135 height 12
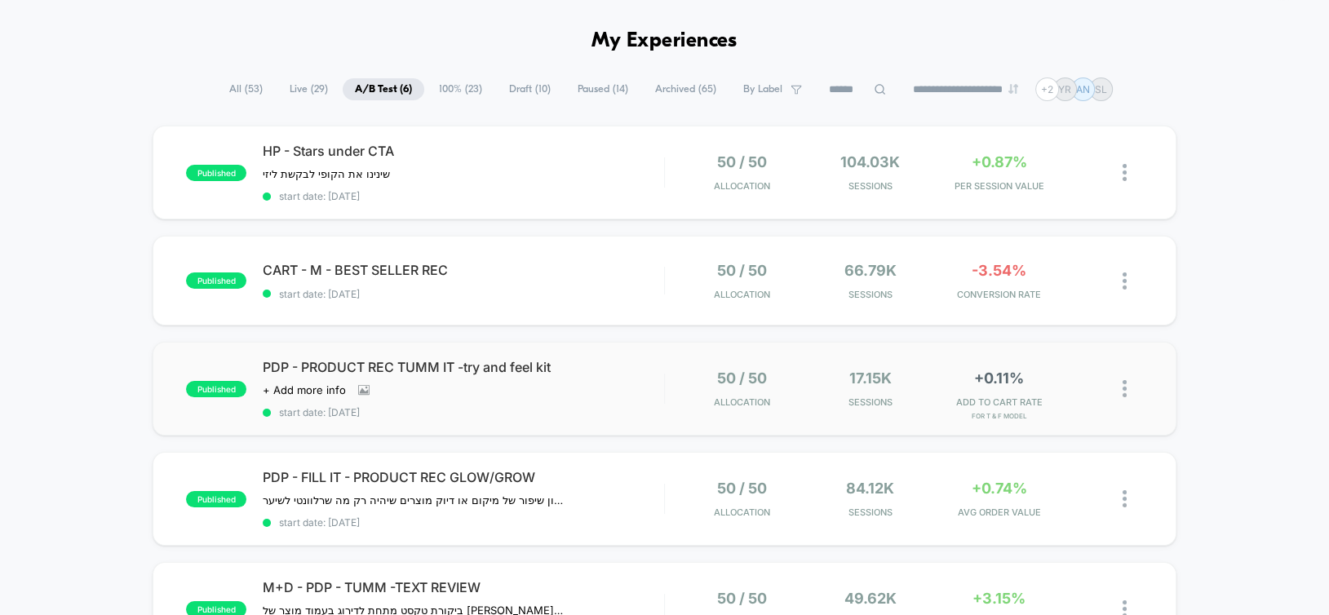
scroll to position [82, 0]
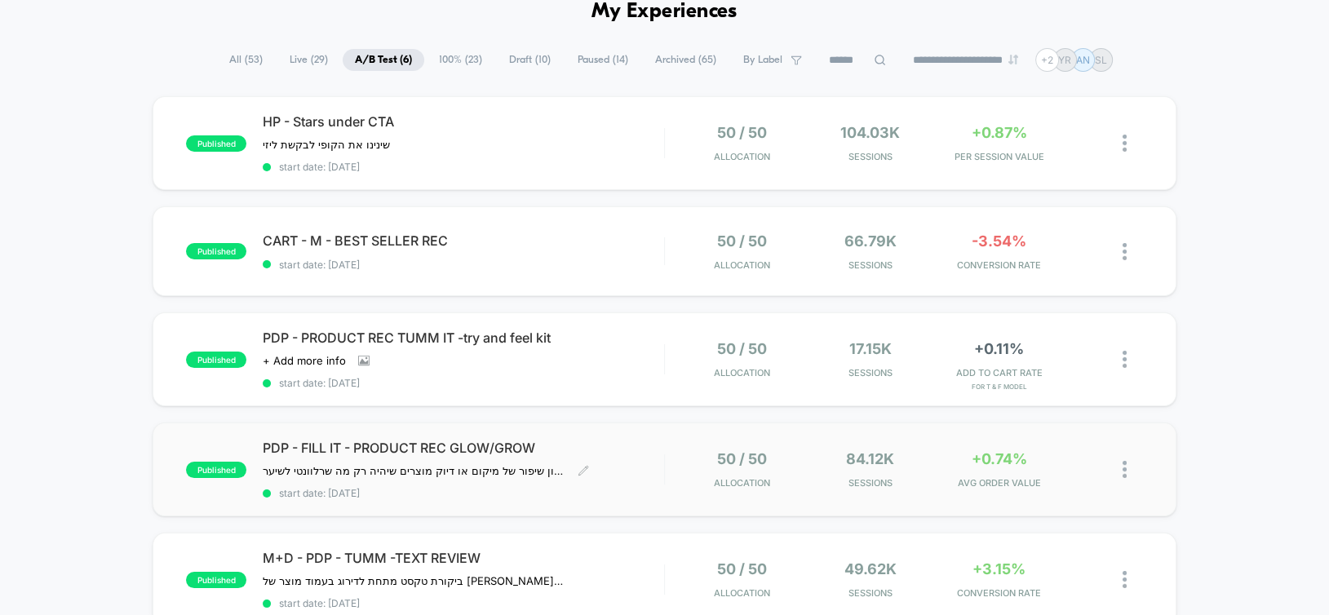
click at [623, 453] on div "PDP - FILL IT - PRODUCT REC GLOW/GROW לבחון שיפור של מיקום או דיוק מוצרים שיהיה…" at bounding box center [463, 470] width 400 height 60
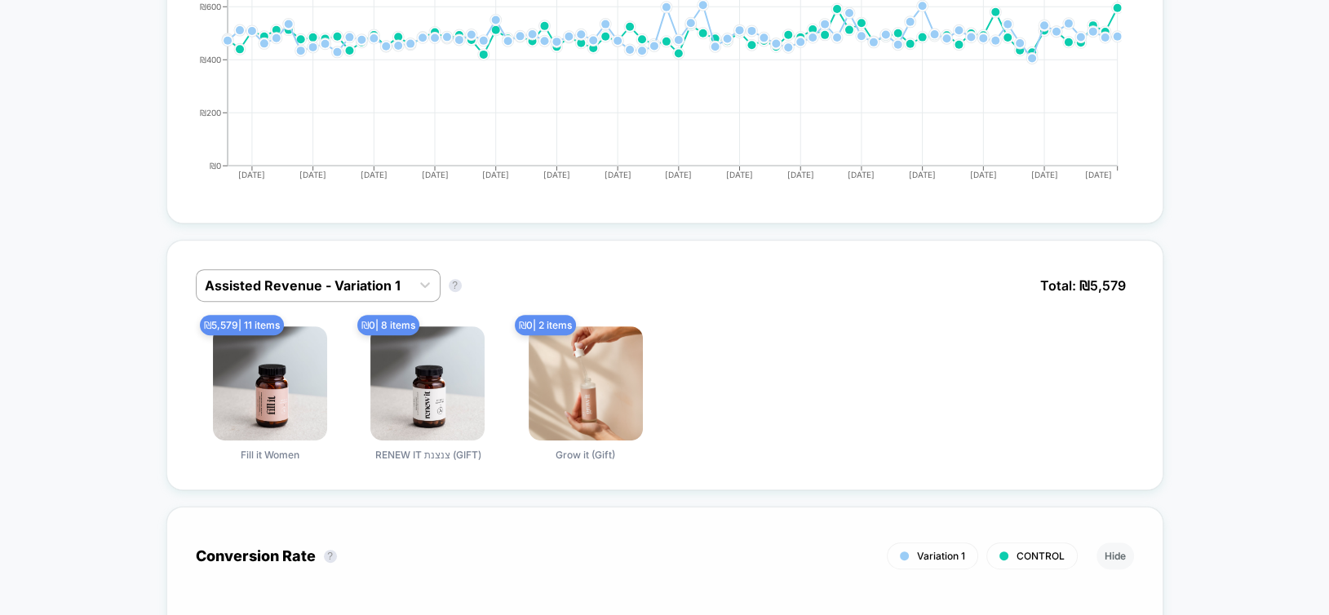
scroll to position [1142, 0]
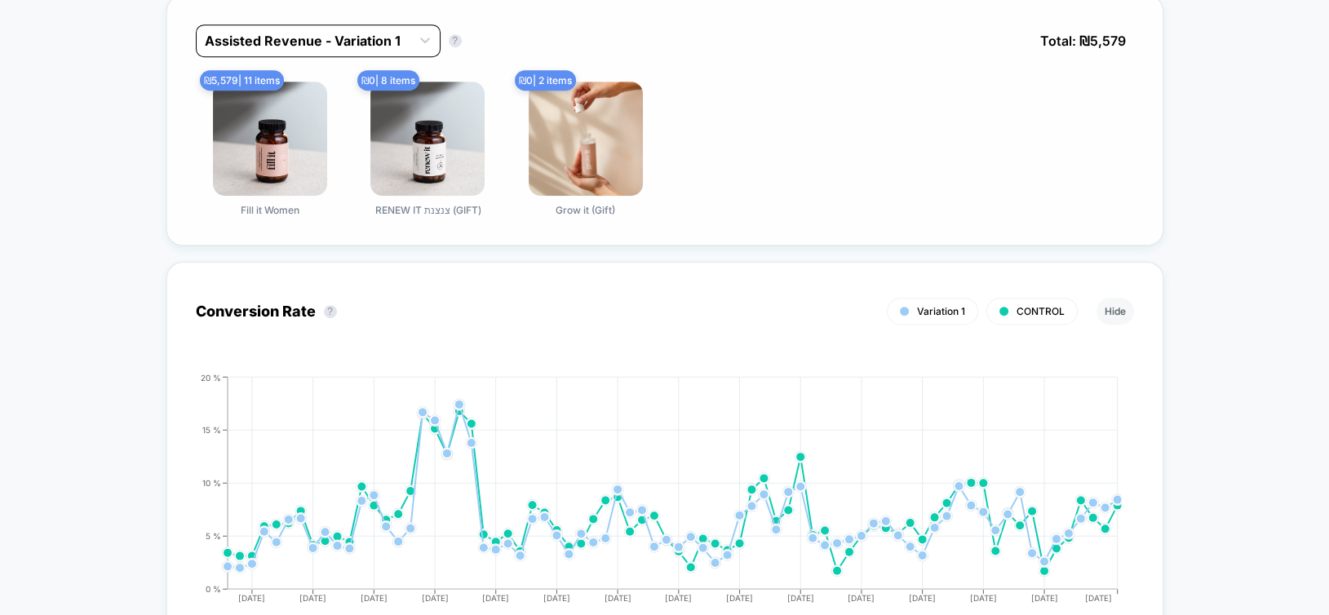
click at [291, 42] on div at bounding box center [303, 41] width 197 height 20
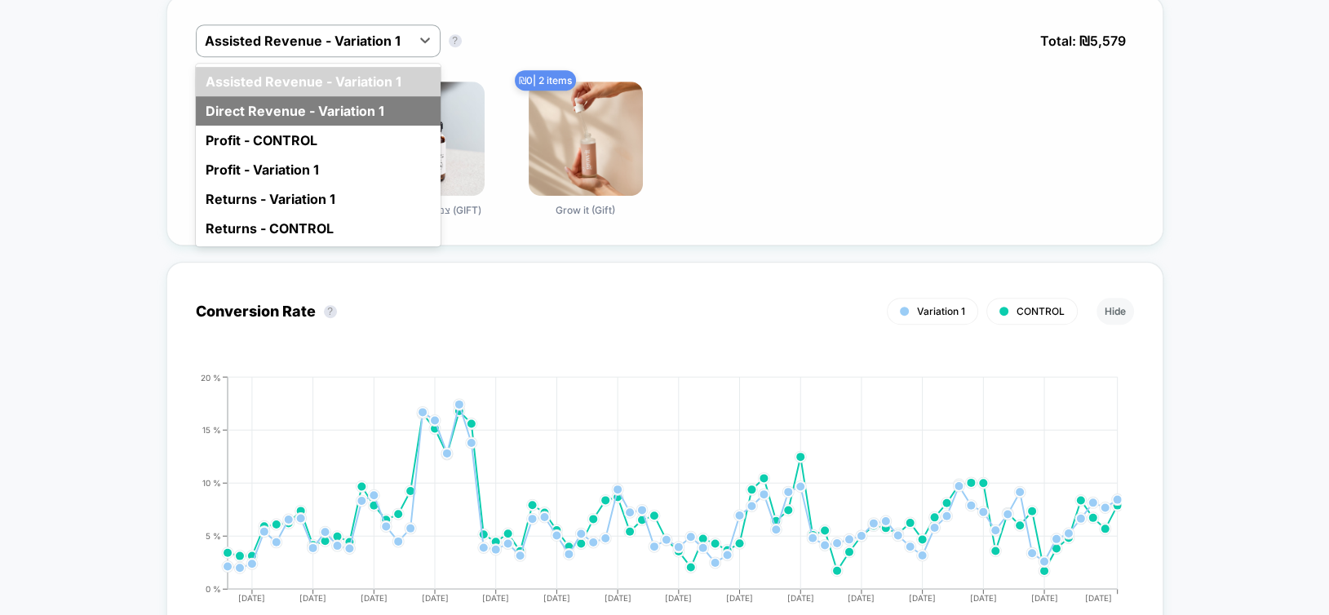
click at [297, 106] on div "Direct Revenue - Variation 1" at bounding box center [318, 110] width 245 height 29
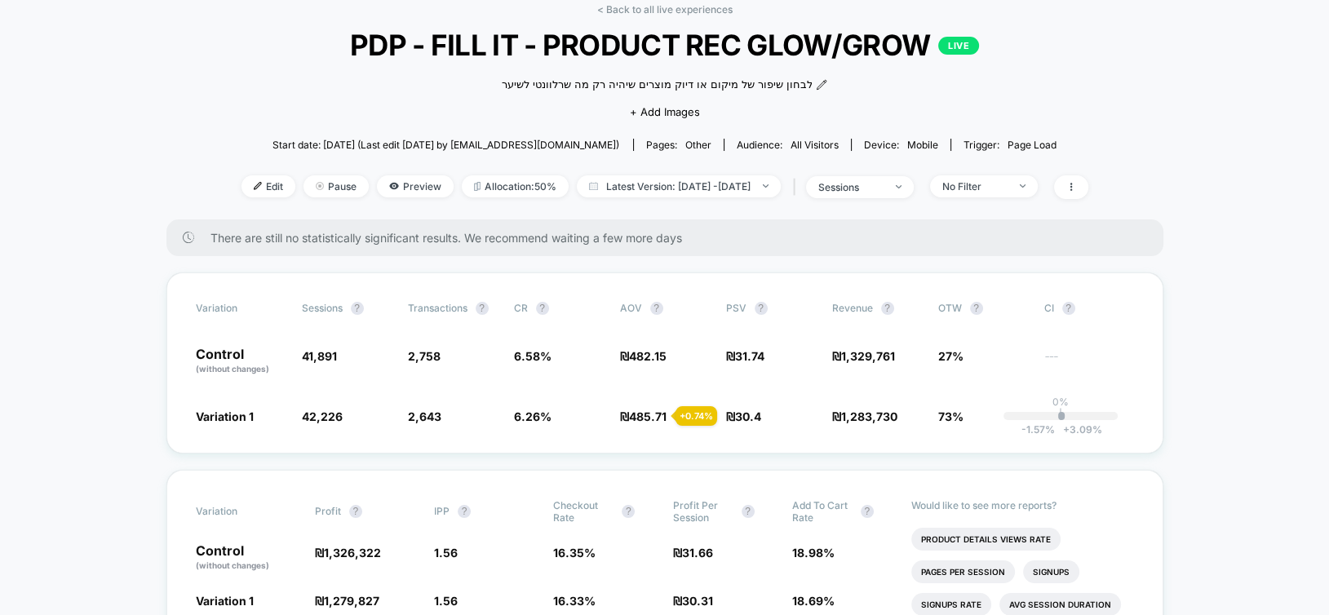
scroll to position [0, 0]
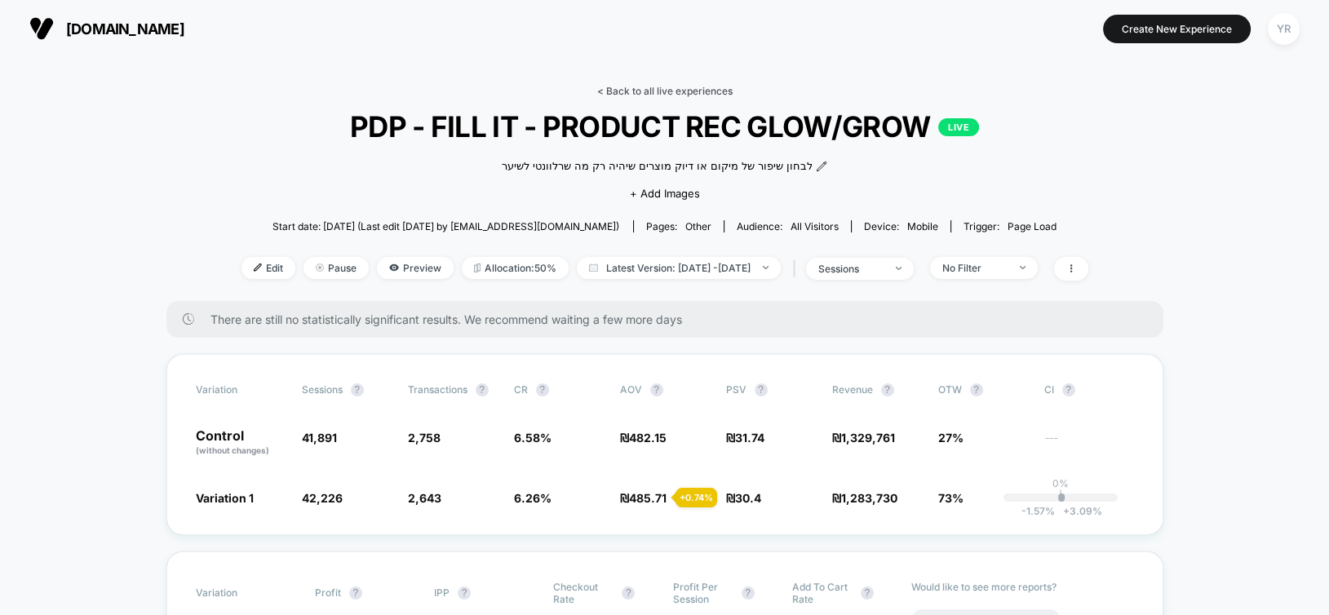
click at [697, 91] on link "< Back to all live experiences" at bounding box center [664, 91] width 135 height 12
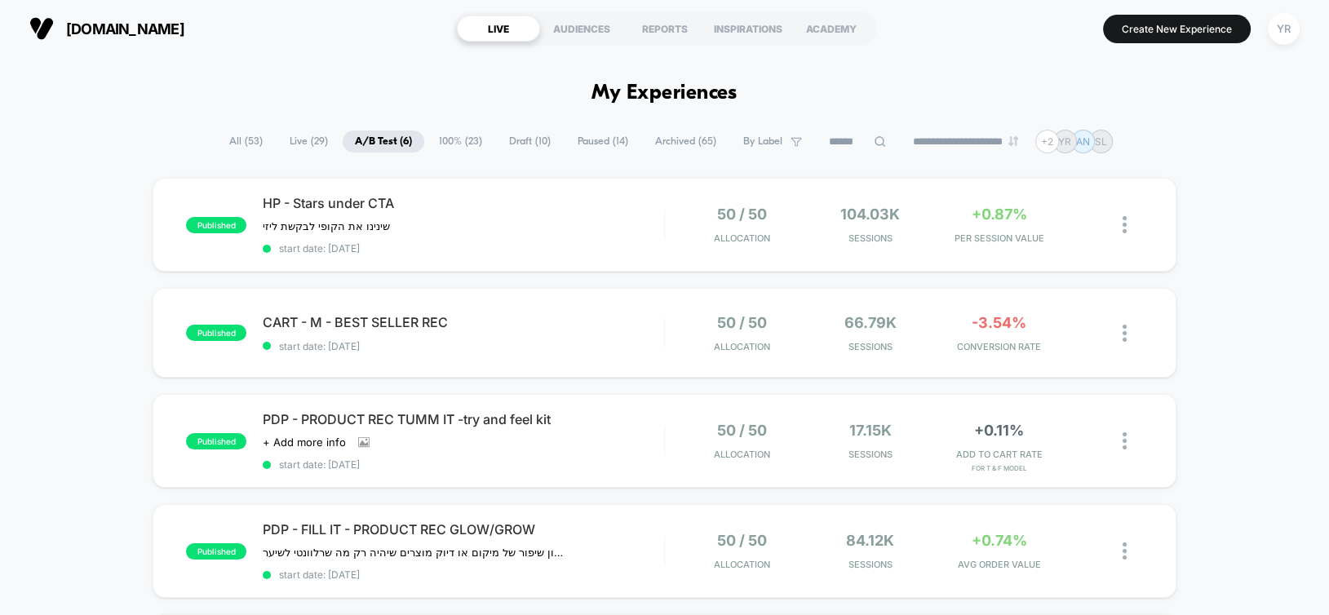
click at [445, 141] on span "100% ( 23 )" at bounding box center [461, 141] width 68 height 22
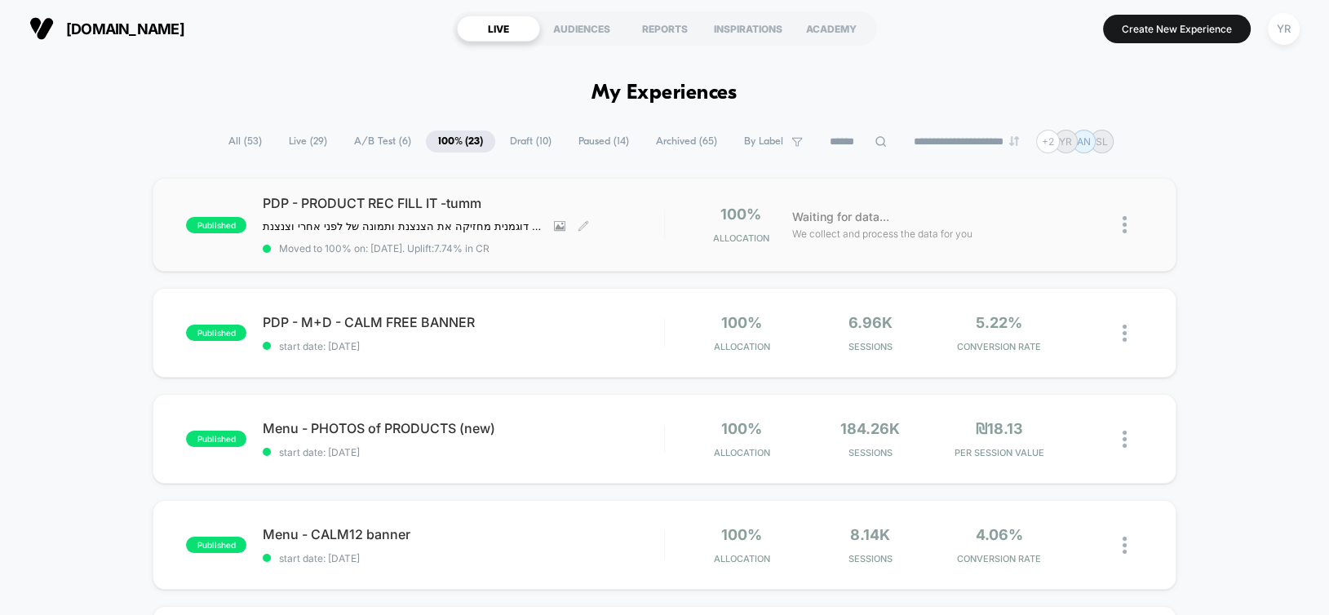
click at [643, 219] on div "PDP - PRODUCT REC FILL IT -[PERSON_NAME] מתחת לסקשן הוספה לסל תמונה עם דוגמנית …" at bounding box center [463, 225] width 400 height 60
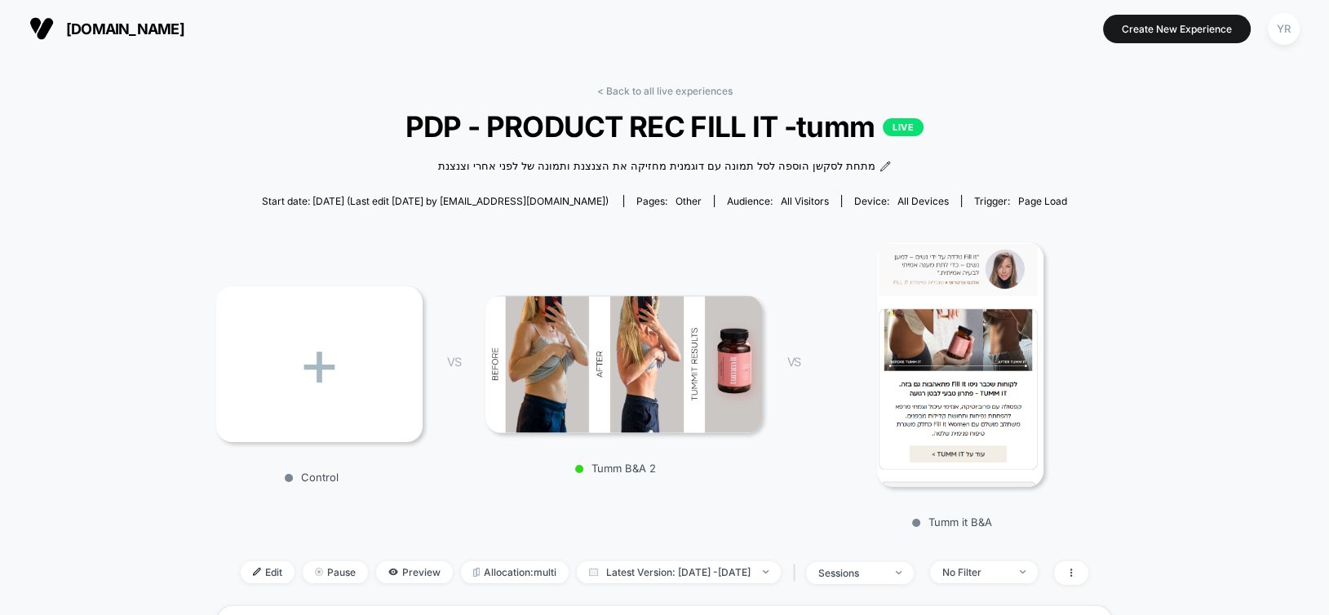
scroll to position [163, 0]
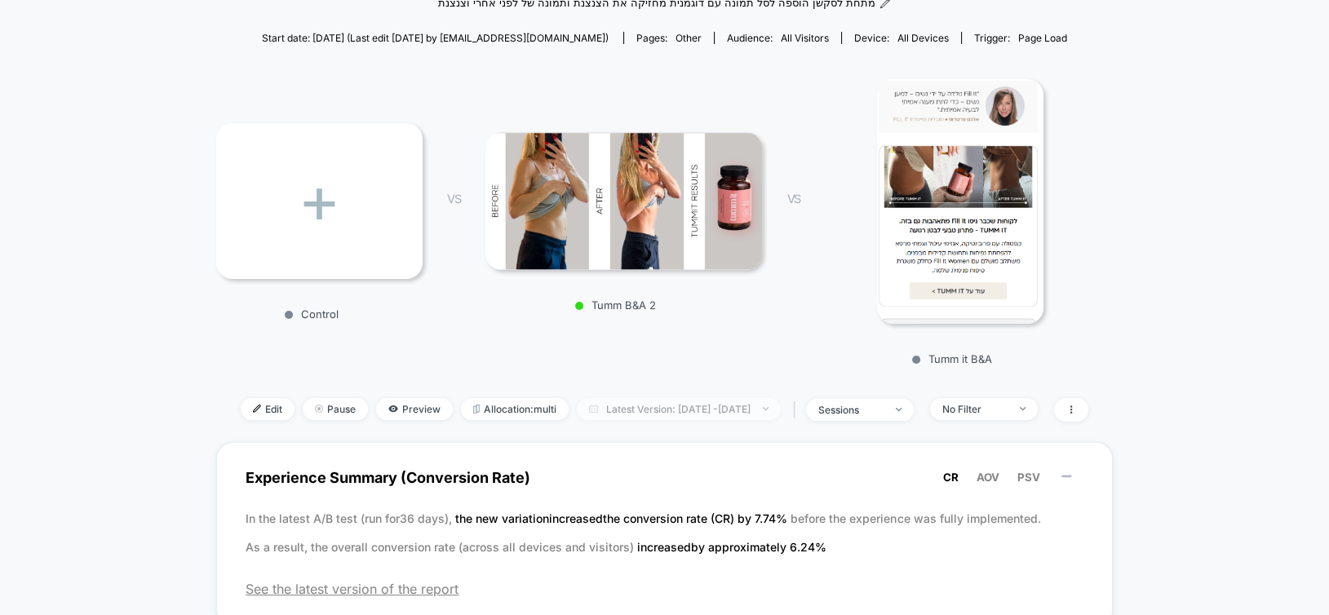
click at [681, 415] on span "Latest Version: [DATE] - [DATE]" at bounding box center [679, 409] width 204 height 22
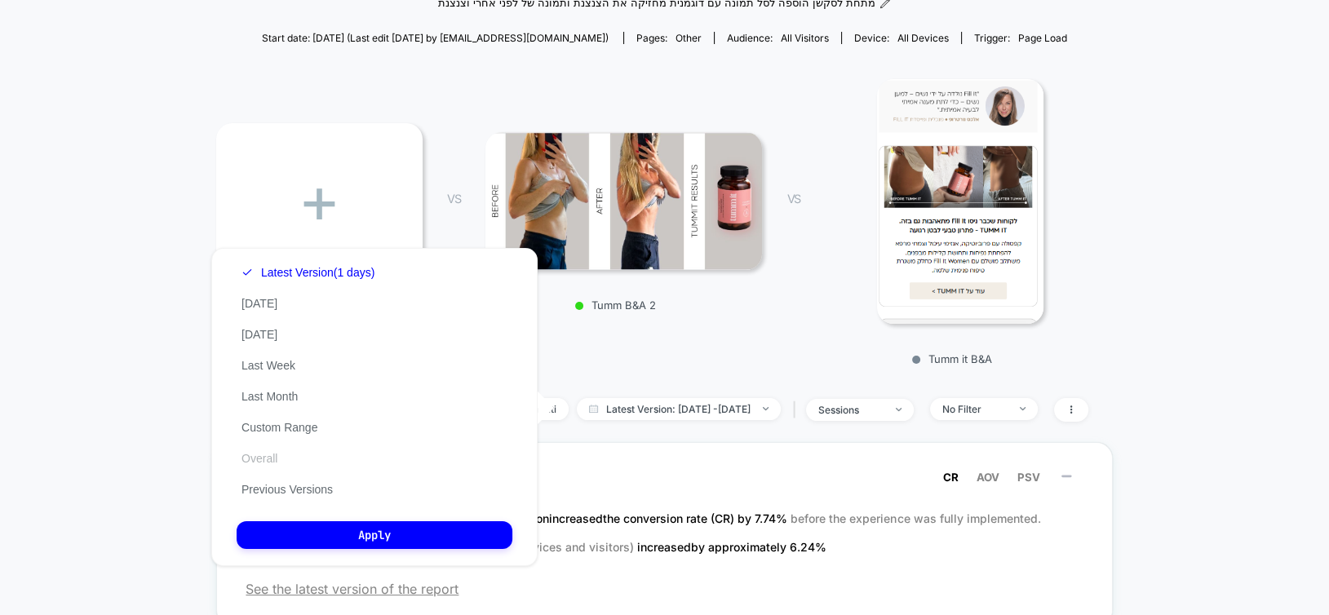
click at [272, 453] on button "Overall" at bounding box center [260, 458] width 46 height 15
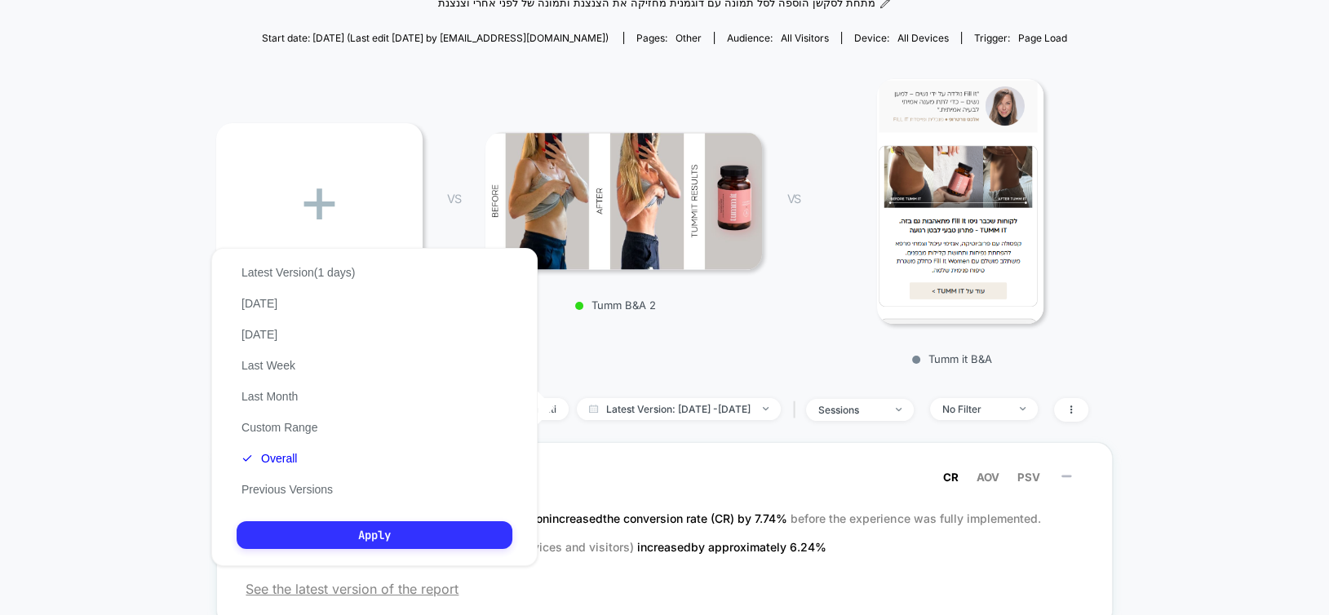
click at [348, 536] on button "Apply" at bounding box center [375, 535] width 276 height 28
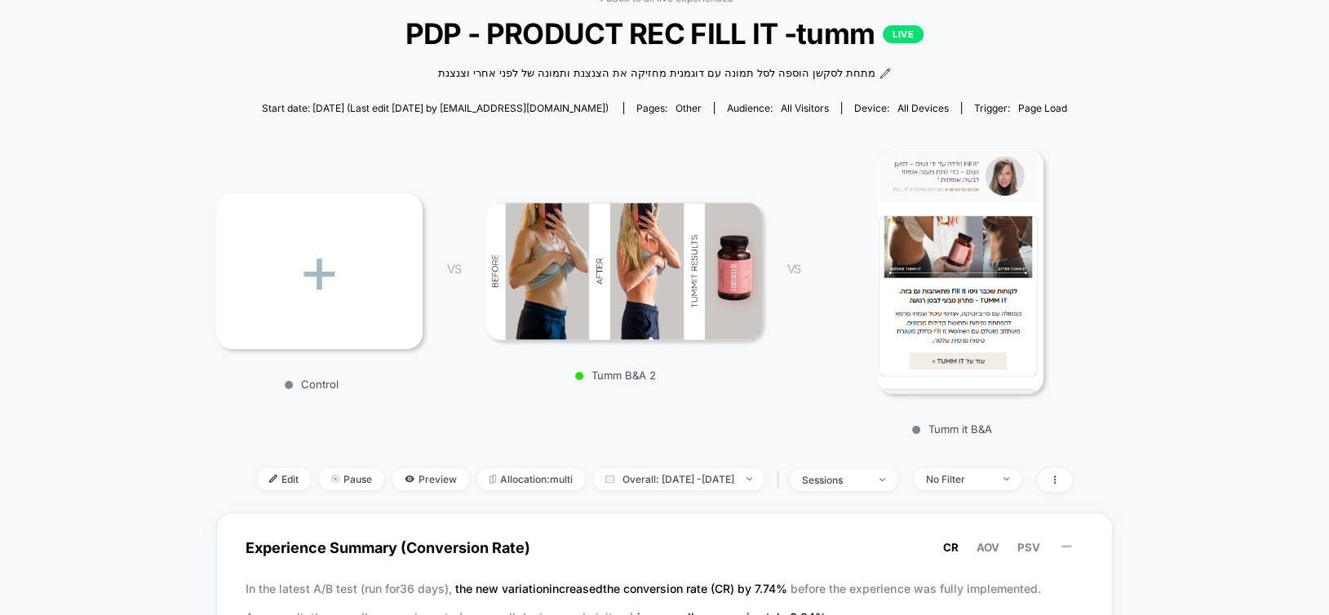
scroll to position [245, 0]
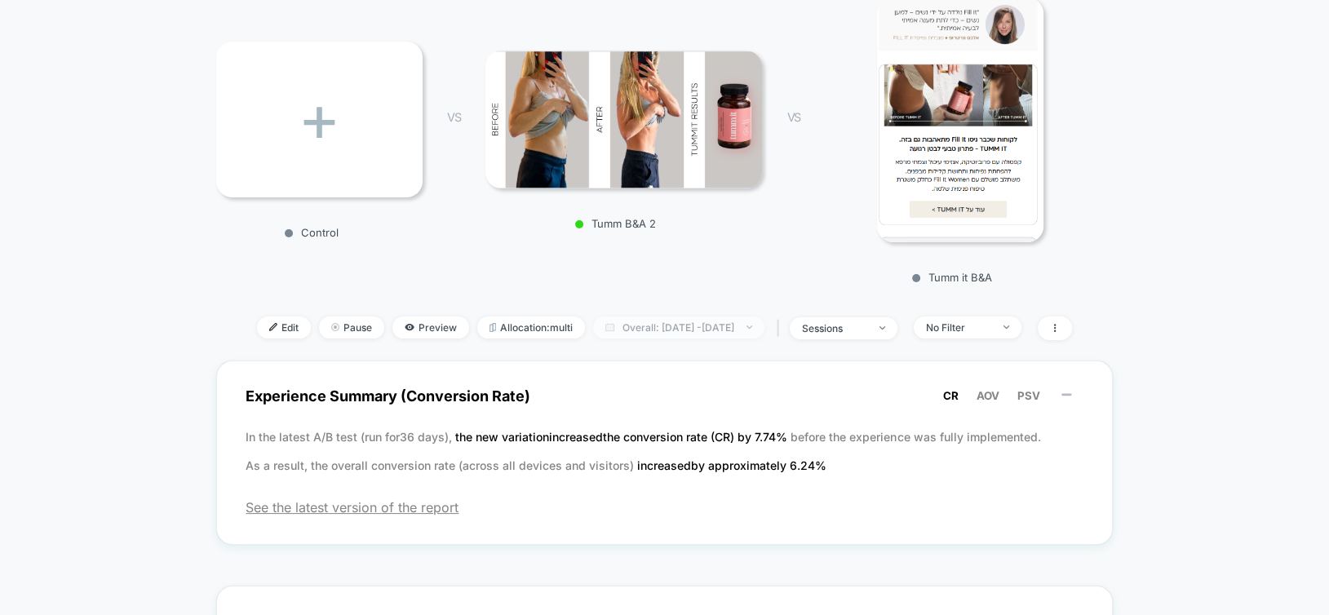
click at [639, 332] on span "Overall: [DATE] - [DATE]" at bounding box center [678, 327] width 171 height 22
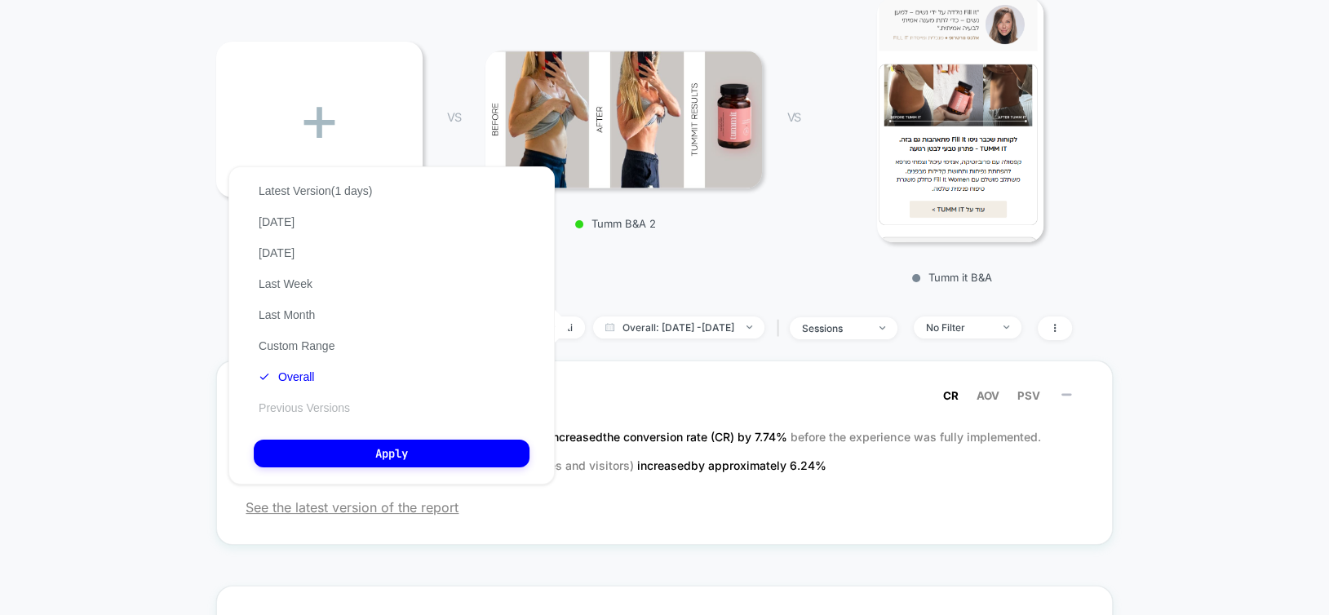
click at [321, 406] on button "Previous Versions" at bounding box center [304, 407] width 101 height 15
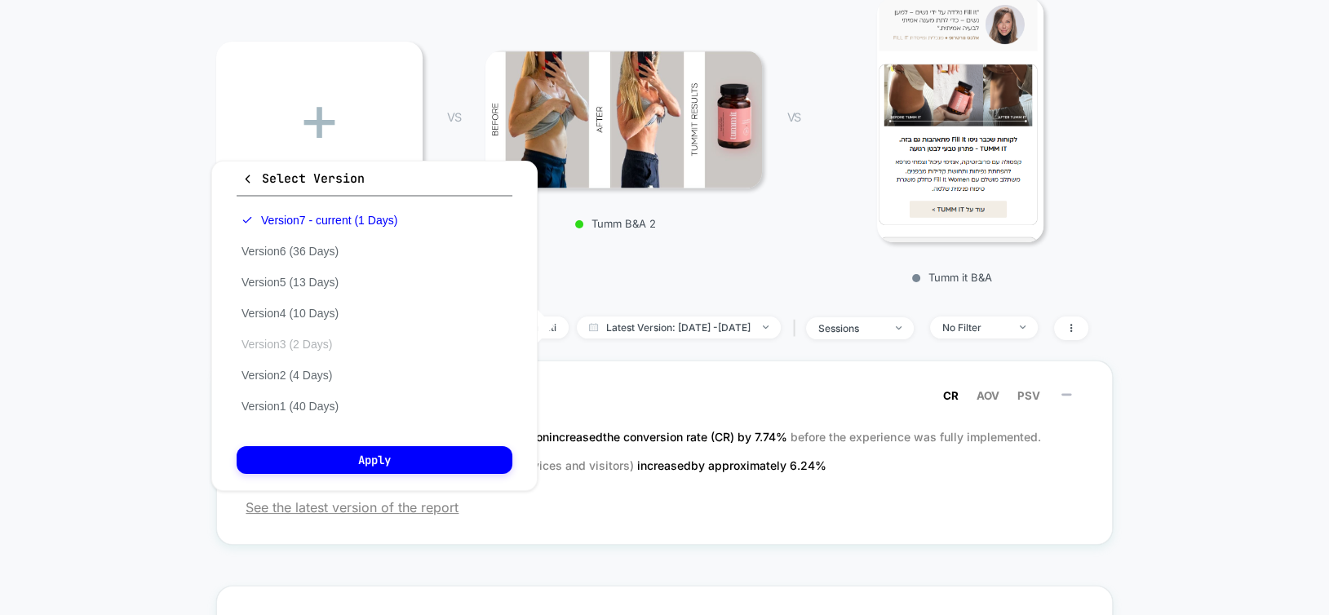
scroll to position [163, 0]
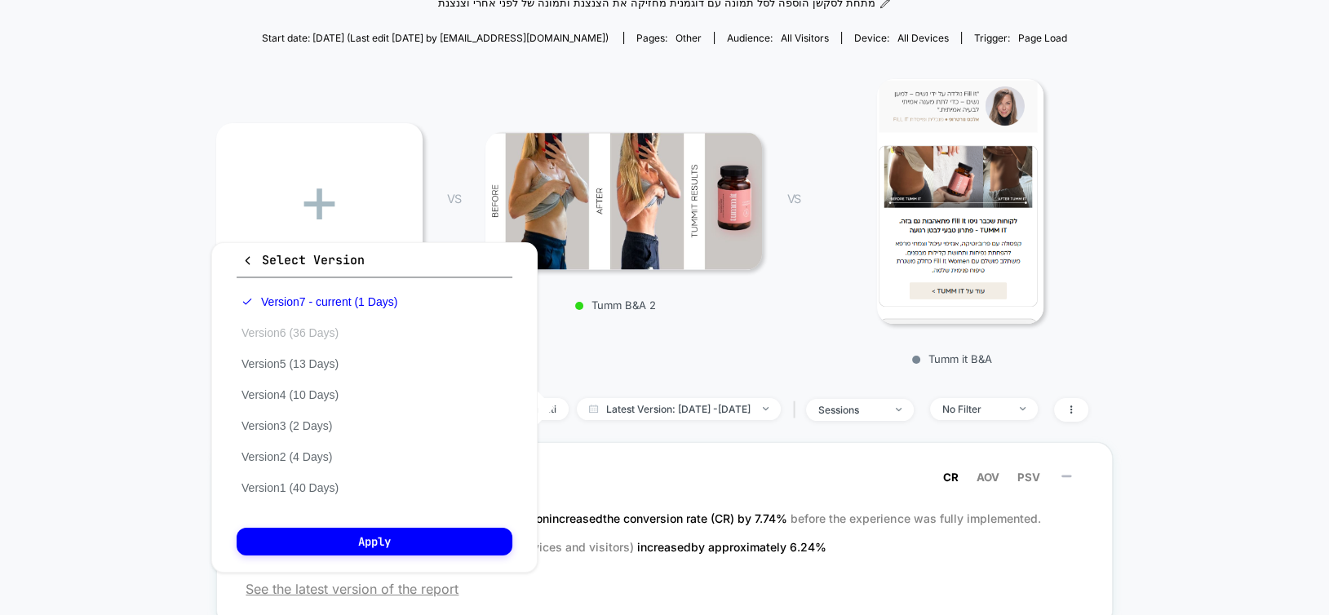
click at [307, 329] on button "Version 6 (36 Days)" at bounding box center [290, 332] width 107 height 15
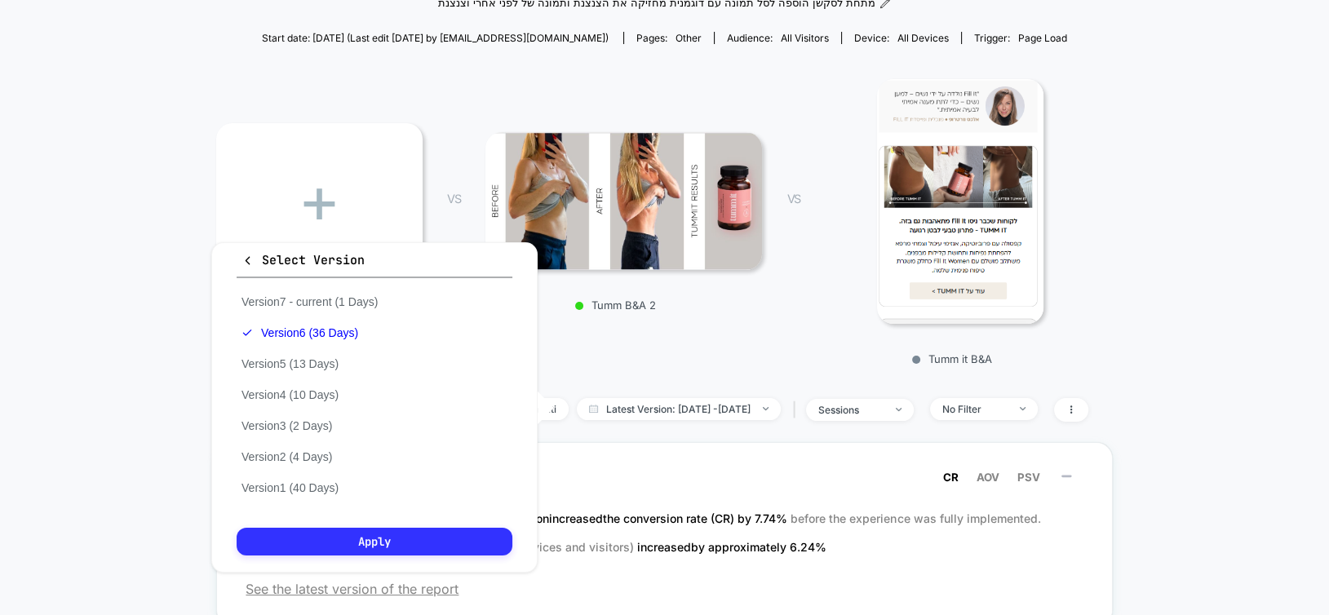
click at [384, 544] on button "Apply" at bounding box center [375, 542] width 276 height 28
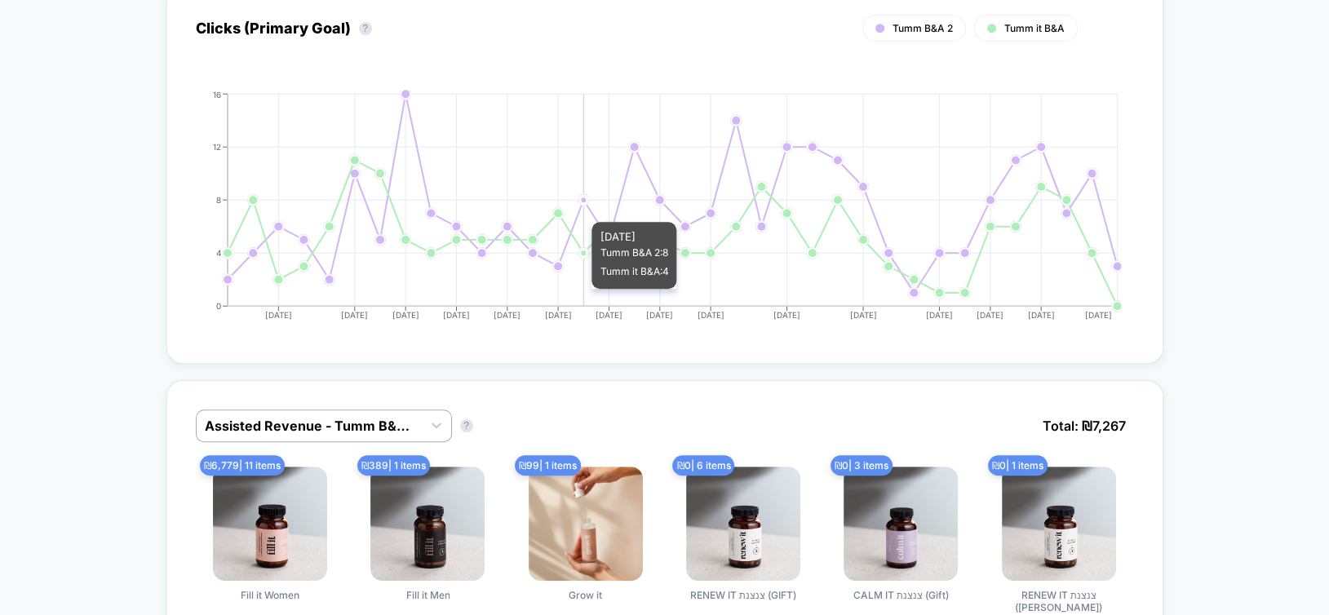
scroll to position [1305, 0]
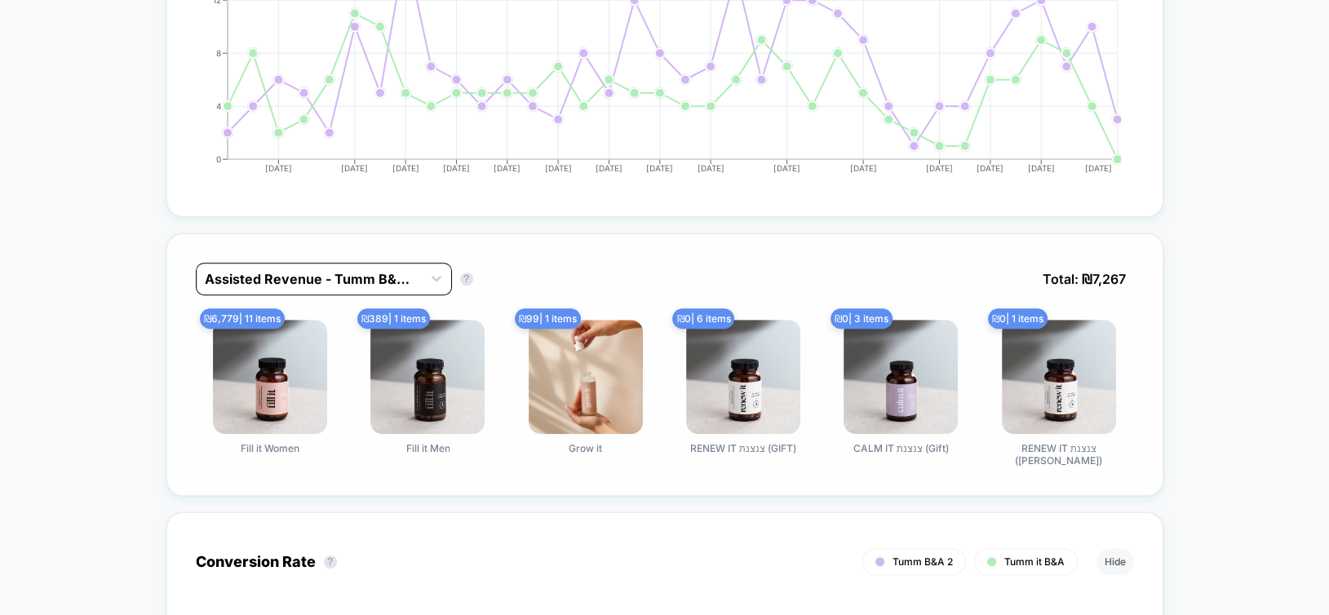
click at [296, 273] on div at bounding box center [309, 279] width 209 height 20
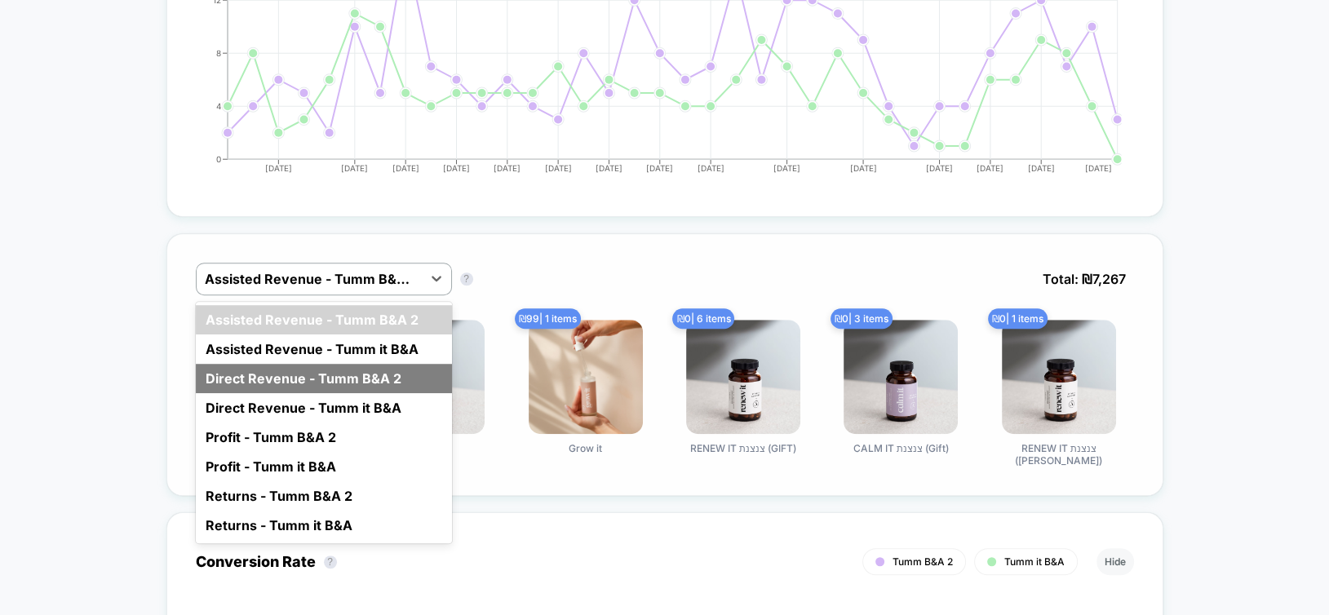
click at [297, 377] on div "Direct Revenue - Tumm B&A 2" at bounding box center [324, 378] width 256 height 29
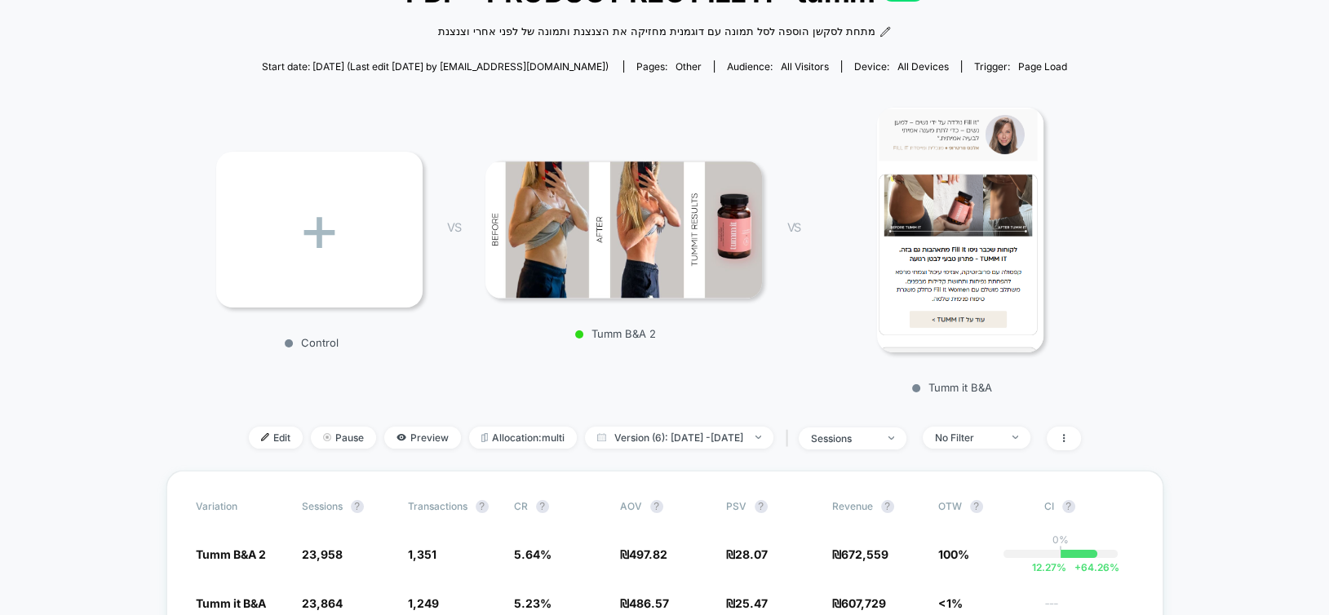
scroll to position [245, 0]
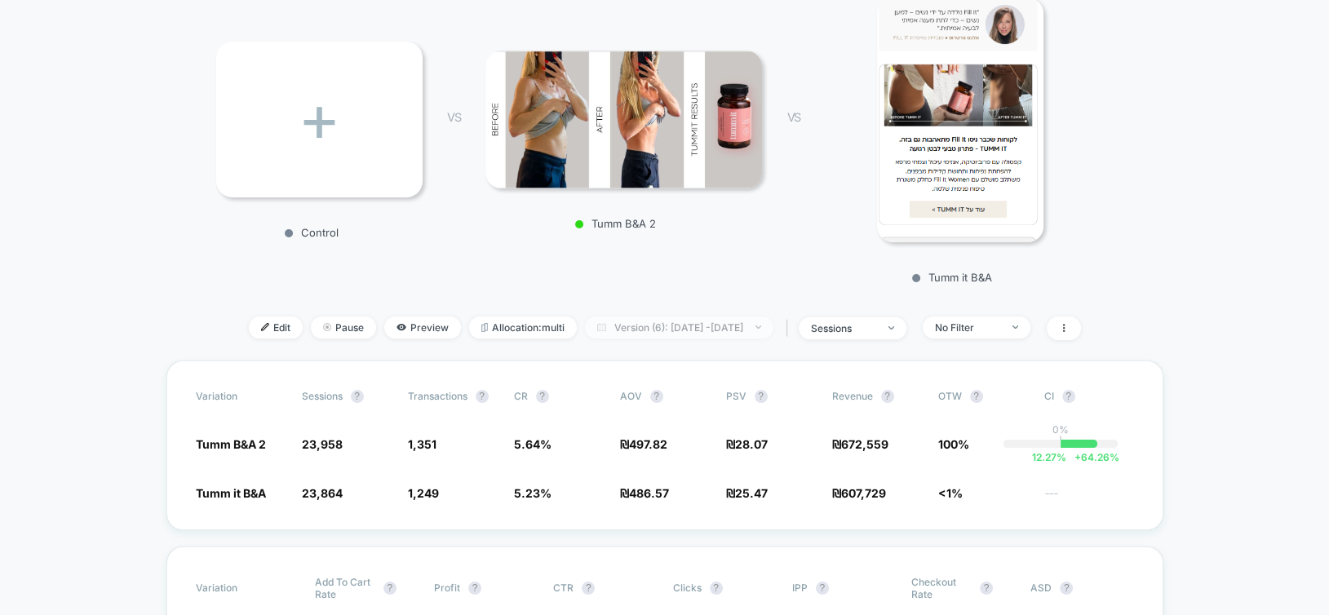
click at [630, 327] on span "Version (6): [DATE] - [DATE]" at bounding box center [679, 327] width 188 height 22
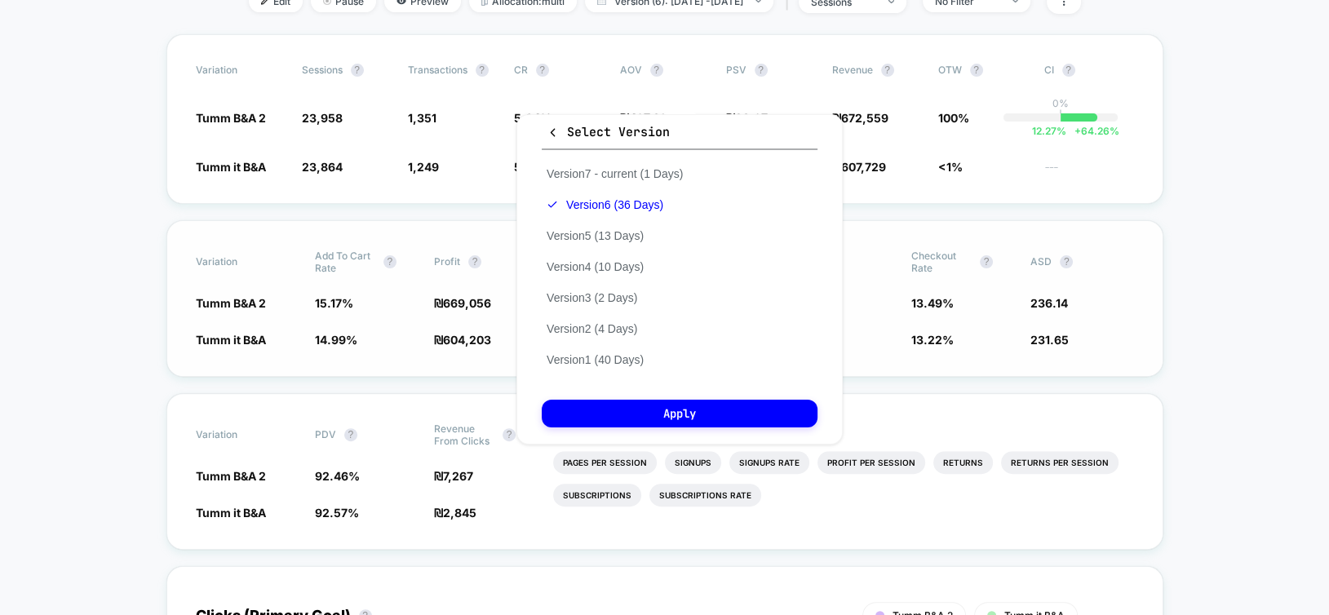
scroll to position [163, 0]
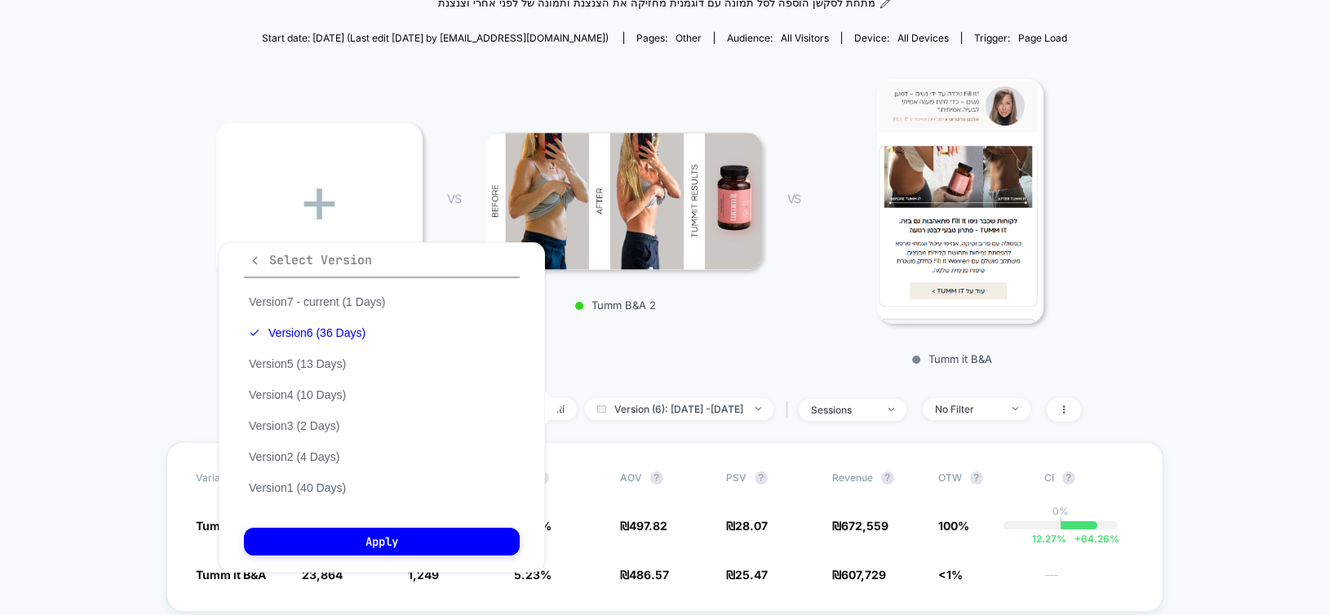
click at [329, 259] on span "Select Version" at bounding box center [310, 260] width 123 height 16
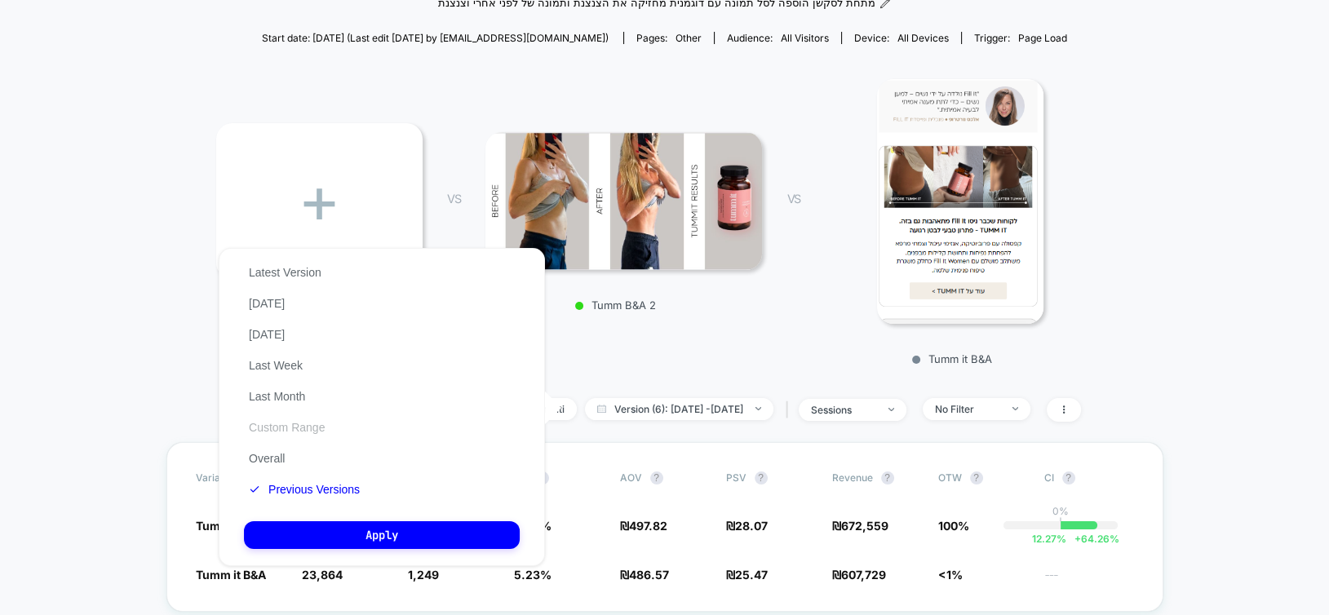
click at [281, 422] on button "Custom Range" at bounding box center [287, 427] width 86 height 15
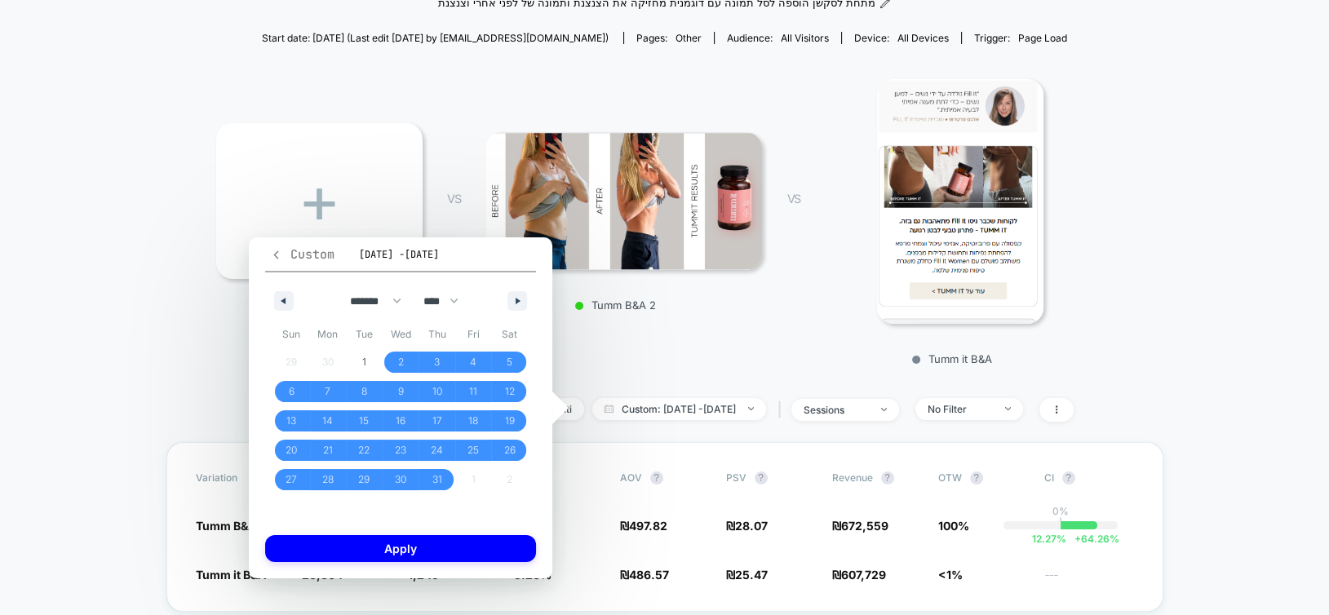
click at [275, 254] on icon "button" at bounding box center [276, 254] width 5 height 8
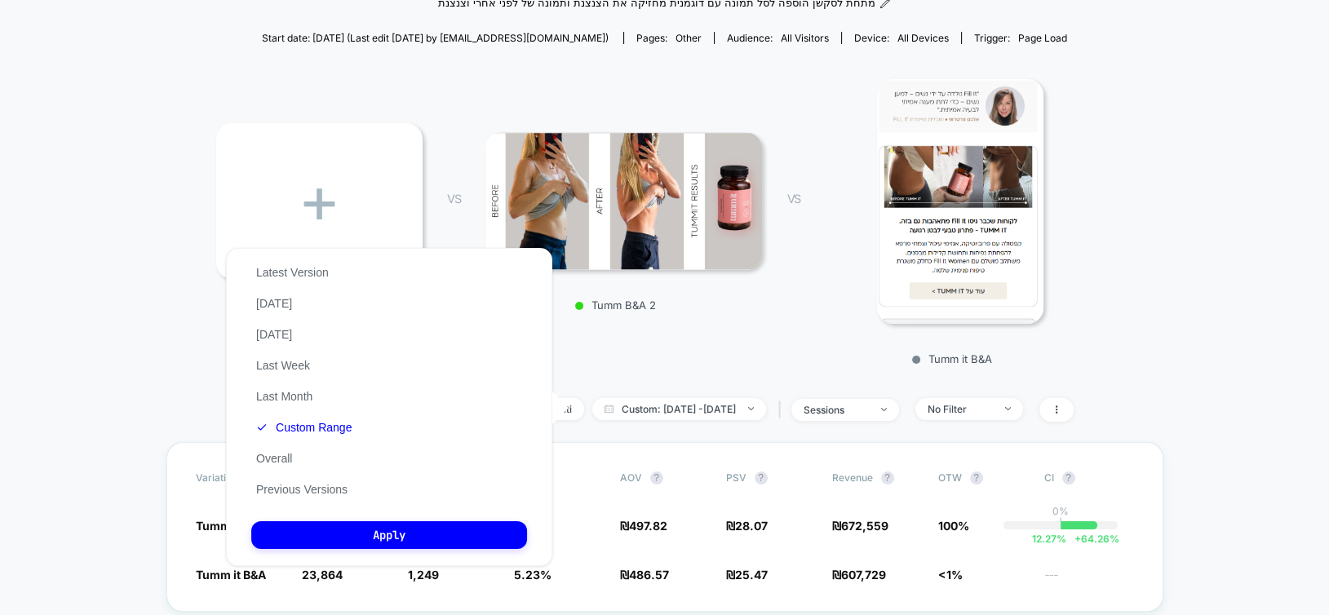
click at [275, 254] on div "Latest Version [DATE] [DATE] Last Week Last Month Custom Range Overall Previous…" at bounding box center [389, 407] width 326 height 318
click at [294, 428] on button "Custom Range" at bounding box center [303, 427] width 105 height 15
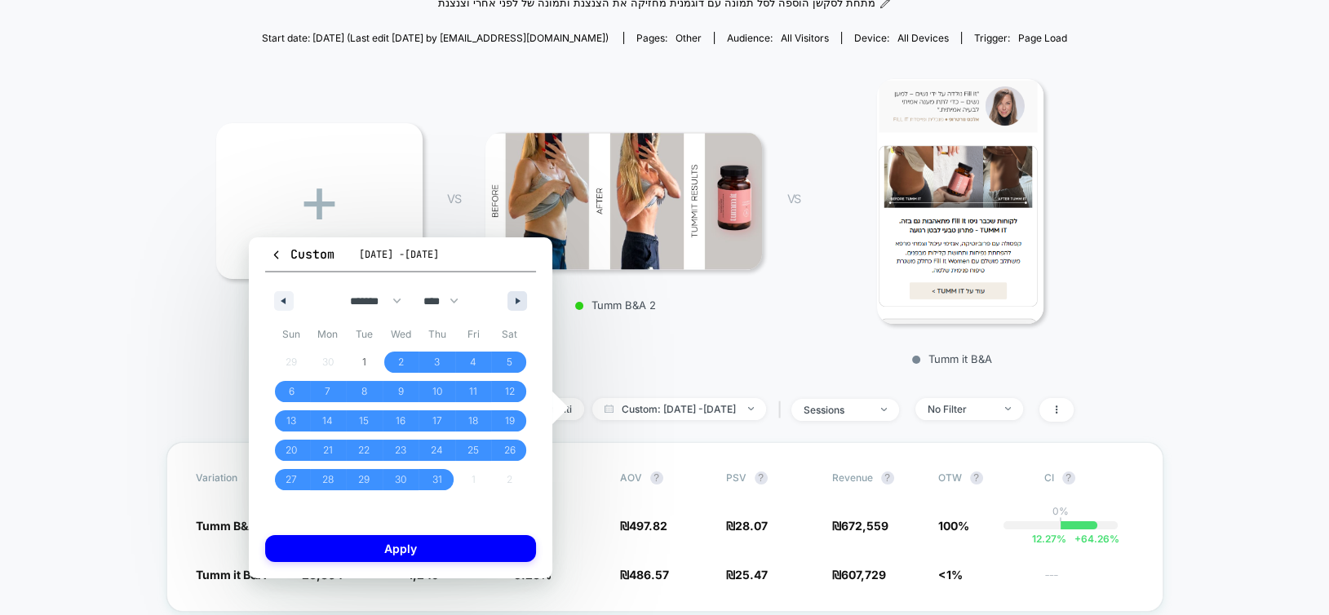
click at [519, 304] on button "button" at bounding box center [517, 301] width 20 height 20
select select "*"
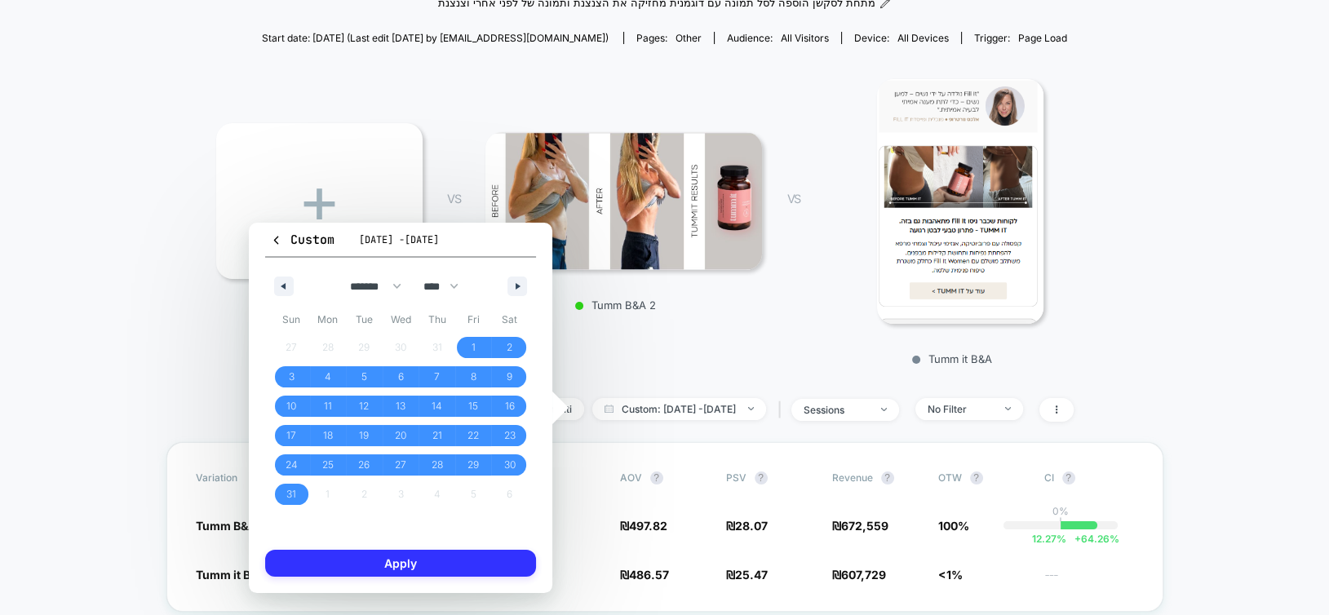
click at [462, 564] on button "Apply" at bounding box center [400, 563] width 271 height 27
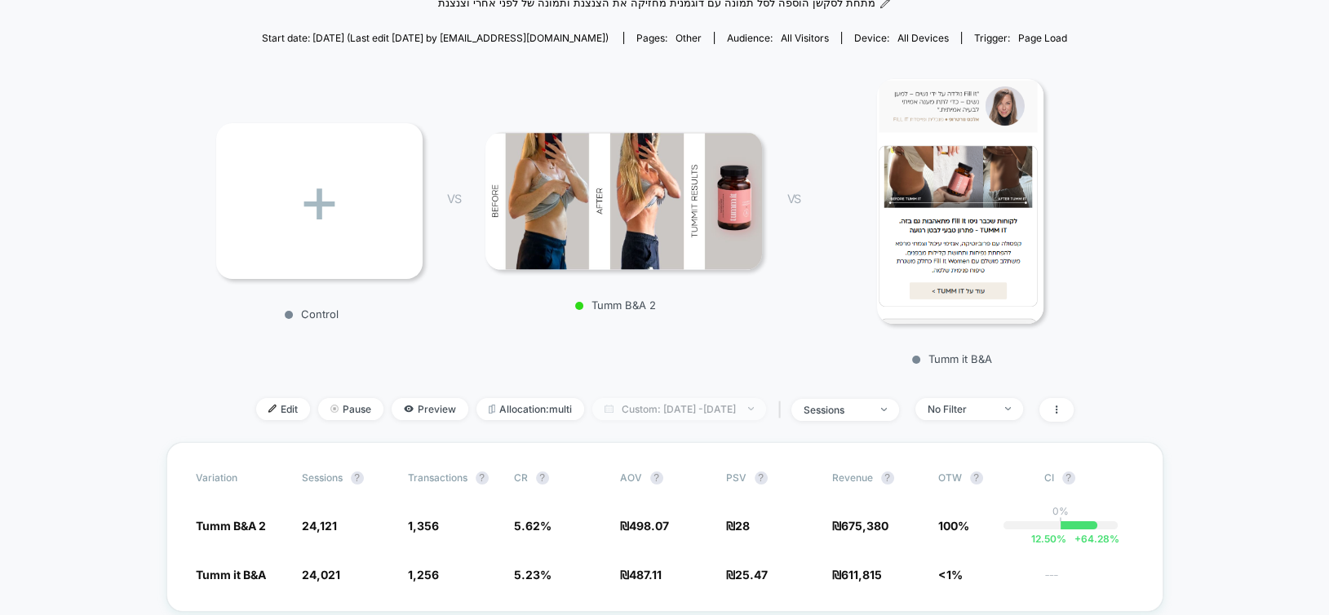
click at [669, 413] on span "Custom: [DATE] - [DATE]" at bounding box center [679, 409] width 174 height 22
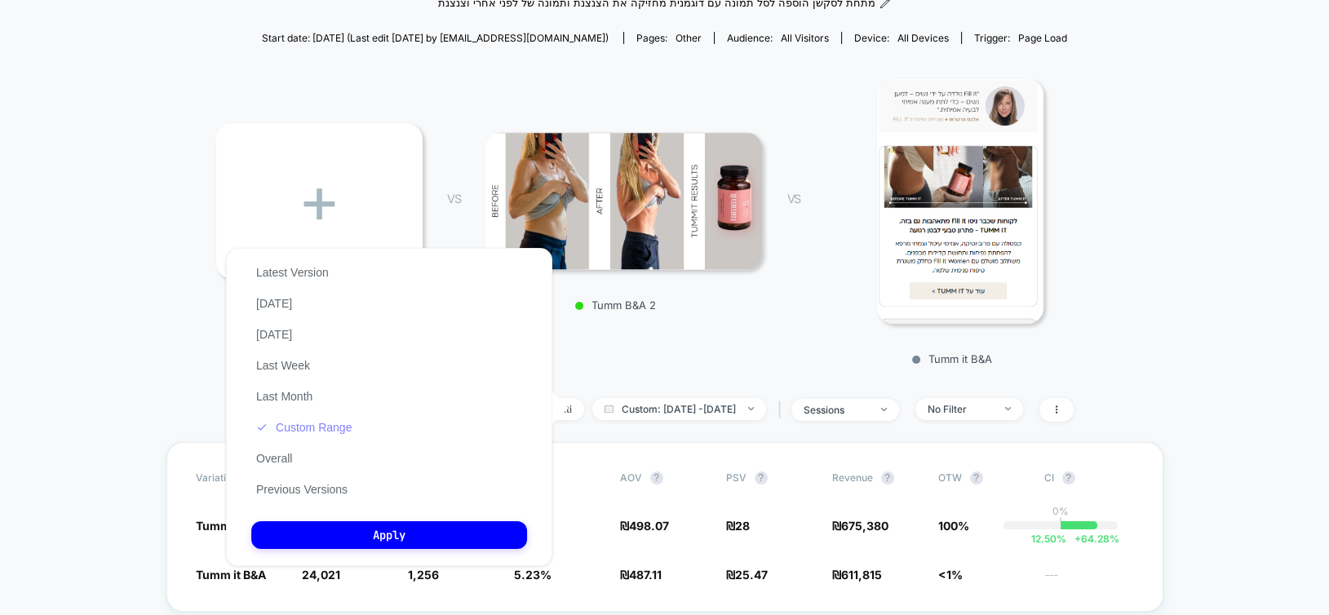
click at [314, 427] on button "Custom Range" at bounding box center [303, 427] width 105 height 15
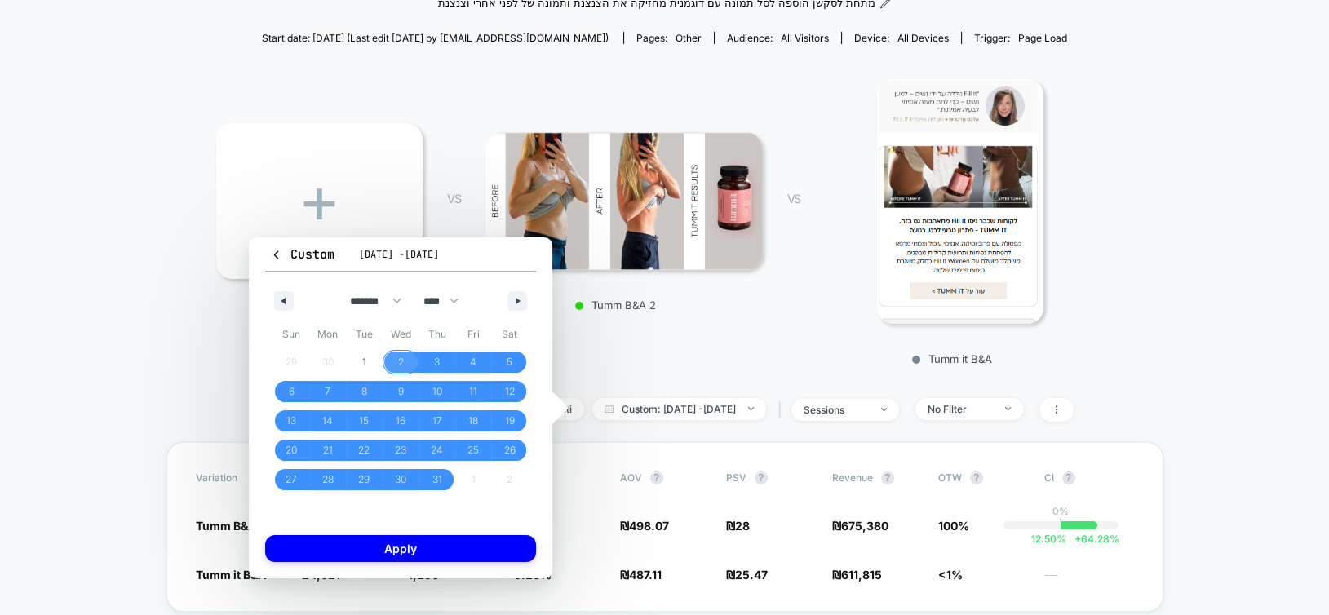
click at [394, 361] on span "2" at bounding box center [401, 362] width 37 height 21
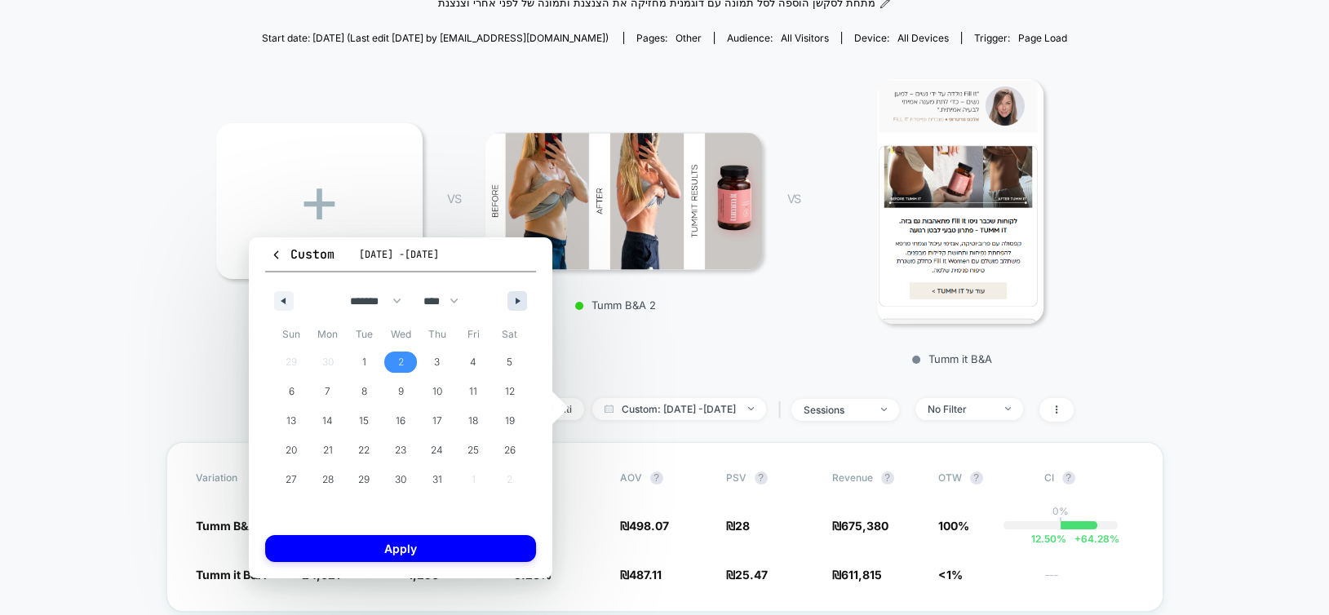
click at [516, 303] on icon "button" at bounding box center [519, 301] width 8 height 7
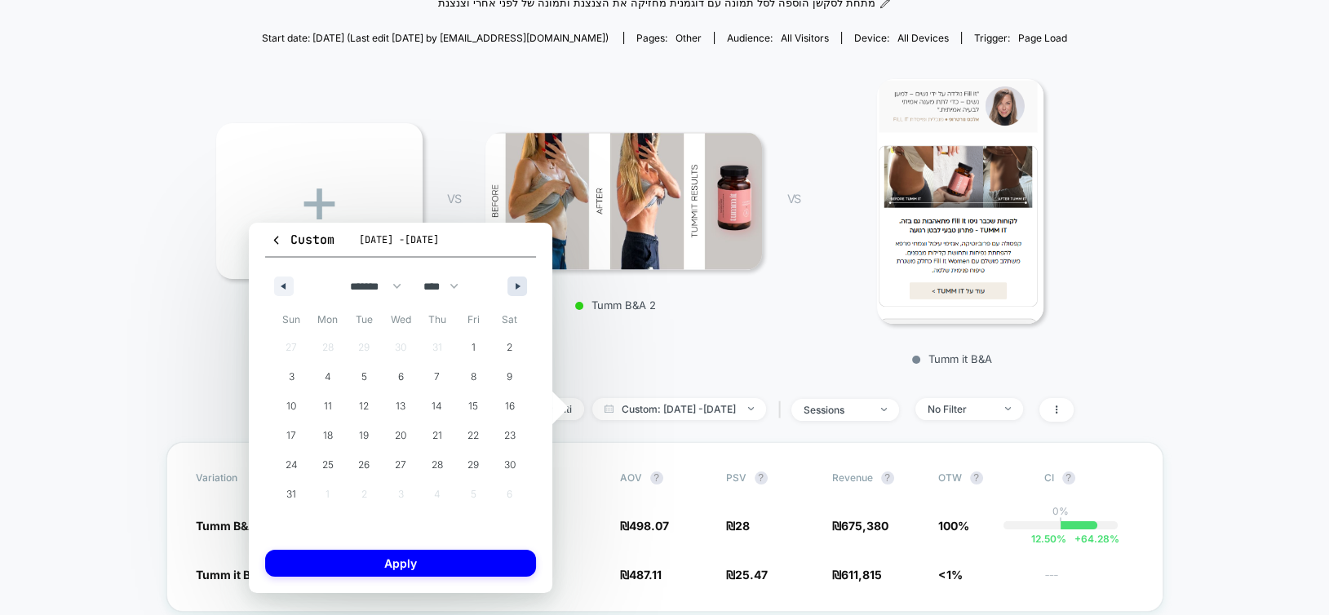
click at [518, 290] on button "button" at bounding box center [517, 286] width 20 height 20
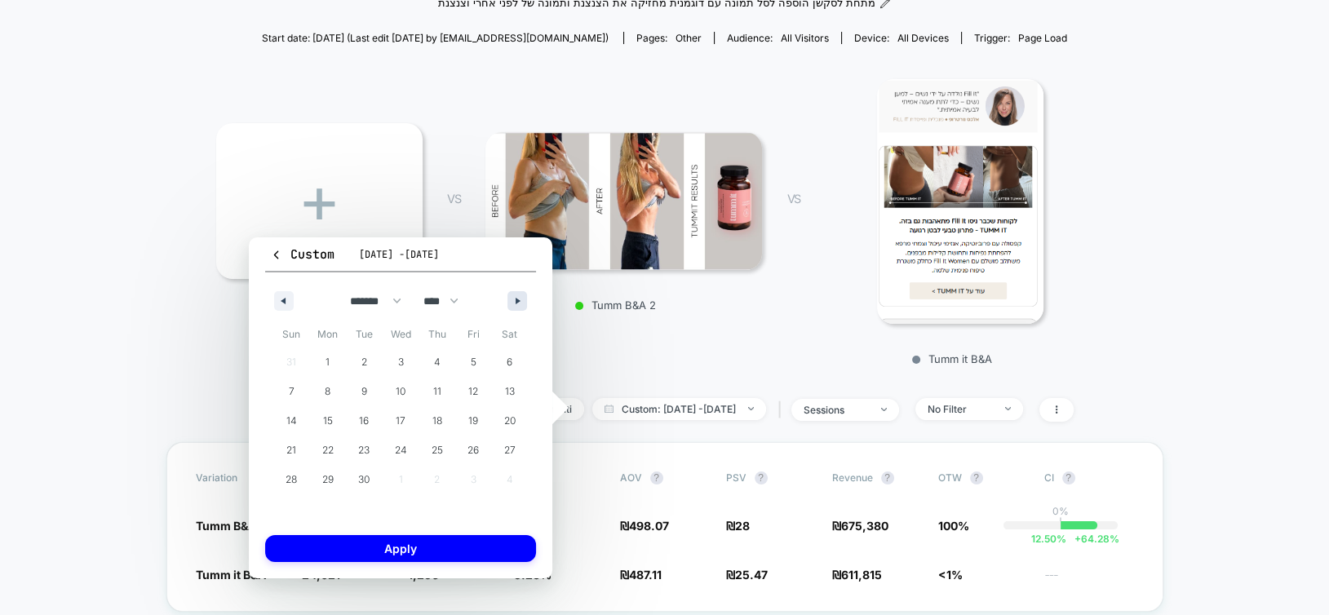
click at [518, 291] on button "button" at bounding box center [517, 301] width 20 height 20
click at [435, 389] on span "9" at bounding box center [437, 391] width 7 height 29
select select "*"
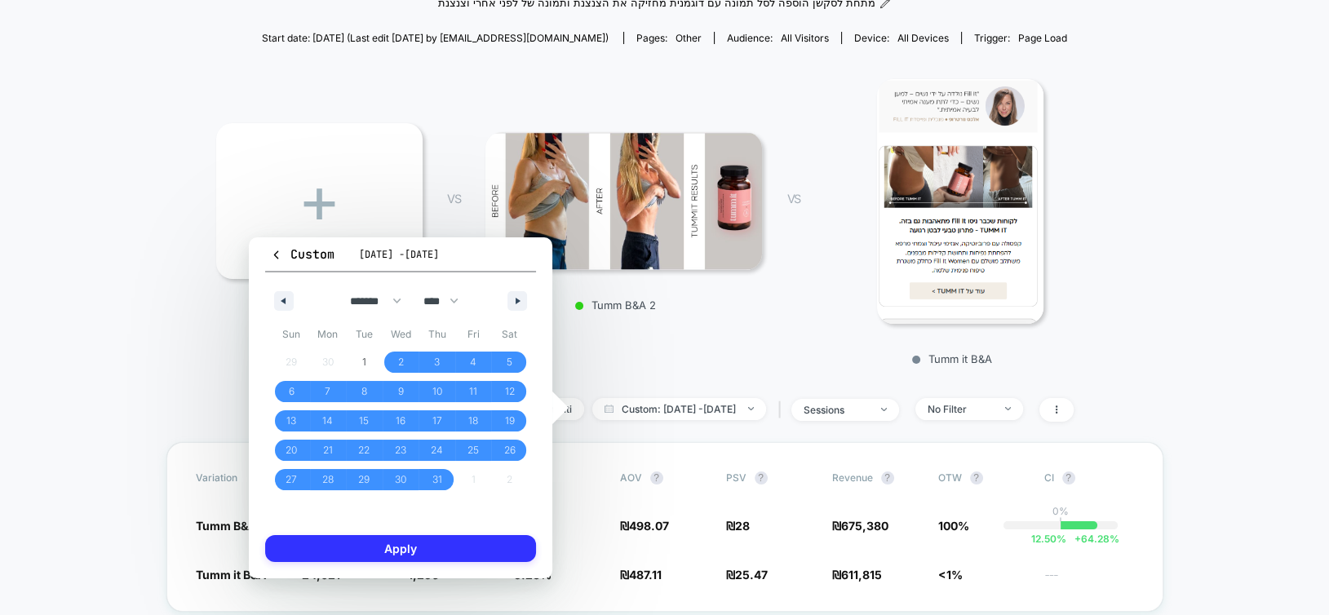
click at [453, 555] on button "Apply" at bounding box center [400, 548] width 271 height 27
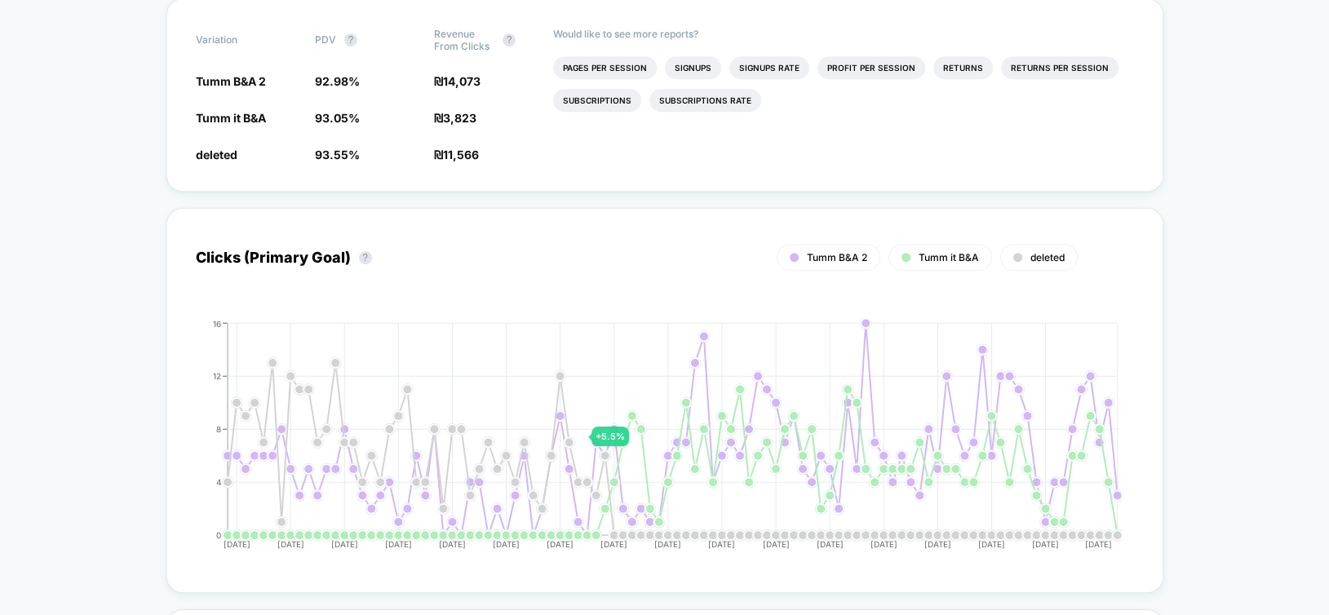
scroll to position [1387, 0]
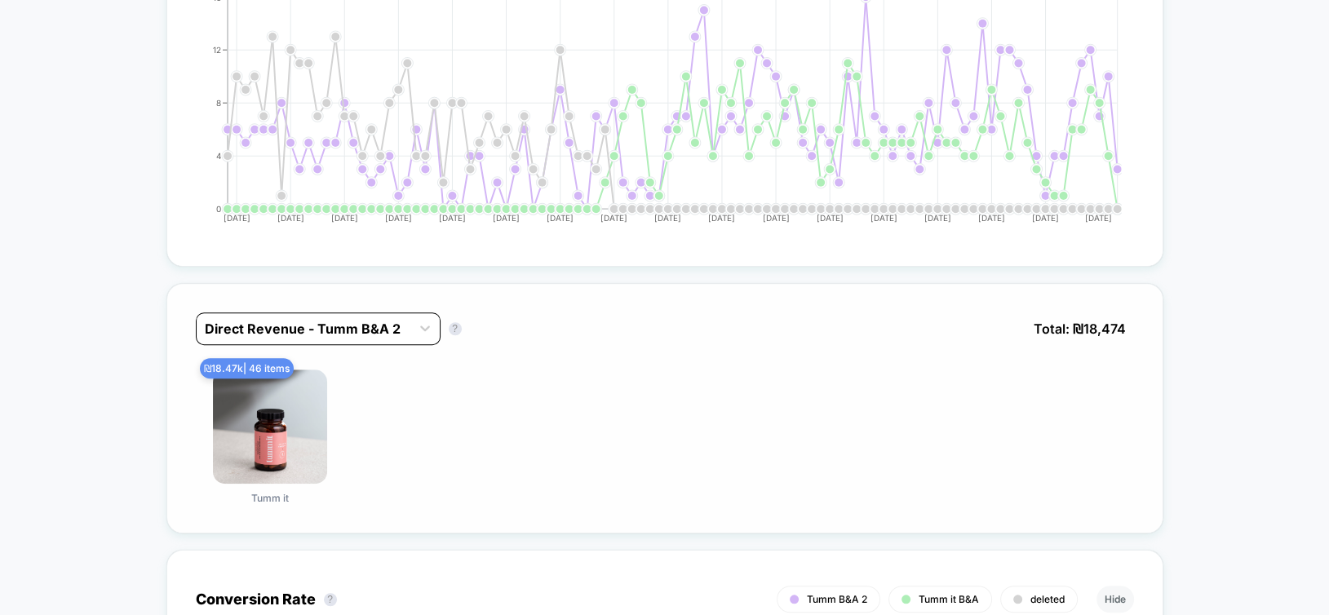
click at [286, 324] on div at bounding box center [303, 329] width 197 height 20
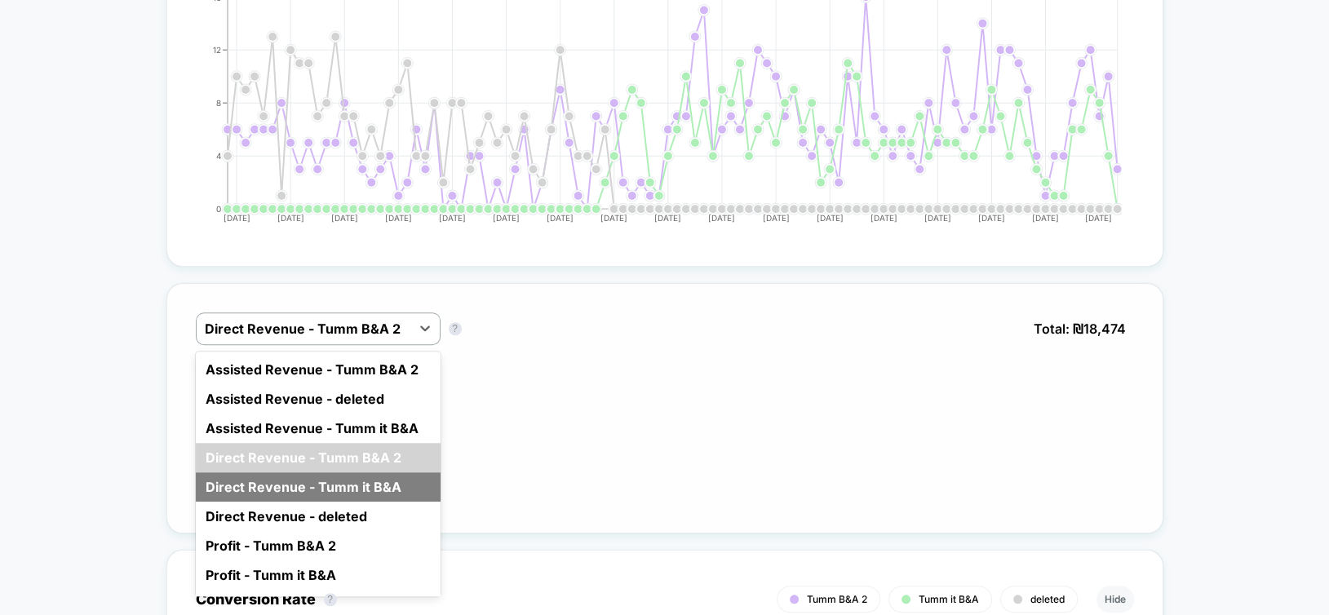
click at [332, 479] on div "Direct Revenue - Tumm it B&A" at bounding box center [318, 486] width 245 height 29
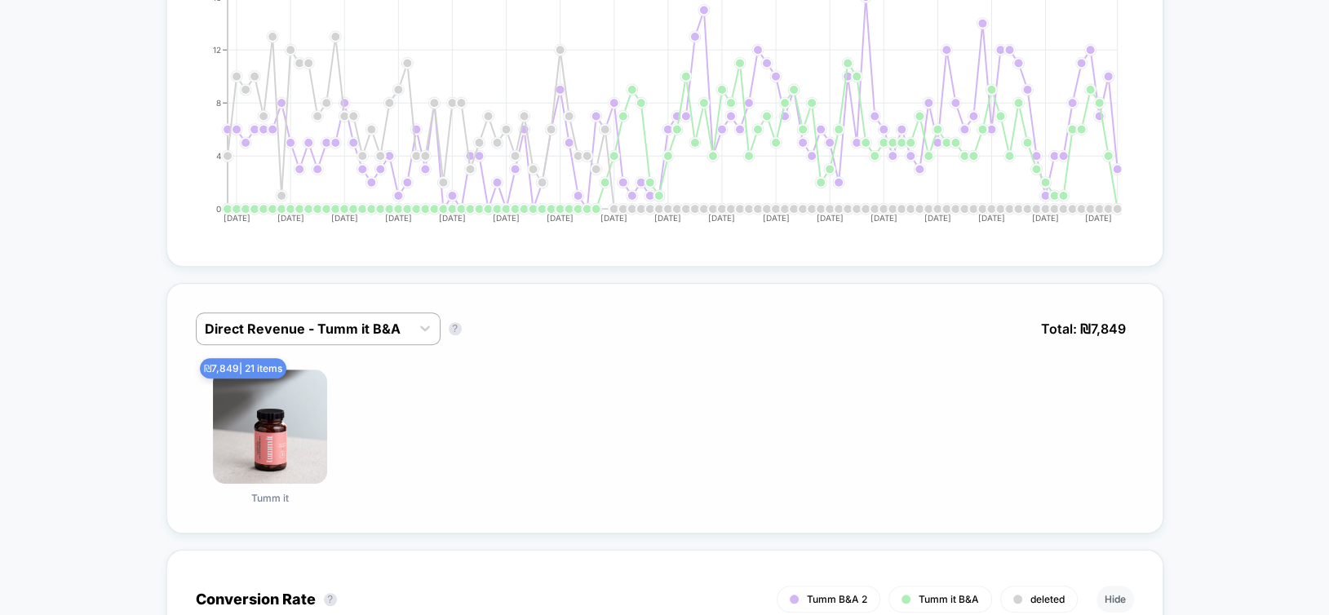
scroll to position [1468, 0]
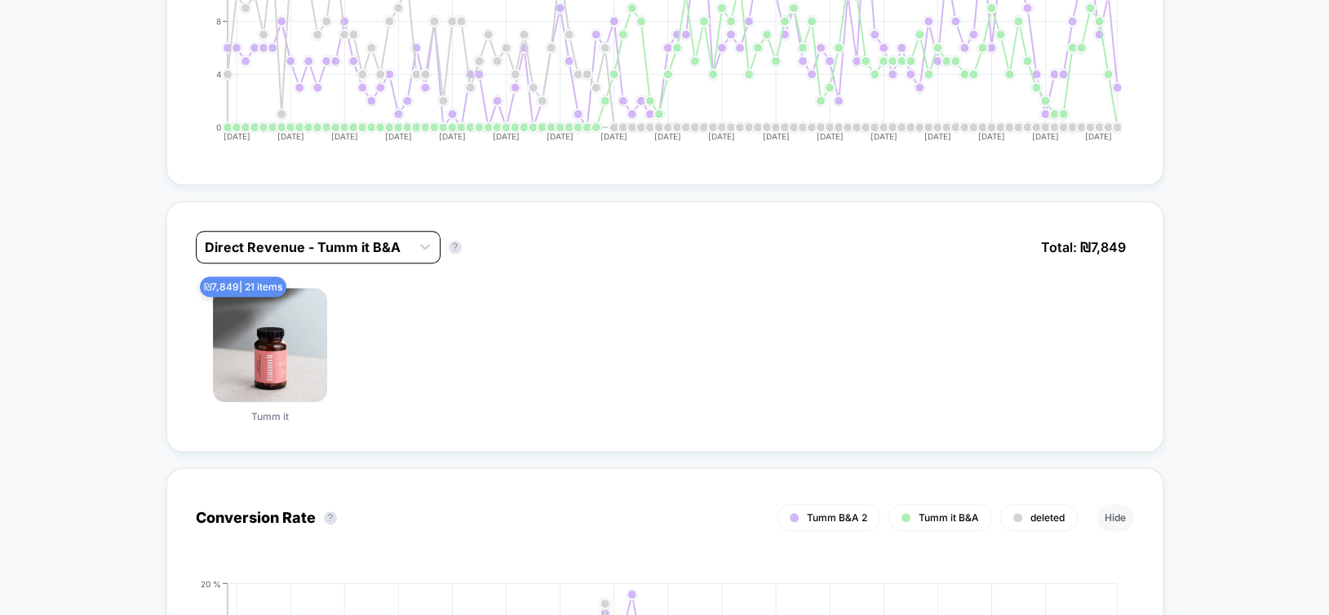
click at [374, 240] on div at bounding box center [303, 247] width 197 height 20
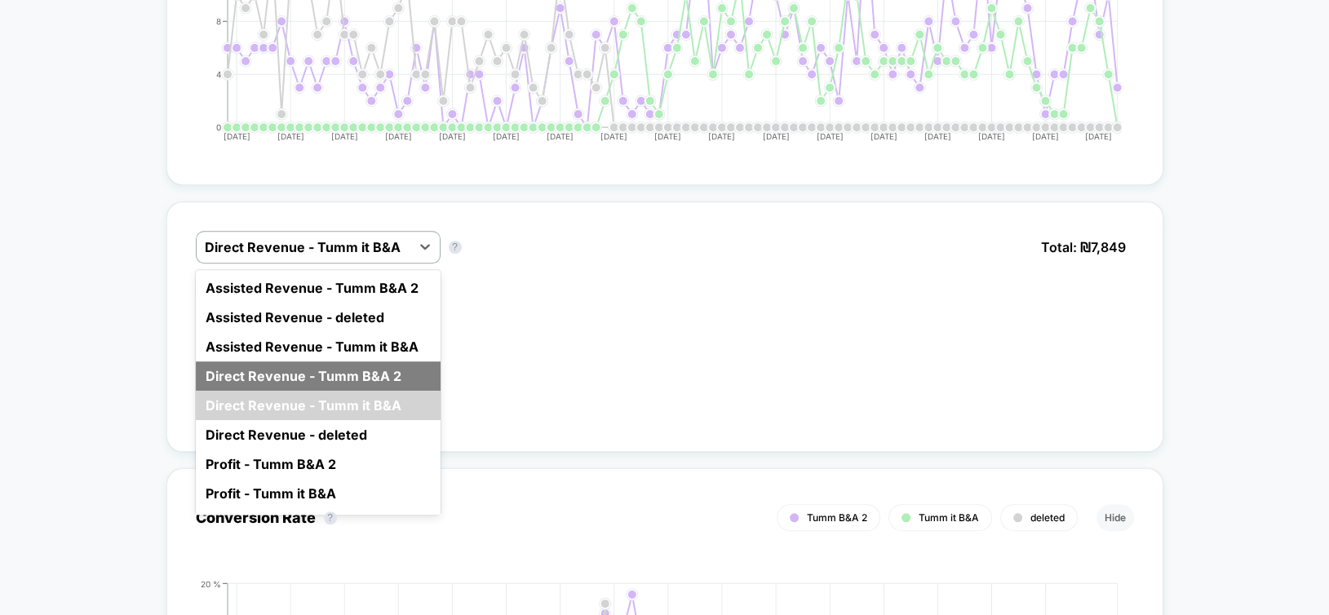
click at [347, 367] on div "Direct Revenue - Tumm B&A 2" at bounding box center [318, 375] width 245 height 29
